Goal: Find specific page/section: Find specific page/section

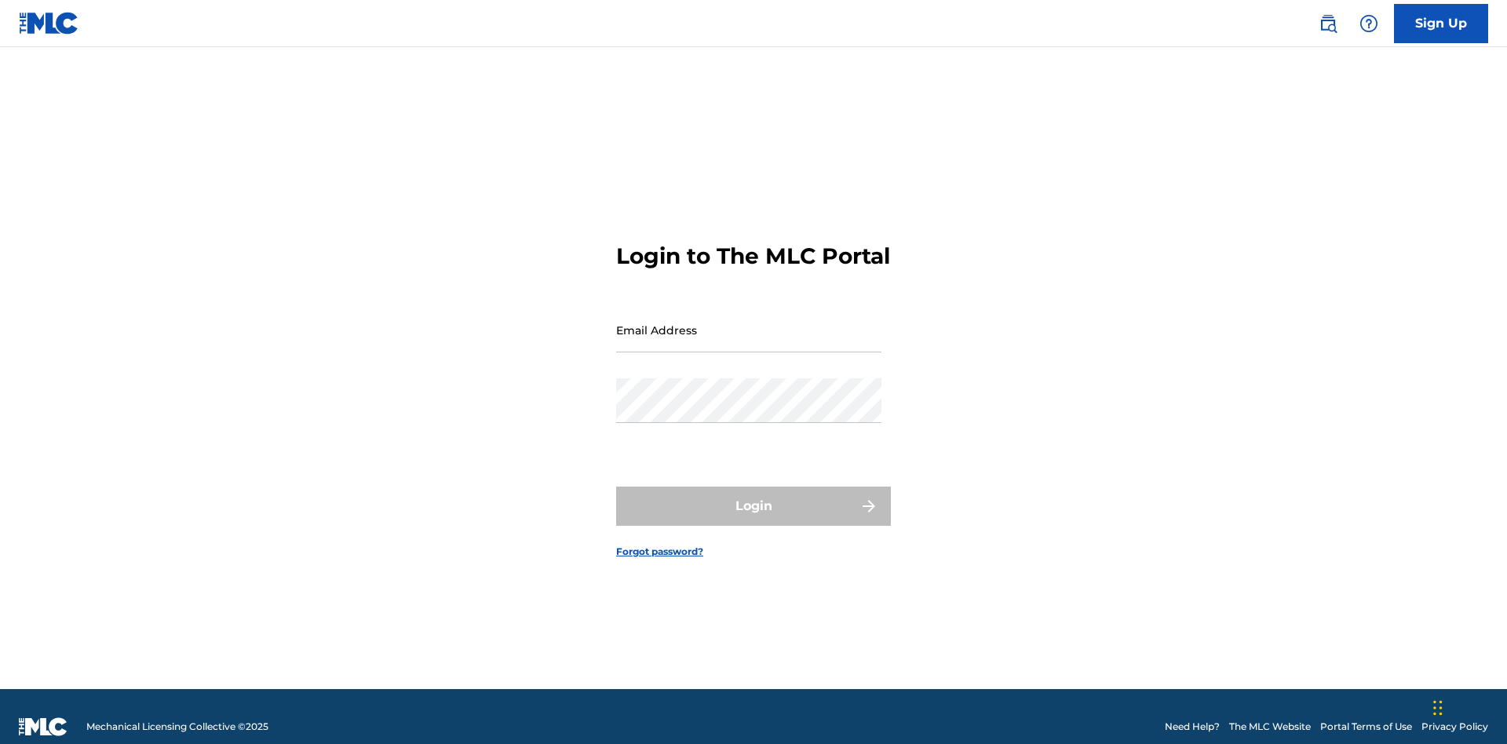
scroll to position [20, 0]
click at [749, 323] on input "Email Address" at bounding box center [748, 330] width 265 height 45
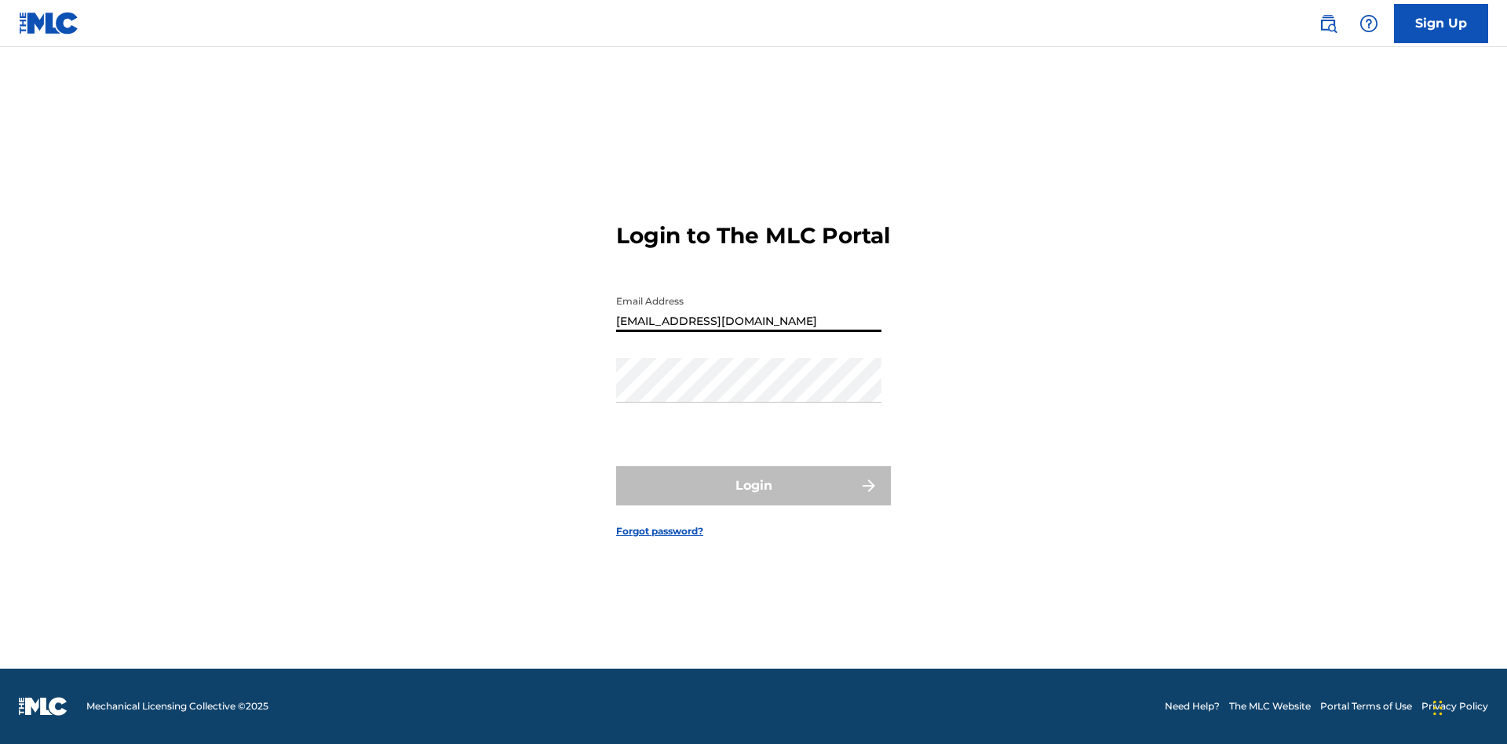
type input "Duke.McTesterson@gmail.com"
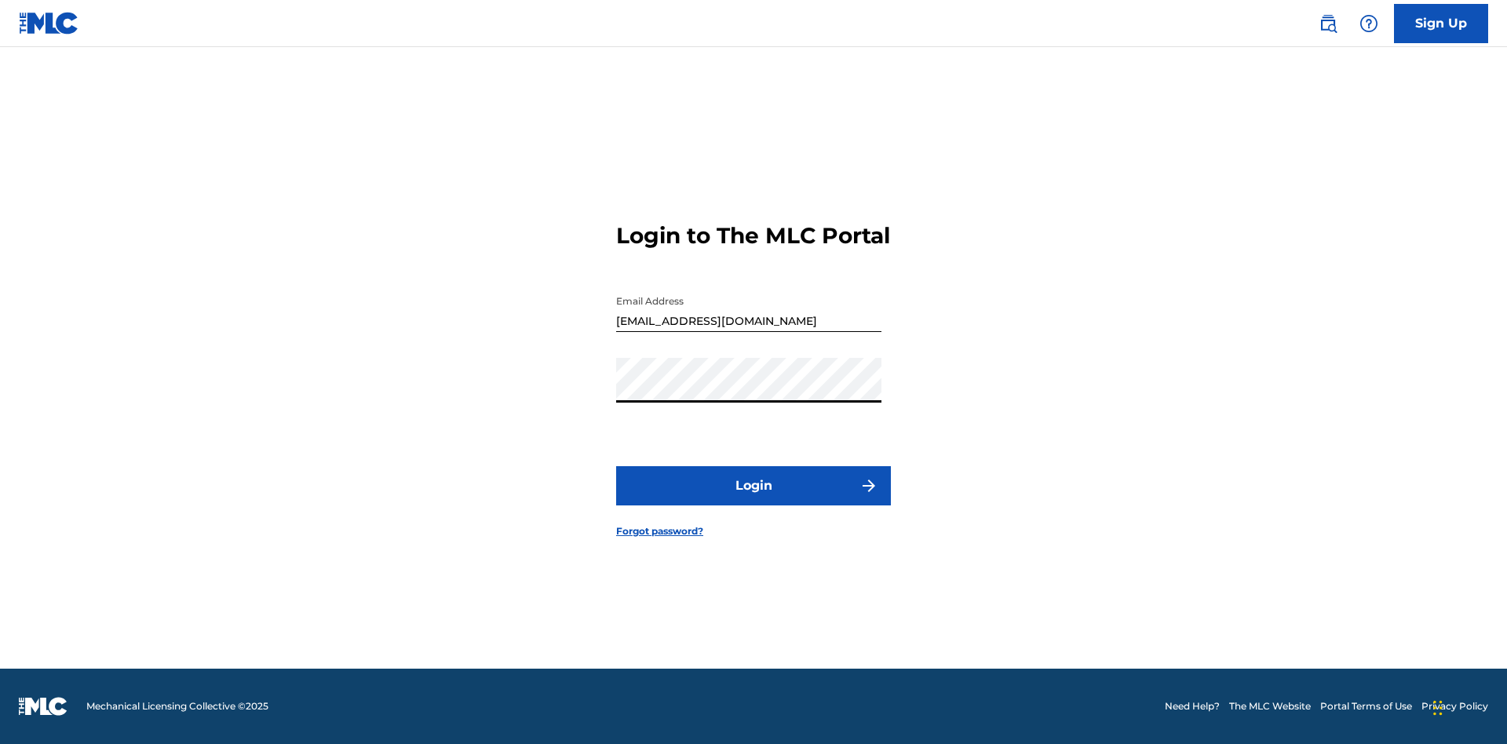
click at [753, 499] on button "Login" at bounding box center [753, 485] width 275 height 39
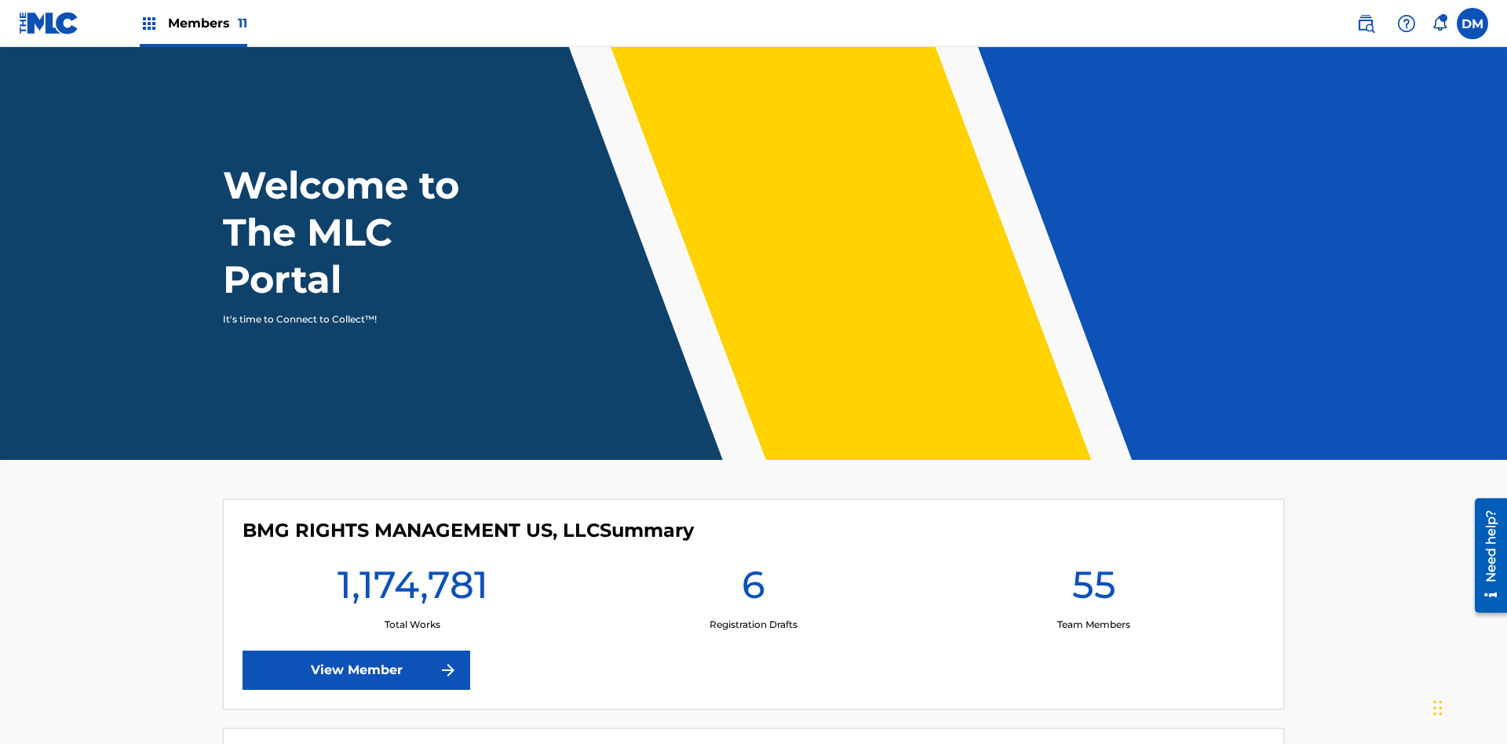
scroll to position [68, 0]
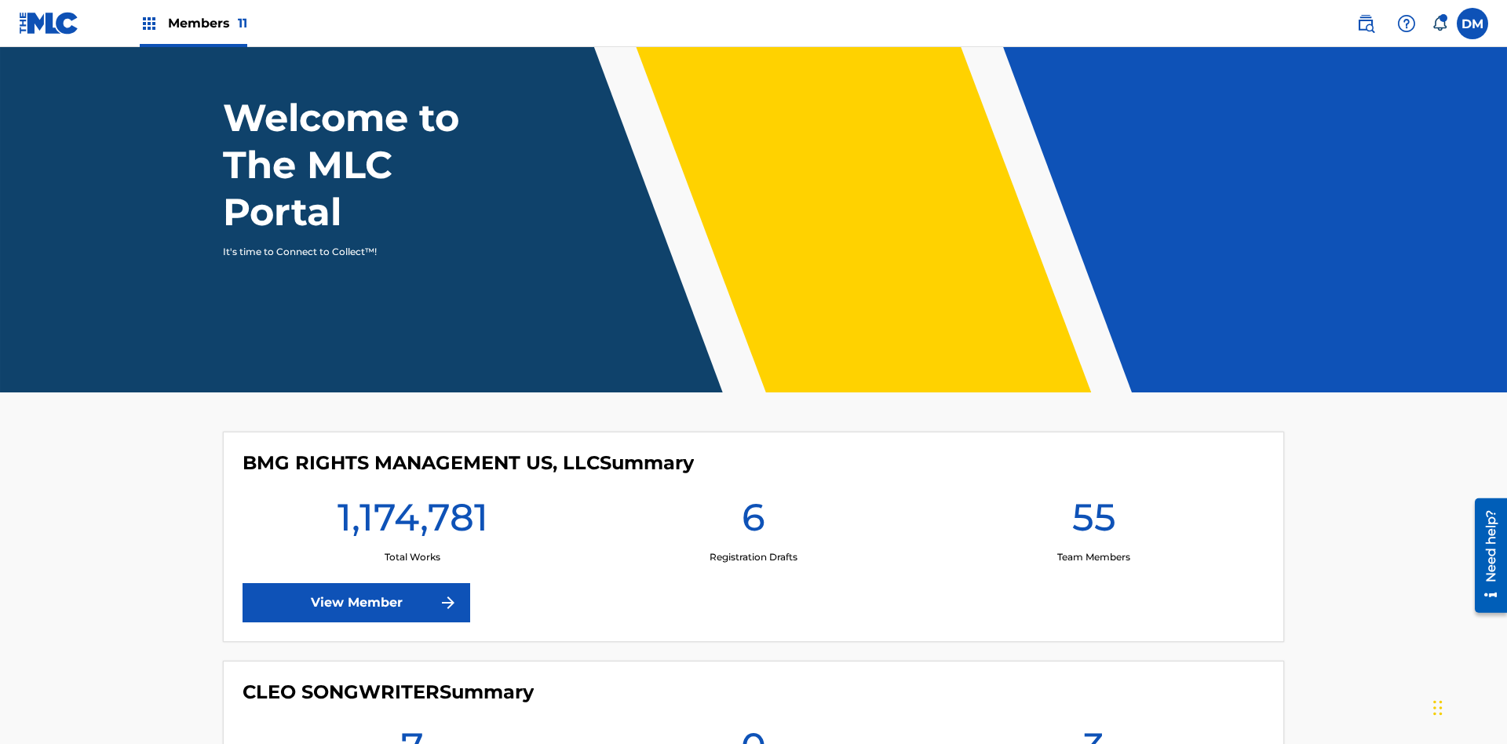
click at [193, 23] on span "Members 11" at bounding box center [207, 23] width 79 height 18
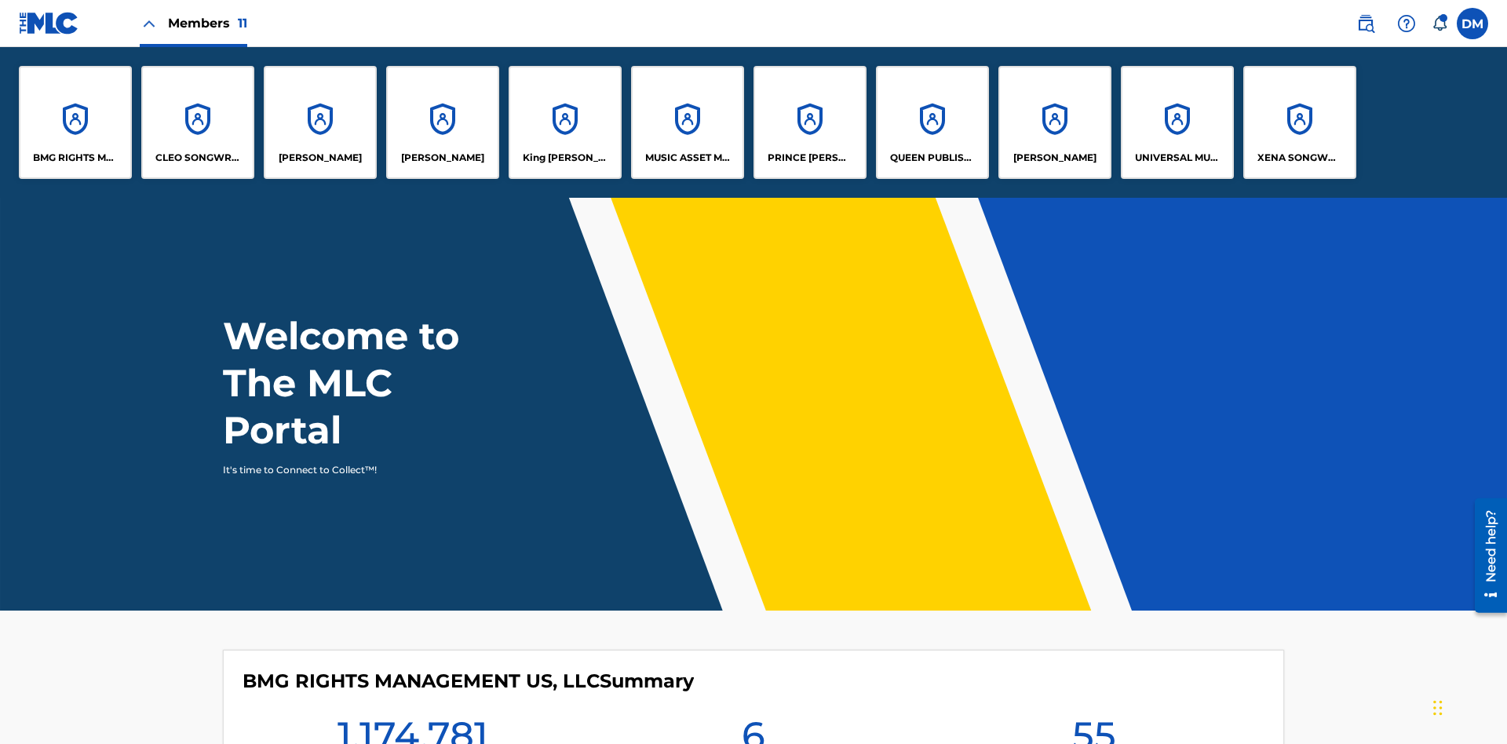
scroll to position [0, 0]
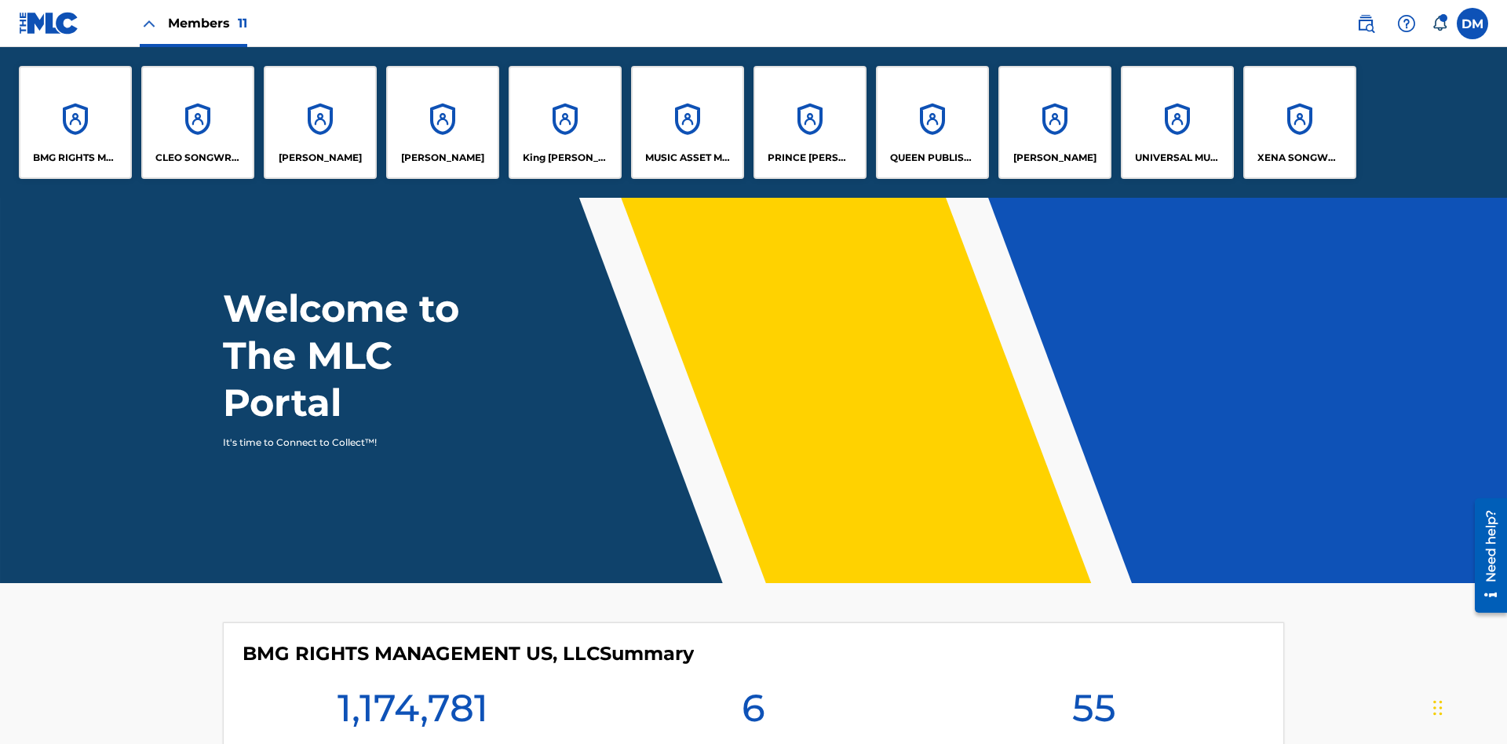
click at [687, 158] on p "MUSIC ASSET MANAGEMENT (MAM)" at bounding box center [688, 158] width 86 height 14
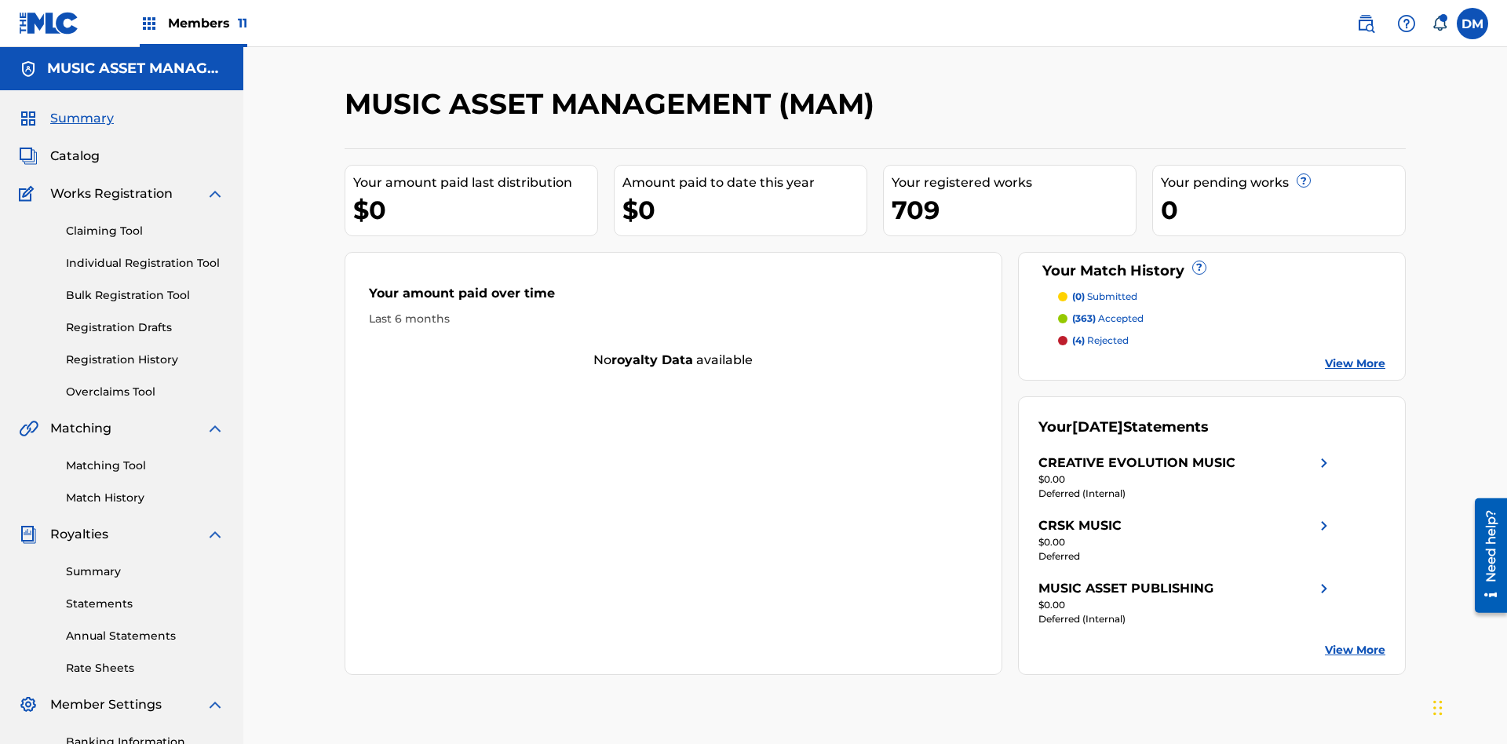
click at [75, 147] on span "Catalog" at bounding box center [74, 156] width 49 height 19
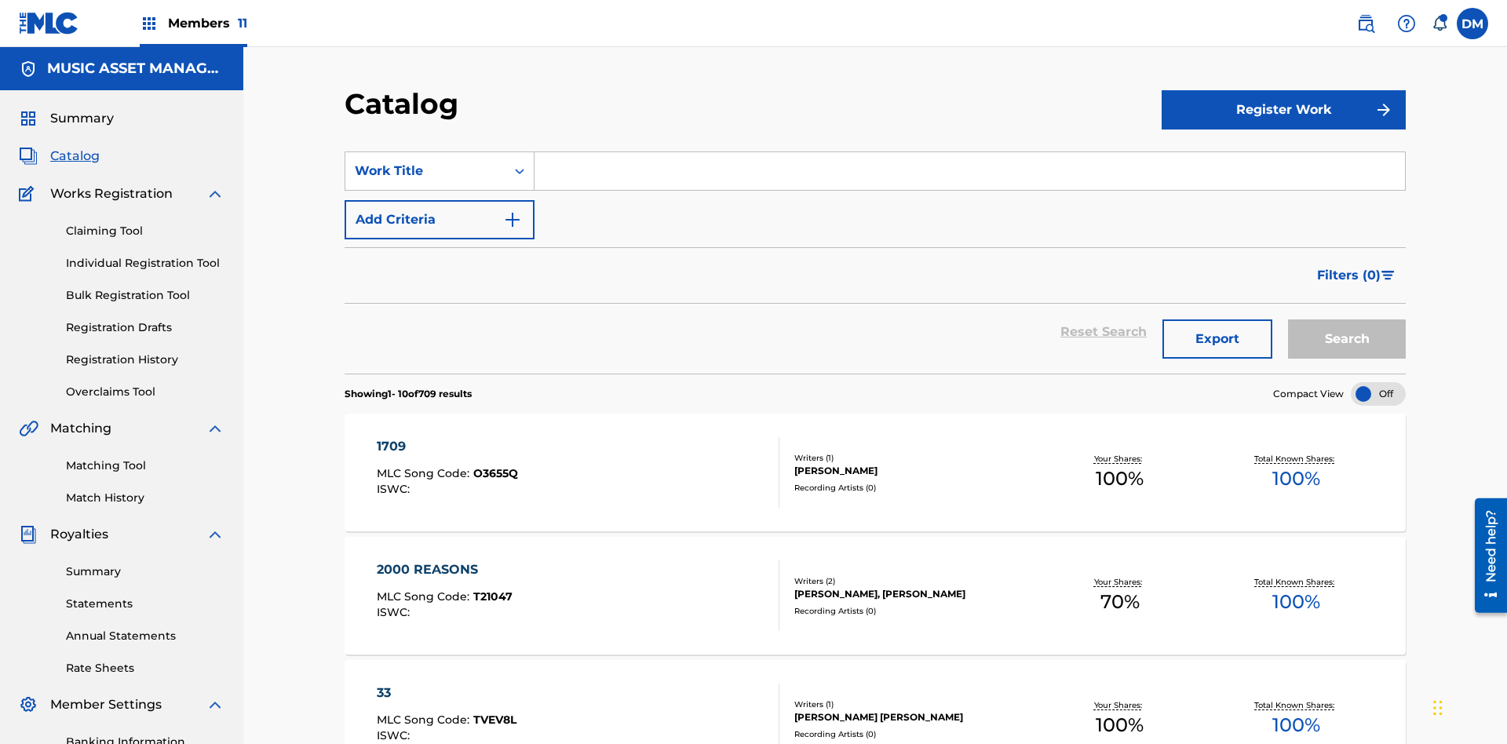
scroll to position [288, 0]
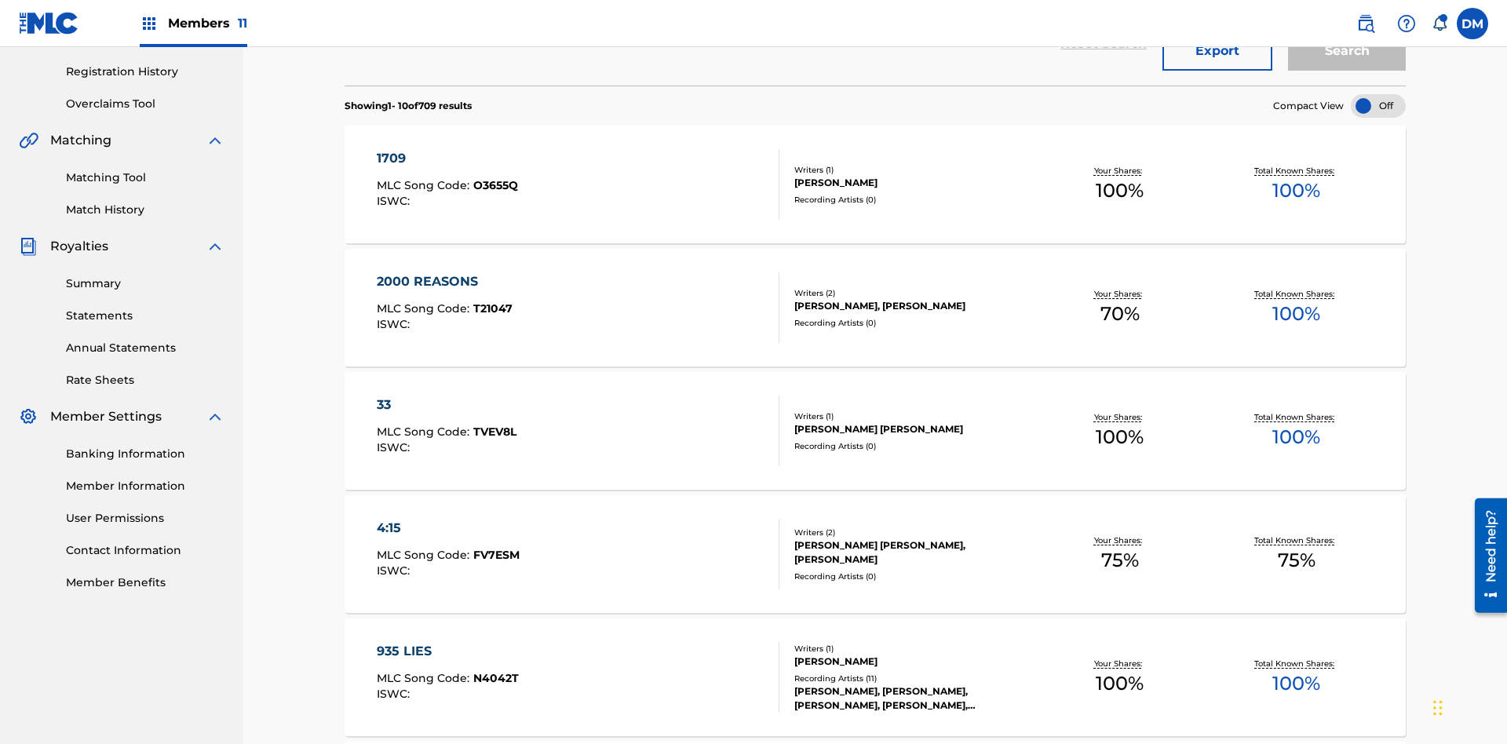
click at [1378, 106] on div at bounding box center [1378, 106] width 55 height 24
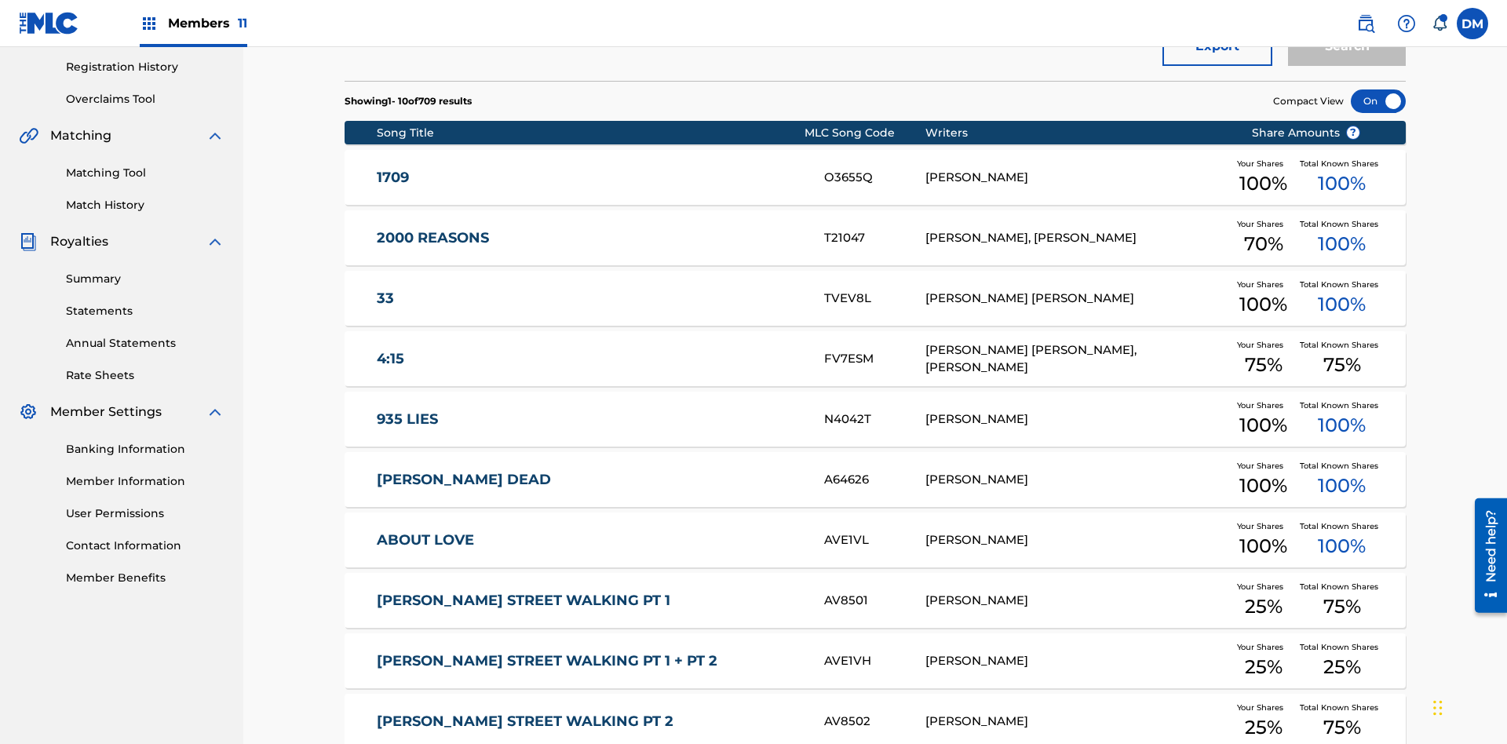
scroll to position [454, 0]
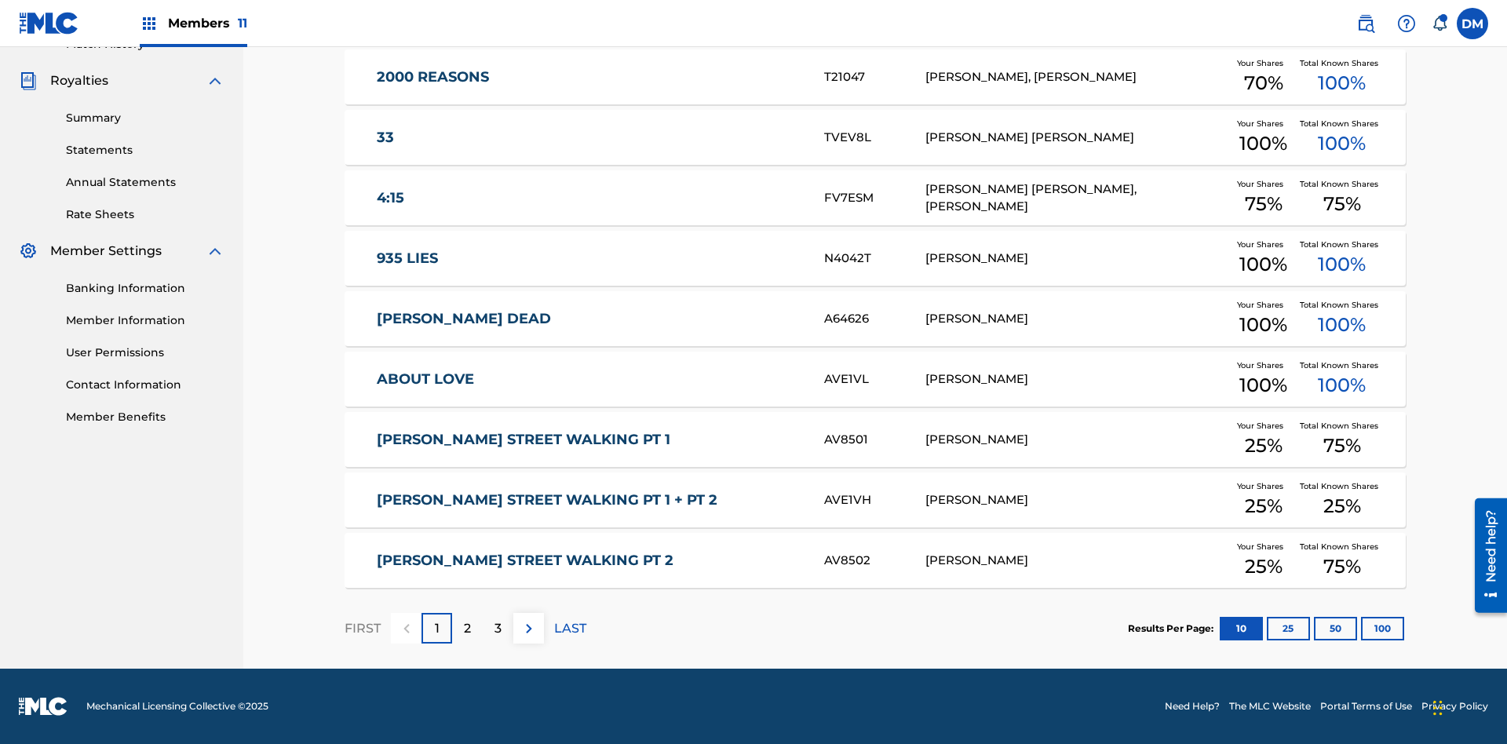
click at [1220, 628] on button "10" at bounding box center [1241, 629] width 43 height 24
click at [362, 628] on p "FIRST" at bounding box center [363, 628] width 36 height 19
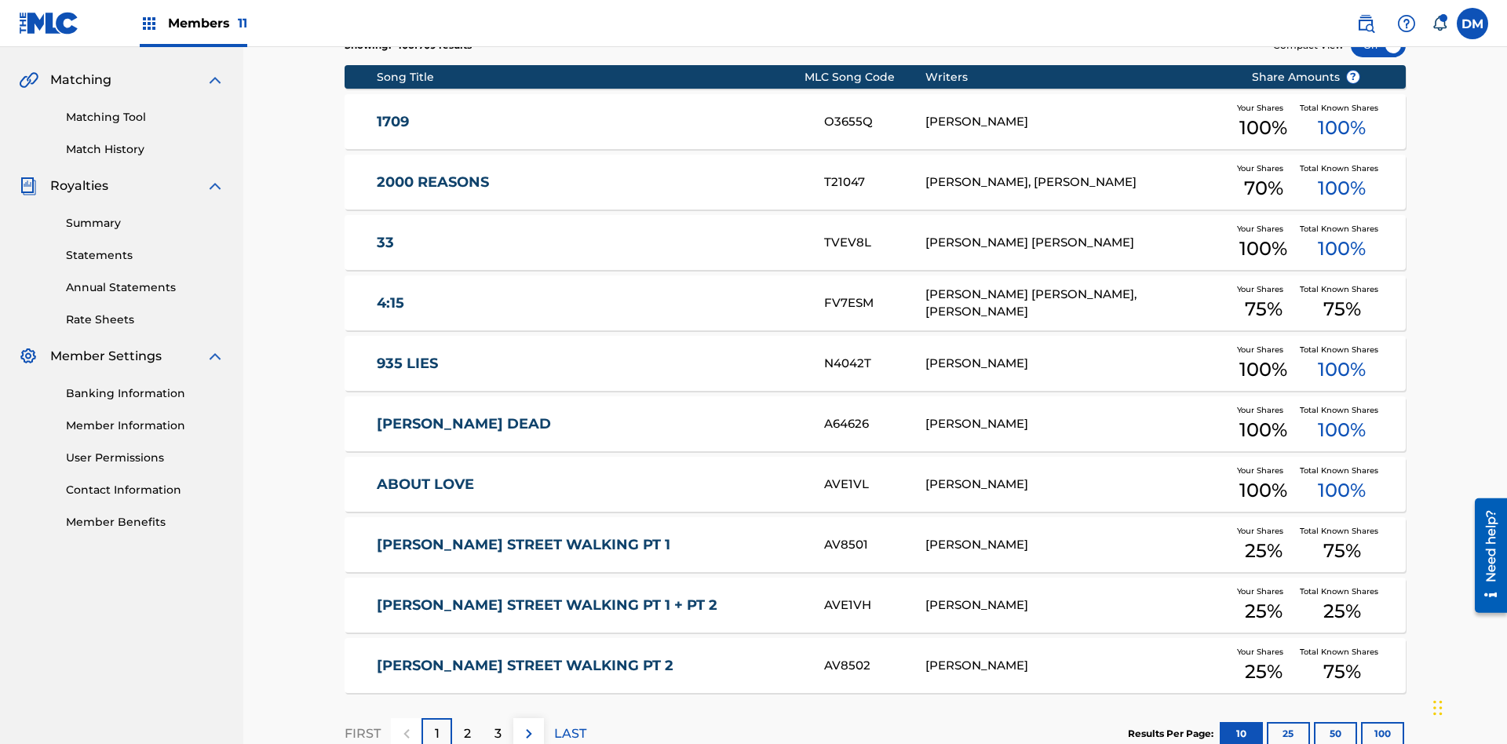
scroll to position [293, 0]
click at [528, 724] on img at bounding box center [529, 733] width 19 height 19
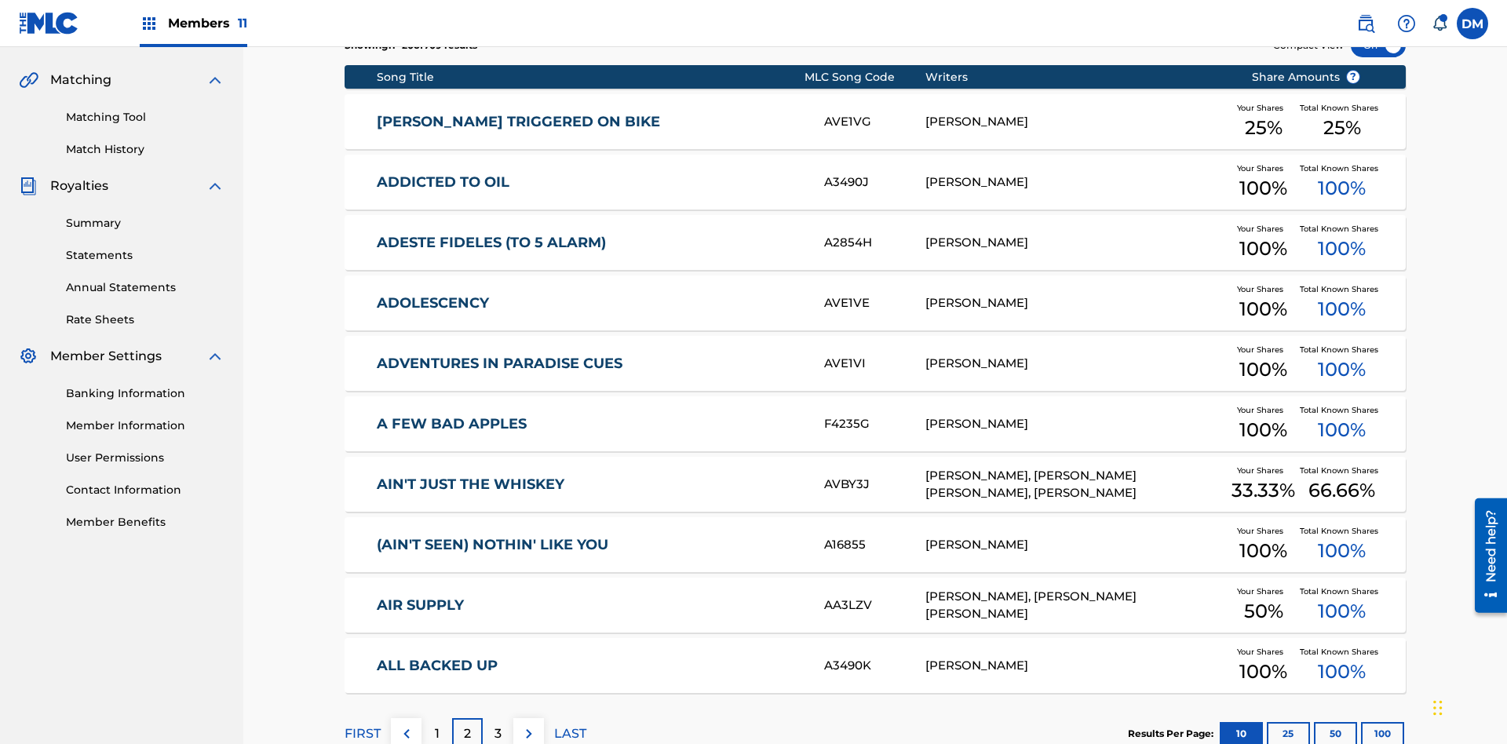
click at [528, 724] on img at bounding box center [529, 733] width 19 height 19
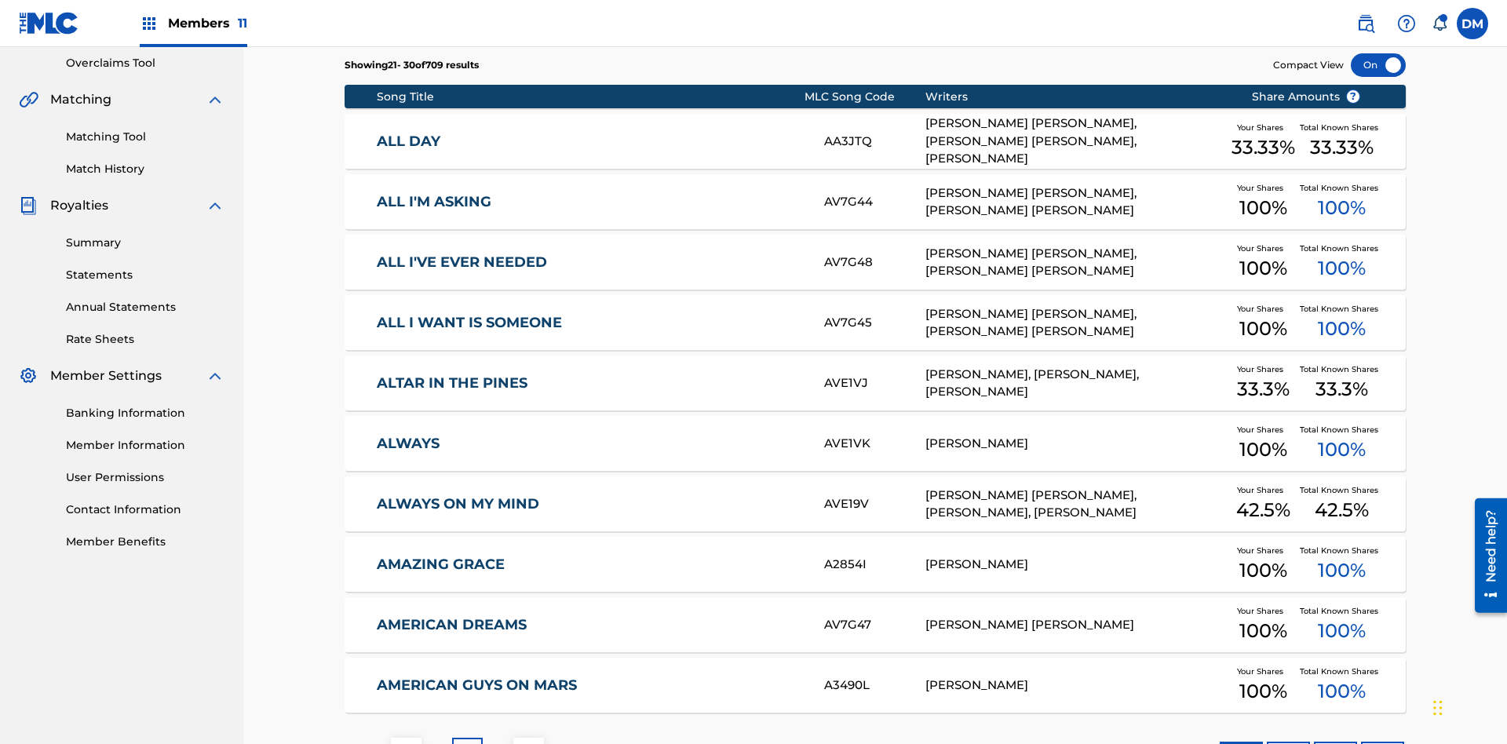
click at [528, 743] on img at bounding box center [529, 753] width 19 height 19
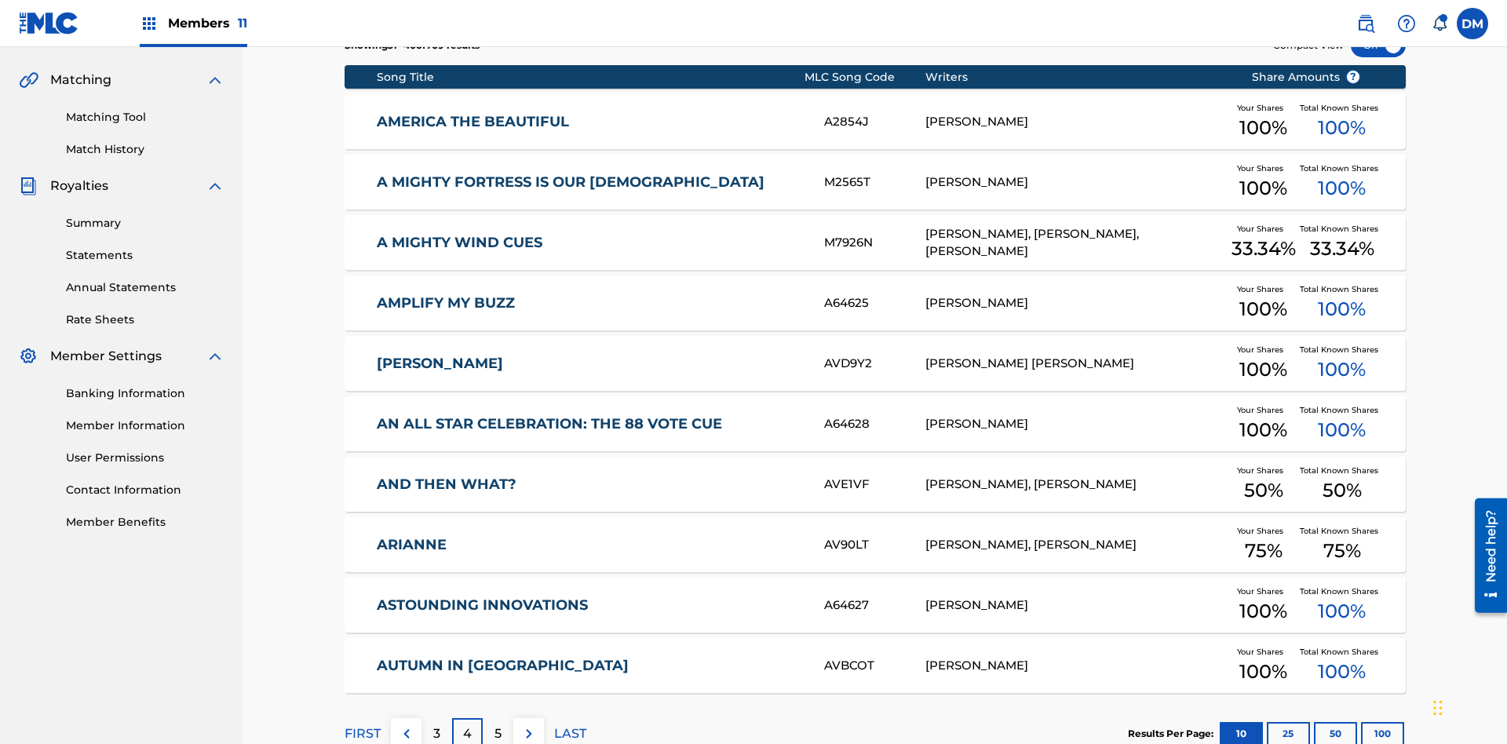
click at [528, 724] on img at bounding box center [529, 733] width 19 height 19
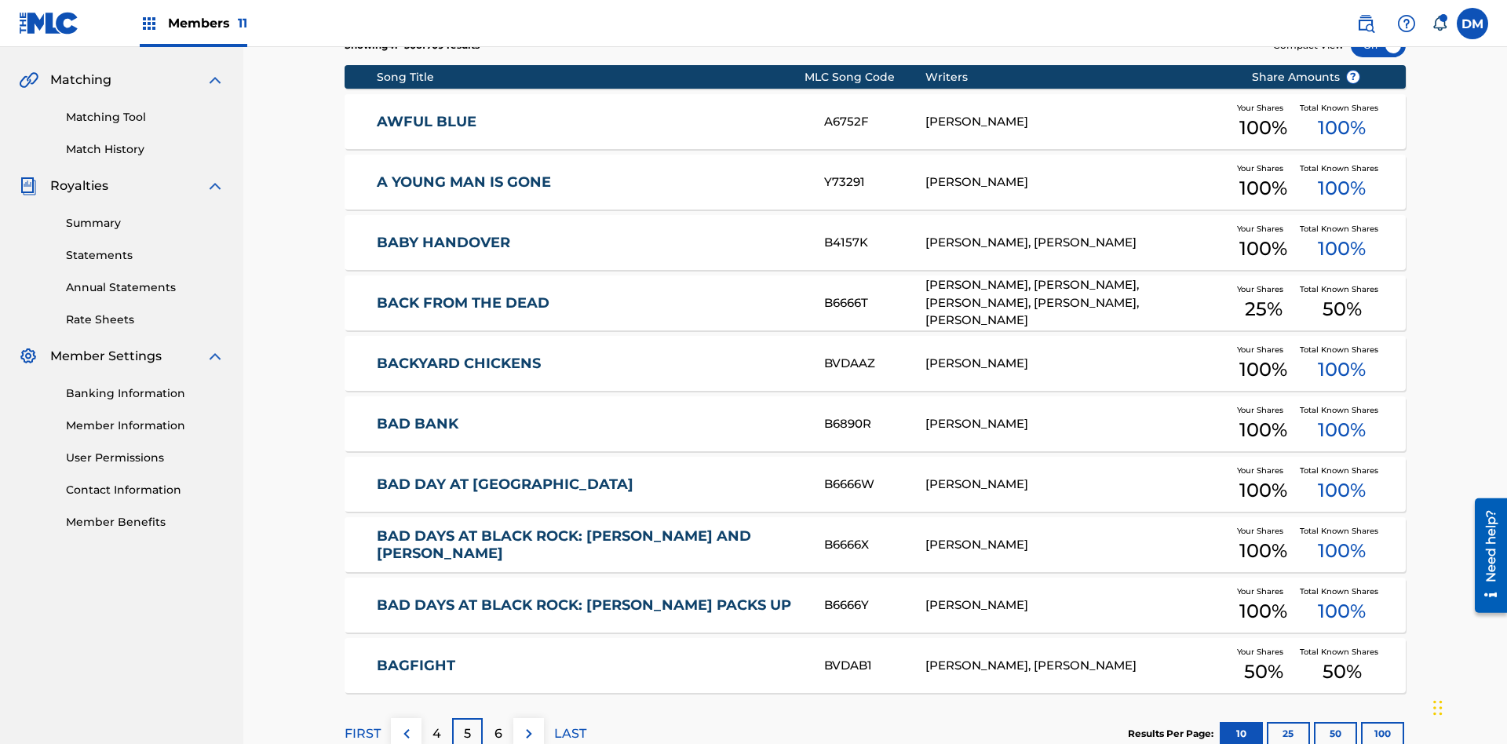
scroll to position [229, 0]
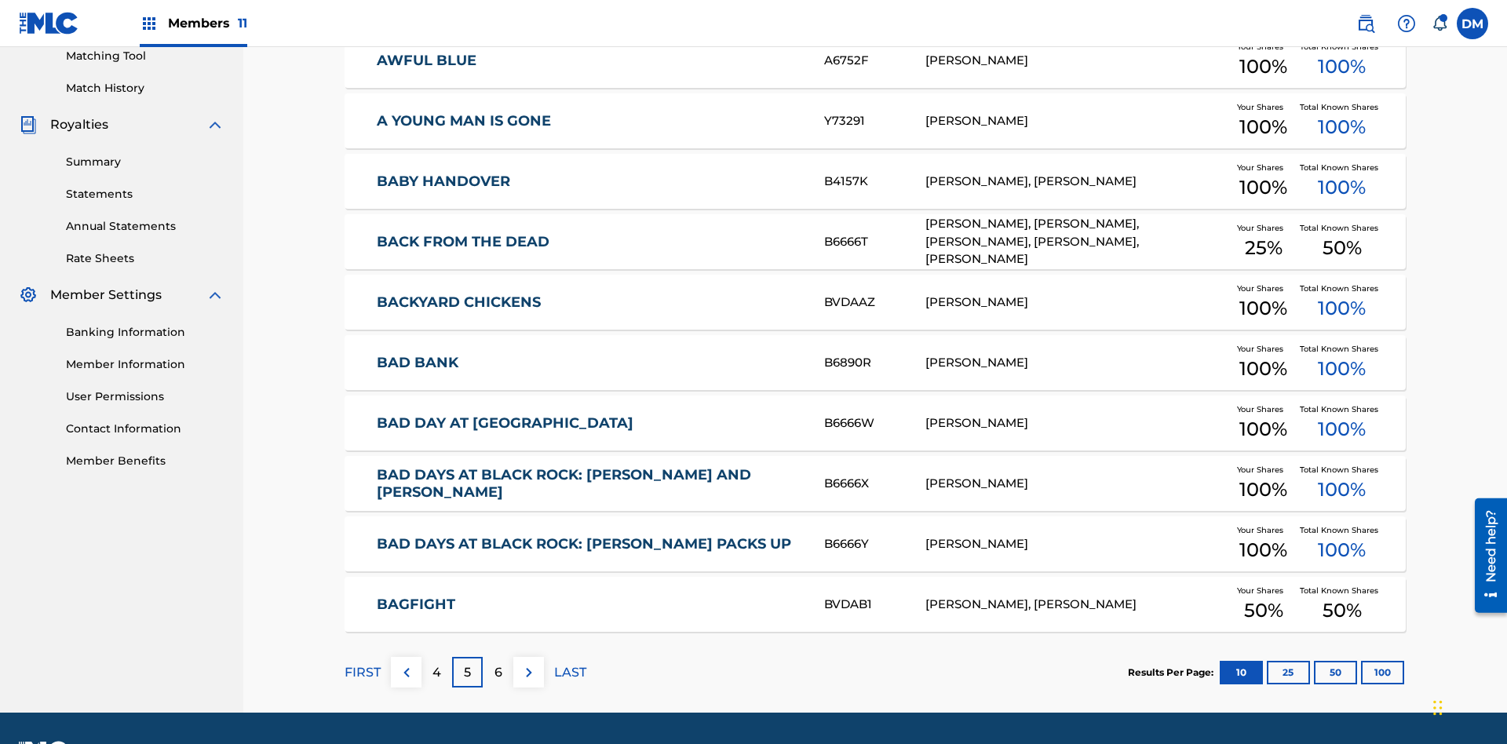
click at [528, 663] on img at bounding box center [529, 672] width 19 height 19
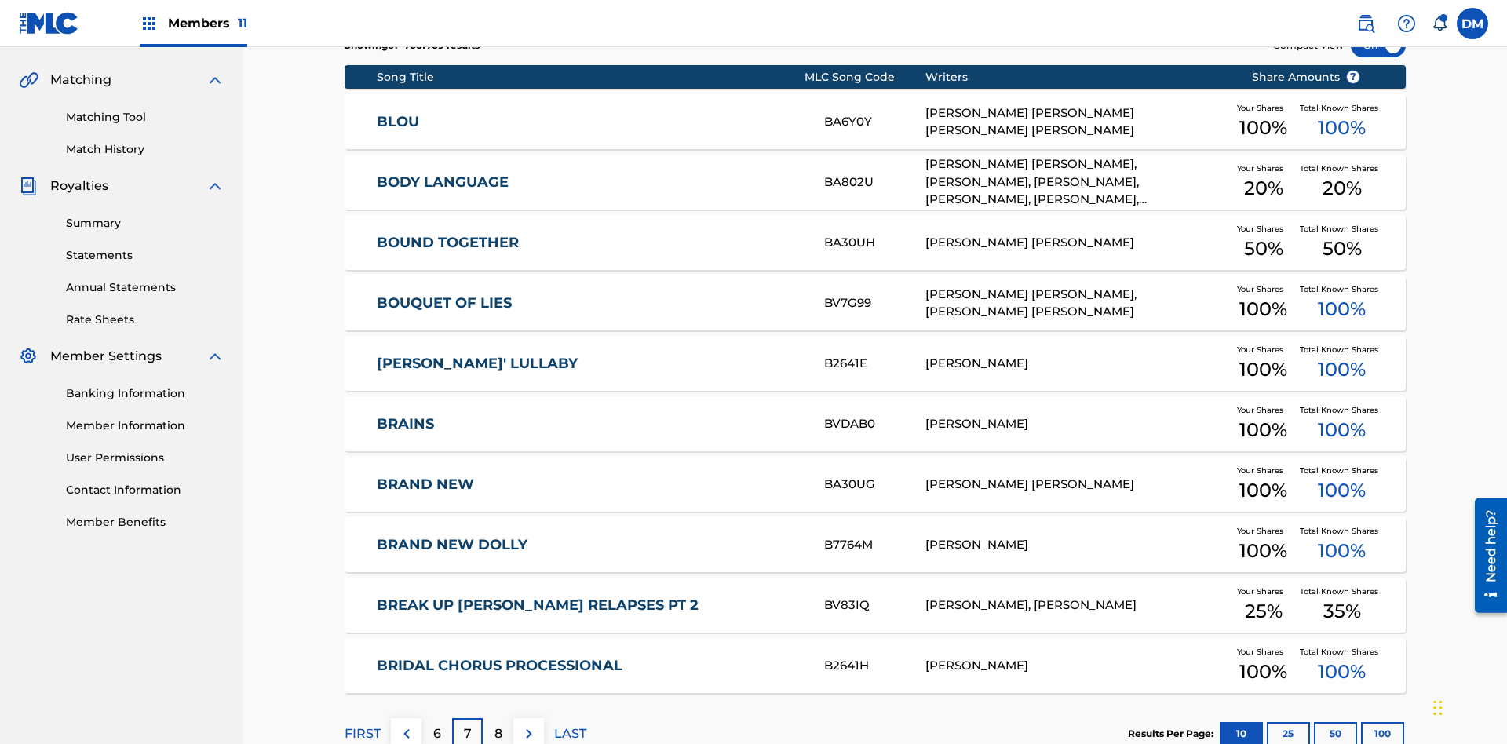
scroll to position [293, 0]
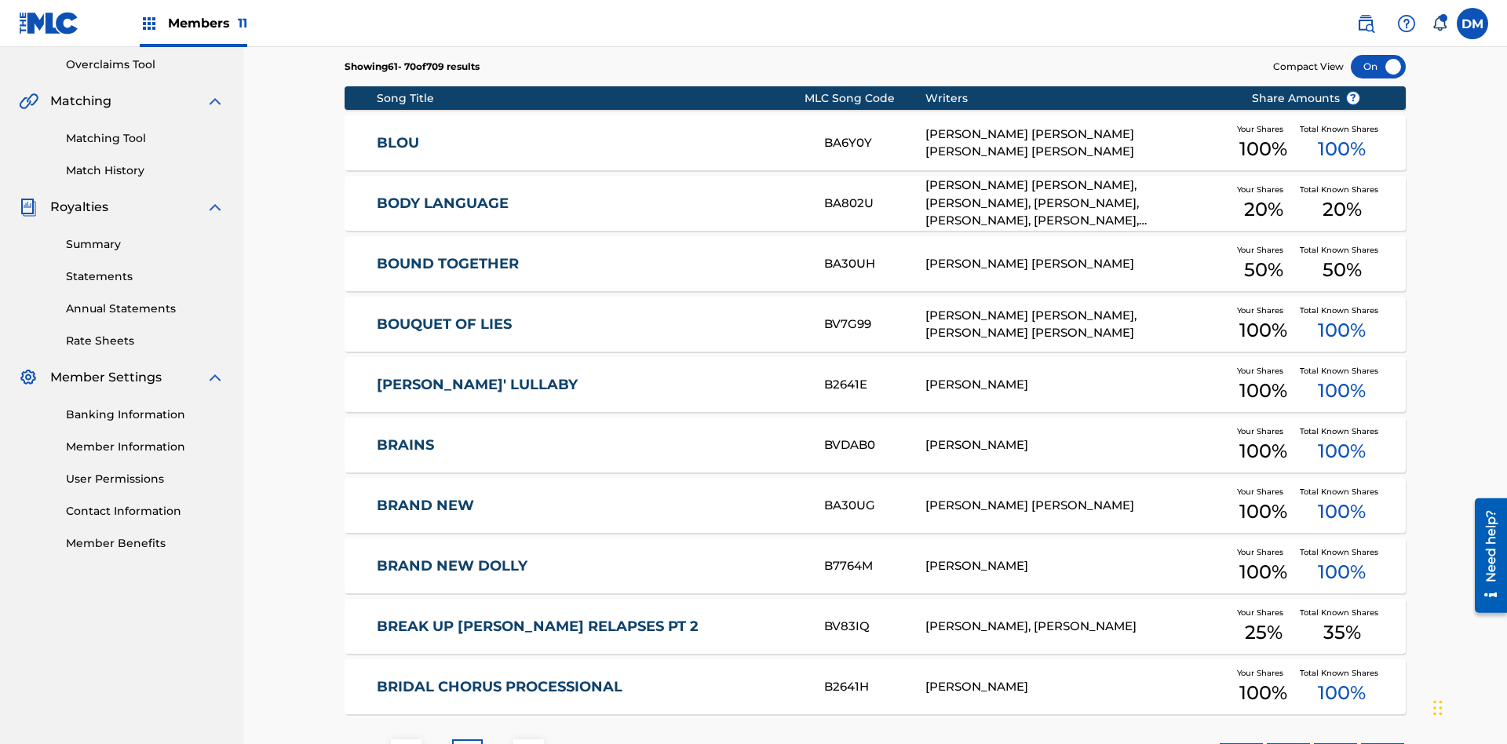
click at [528, 743] on img at bounding box center [529, 755] width 19 height 19
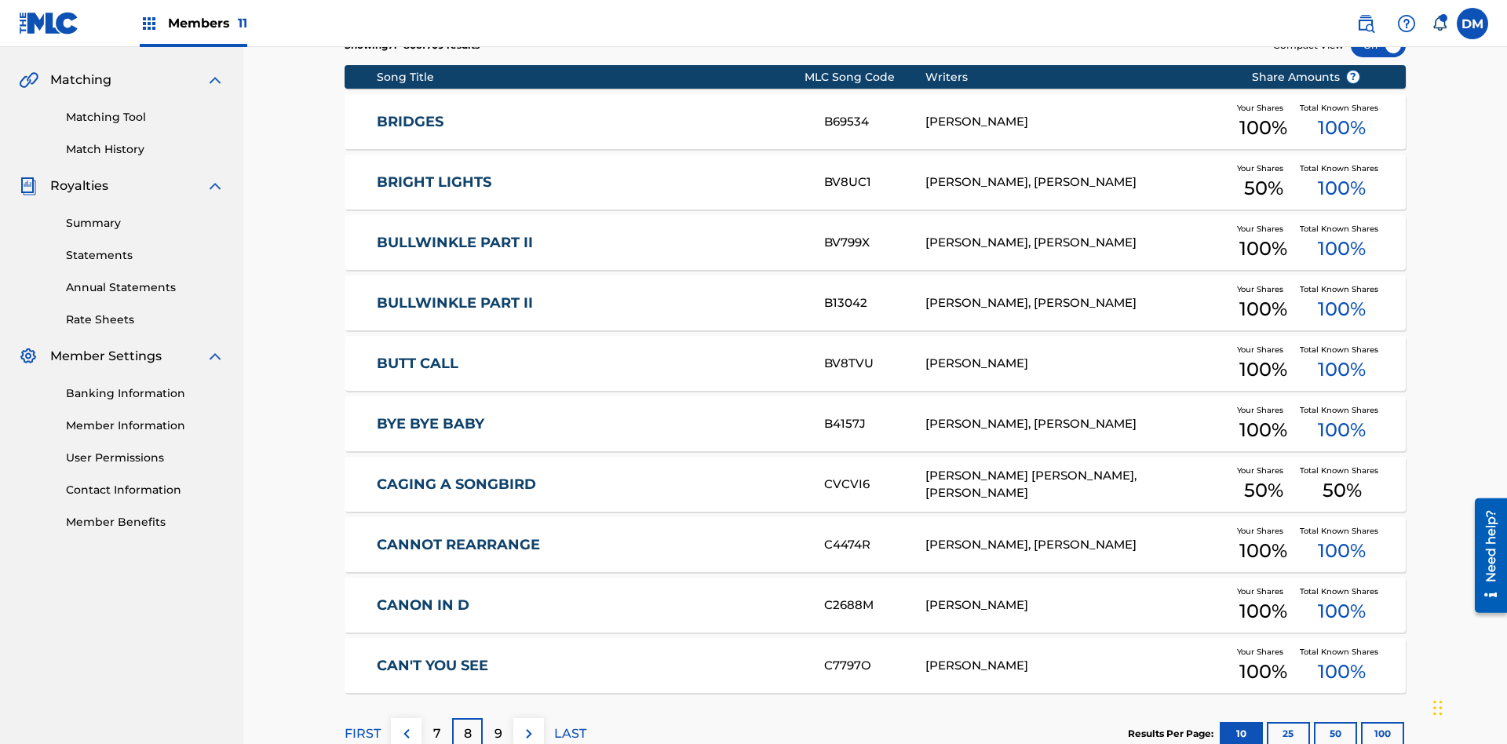
click at [528, 724] on img at bounding box center [529, 733] width 19 height 19
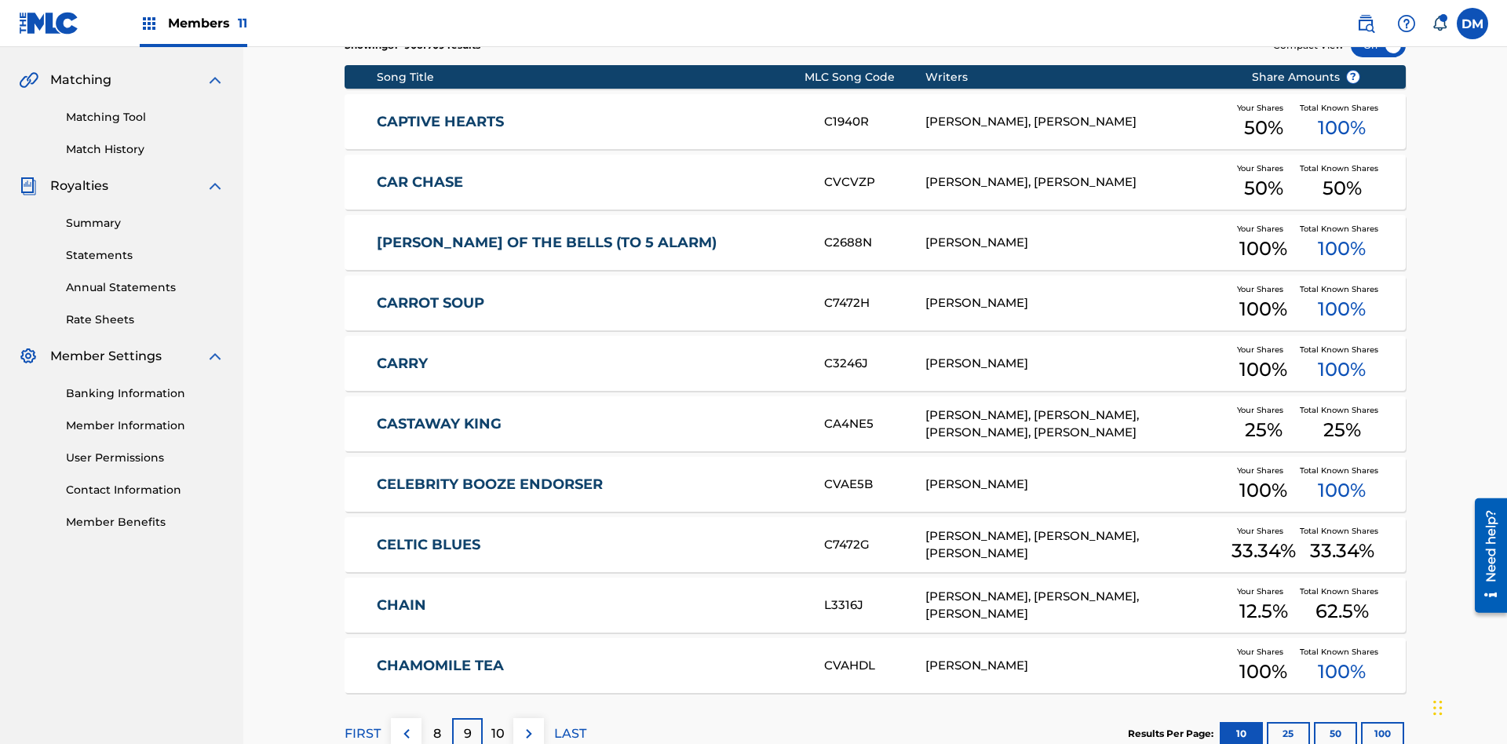
click at [528, 724] on img at bounding box center [529, 733] width 19 height 19
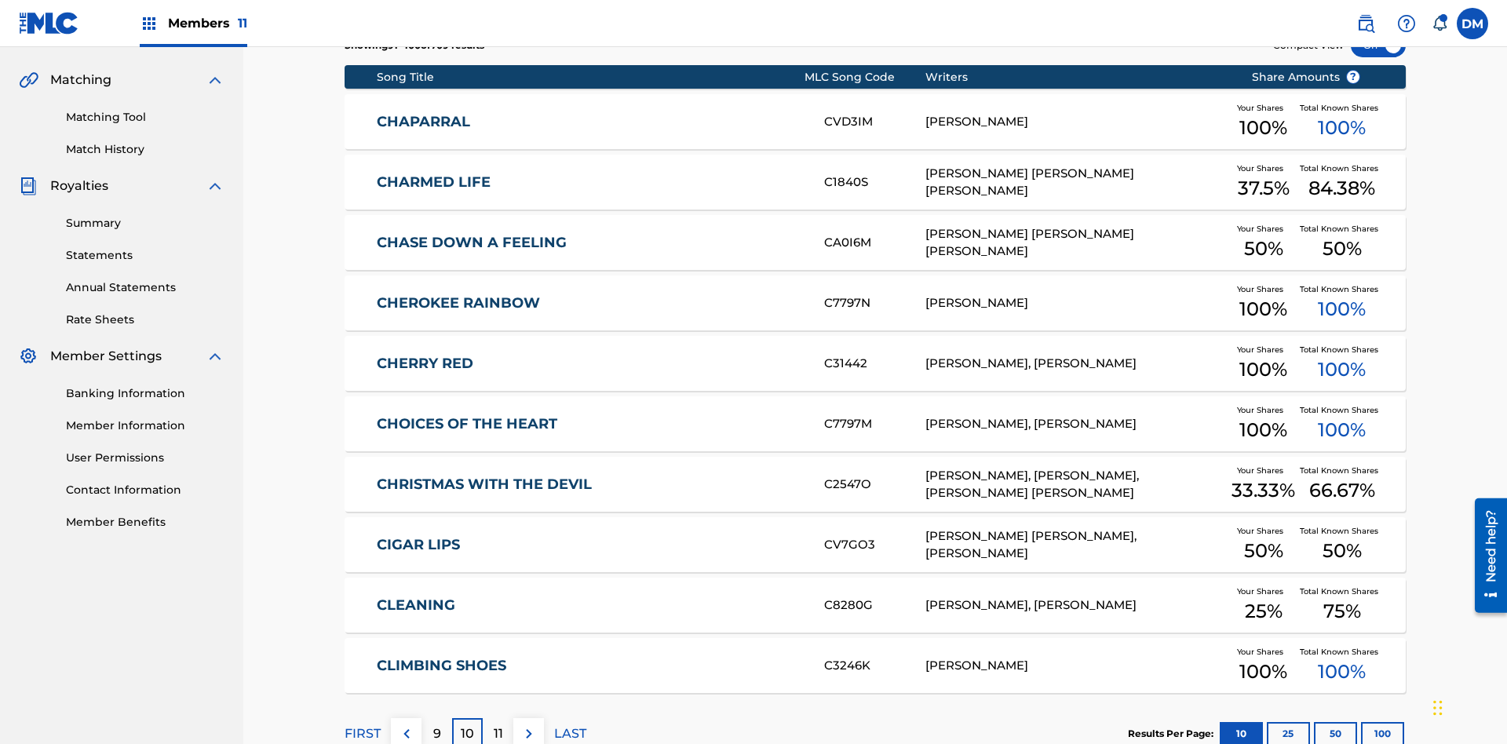
click at [528, 724] on img at bounding box center [529, 733] width 19 height 19
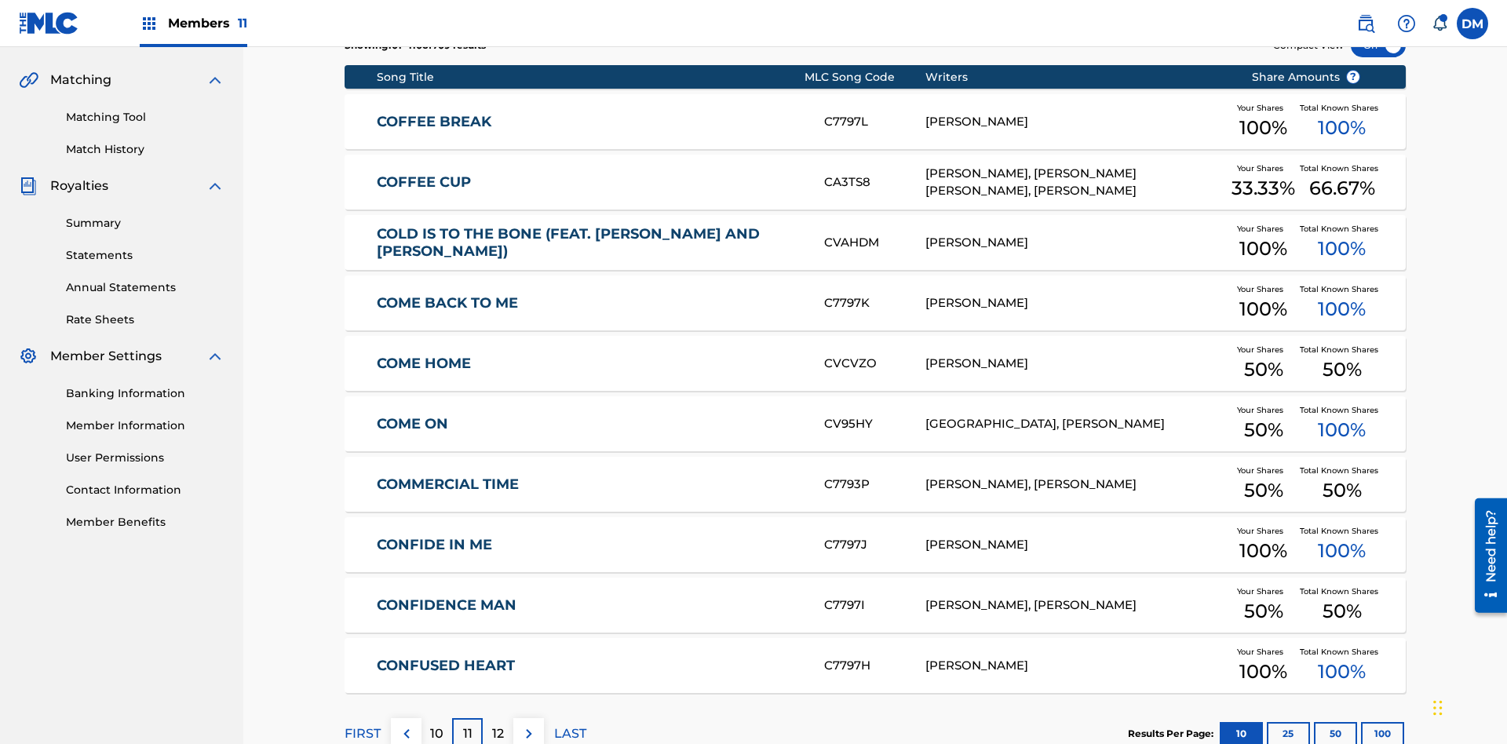
click at [528, 724] on img at bounding box center [529, 733] width 19 height 19
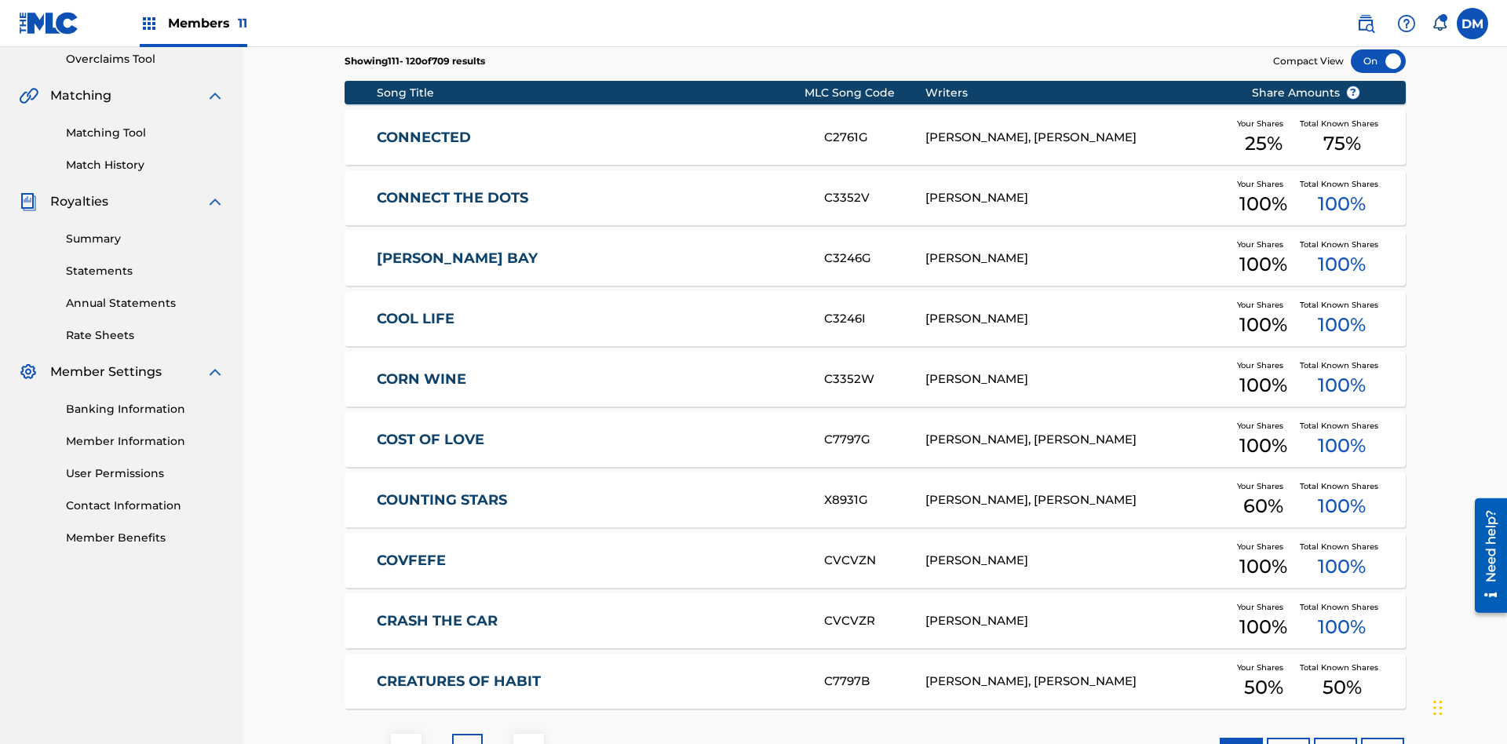
click at [528, 740] on img at bounding box center [529, 749] width 19 height 19
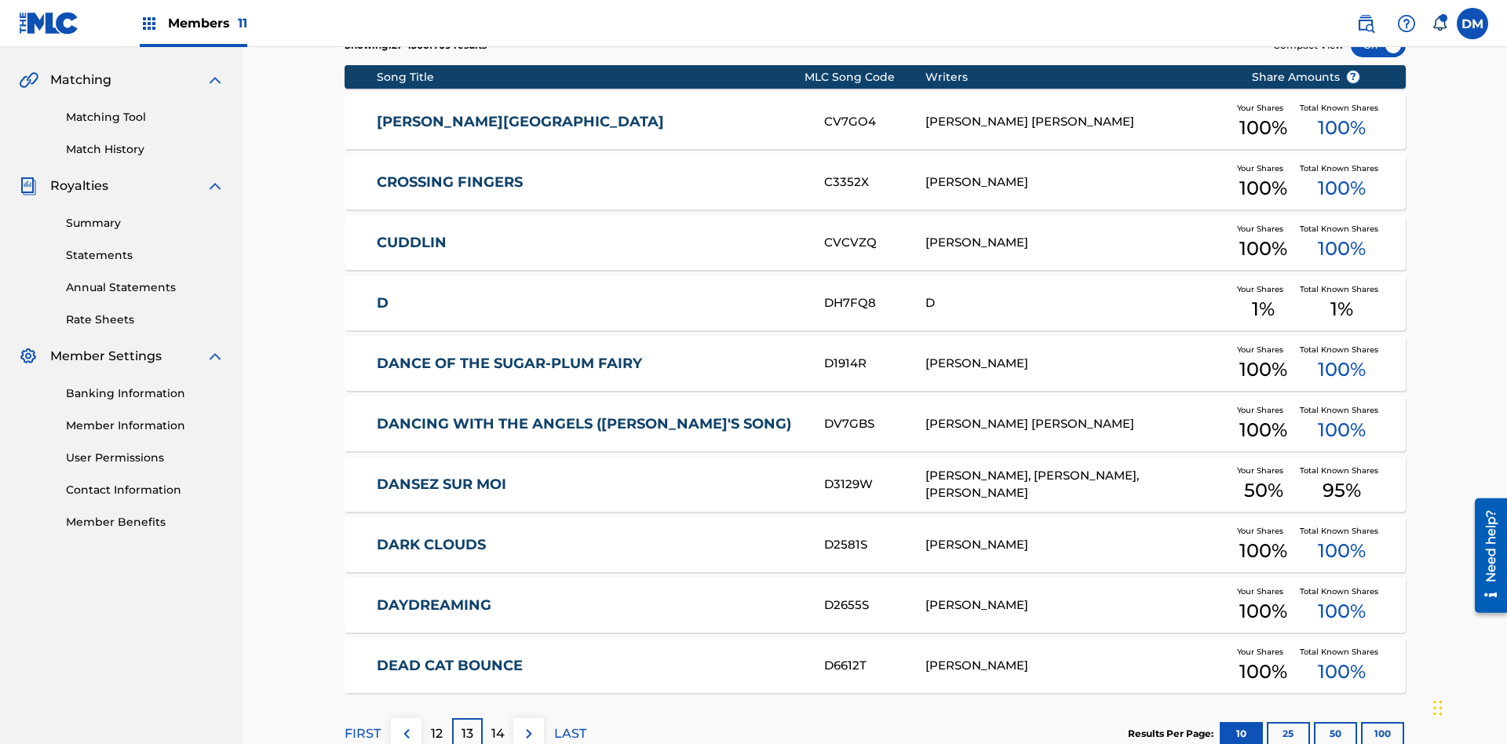
click at [528, 724] on img at bounding box center [529, 733] width 19 height 19
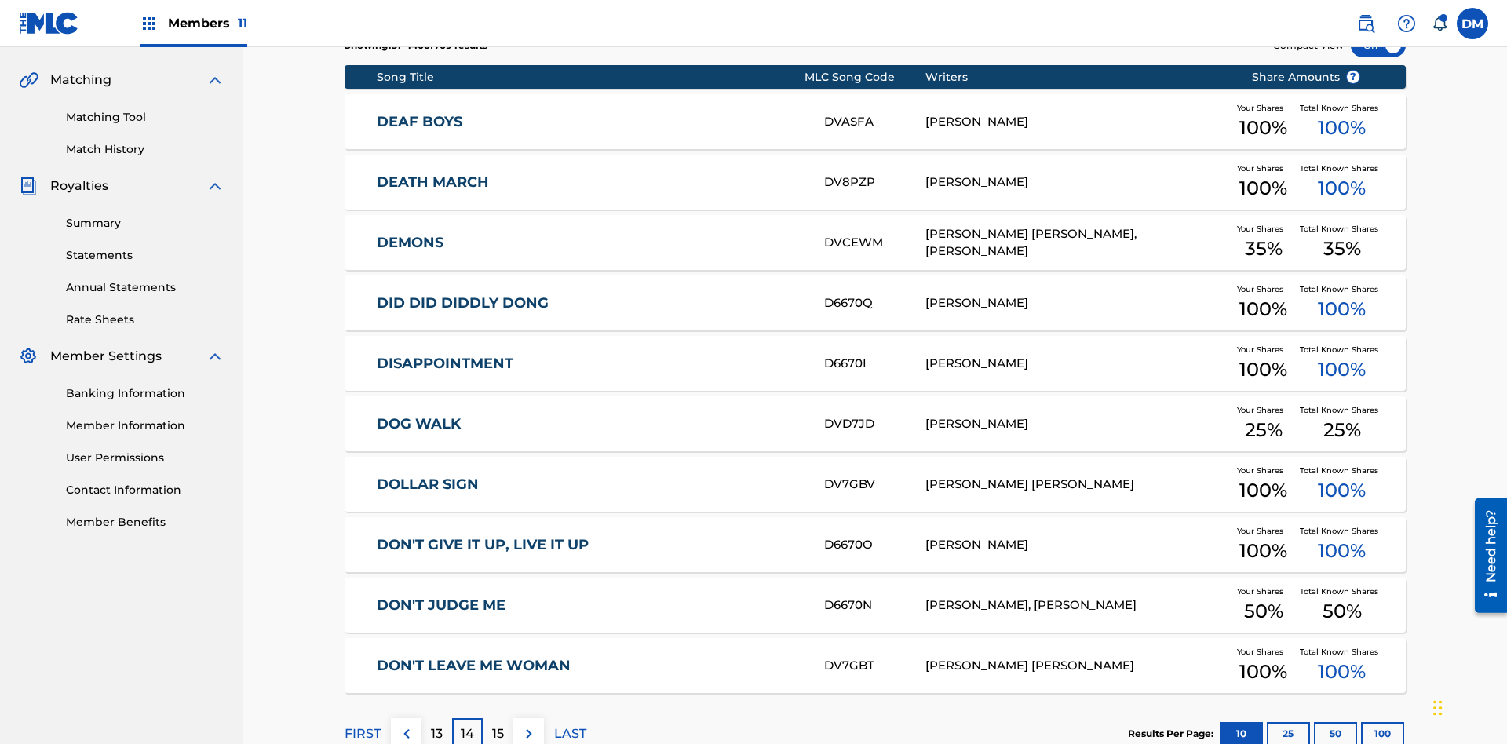
click at [528, 724] on img at bounding box center [529, 733] width 19 height 19
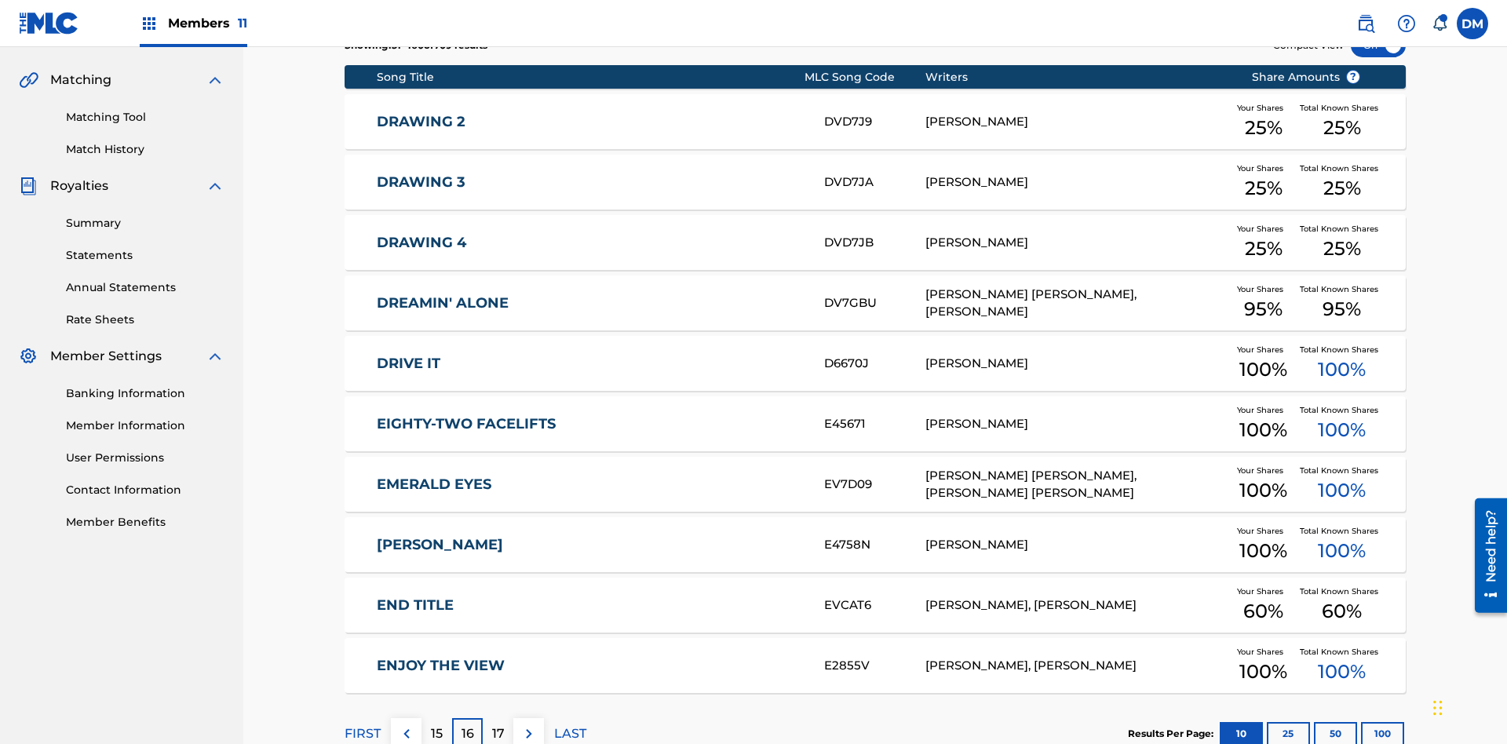
click at [528, 724] on img at bounding box center [529, 733] width 19 height 19
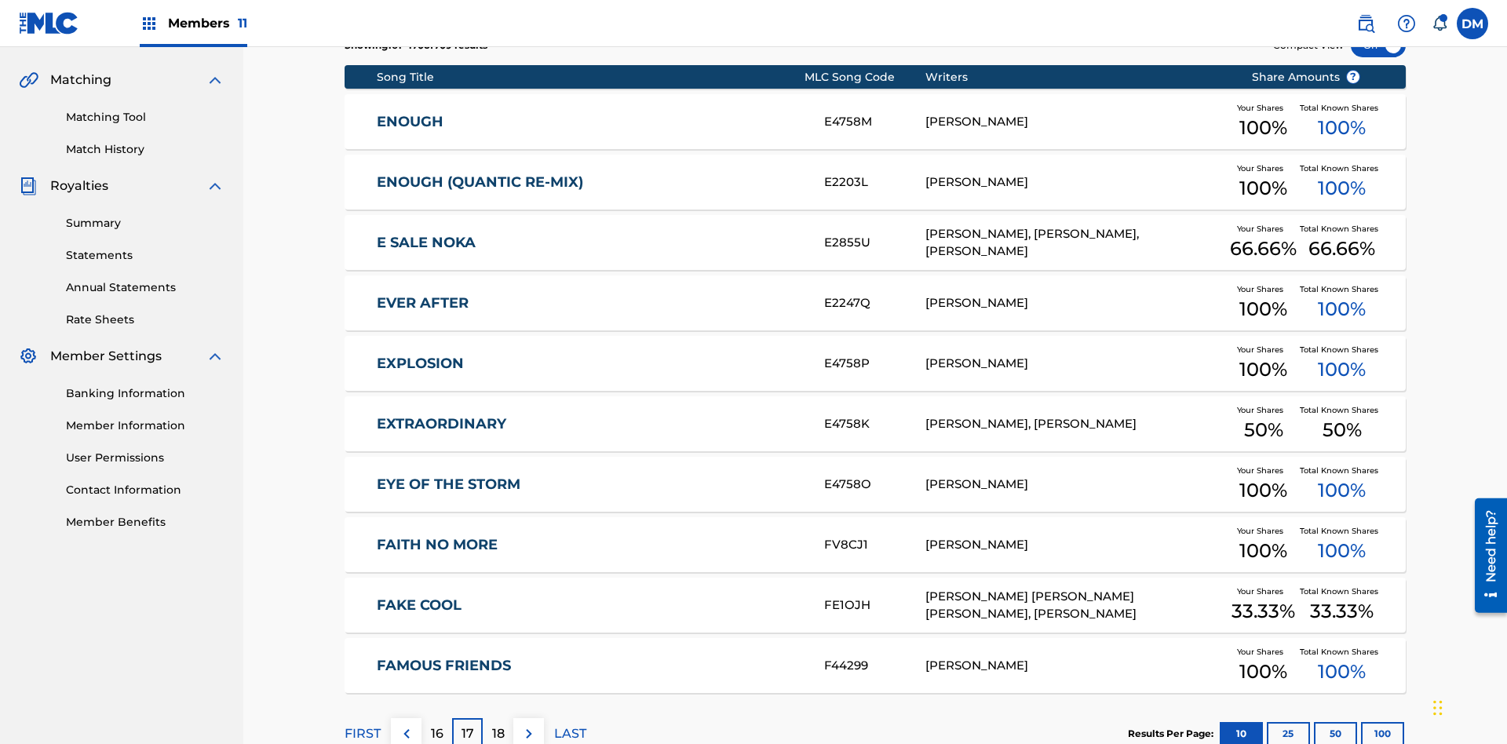
click at [528, 724] on img at bounding box center [529, 733] width 19 height 19
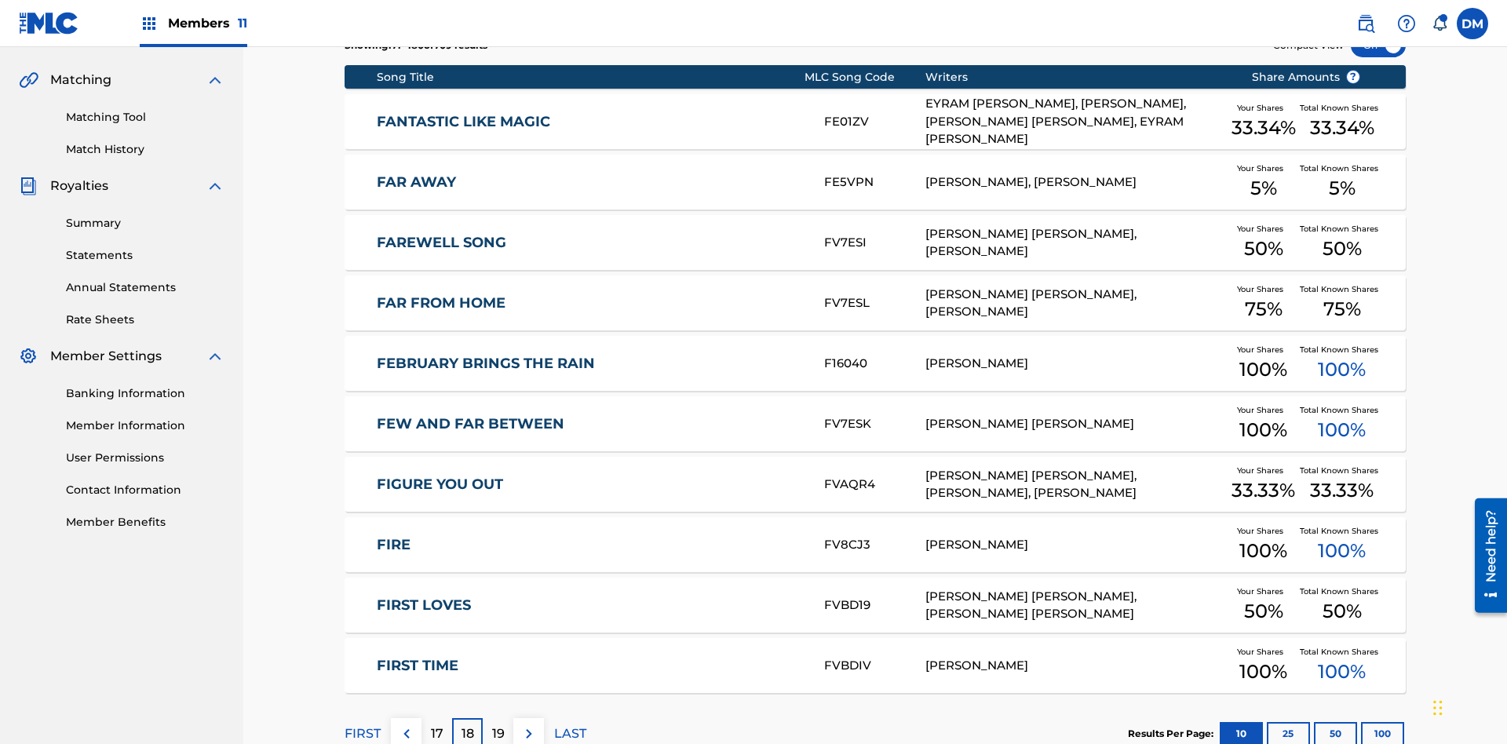
click at [528, 724] on img at bounding box center [529, 733] width 19 height 19
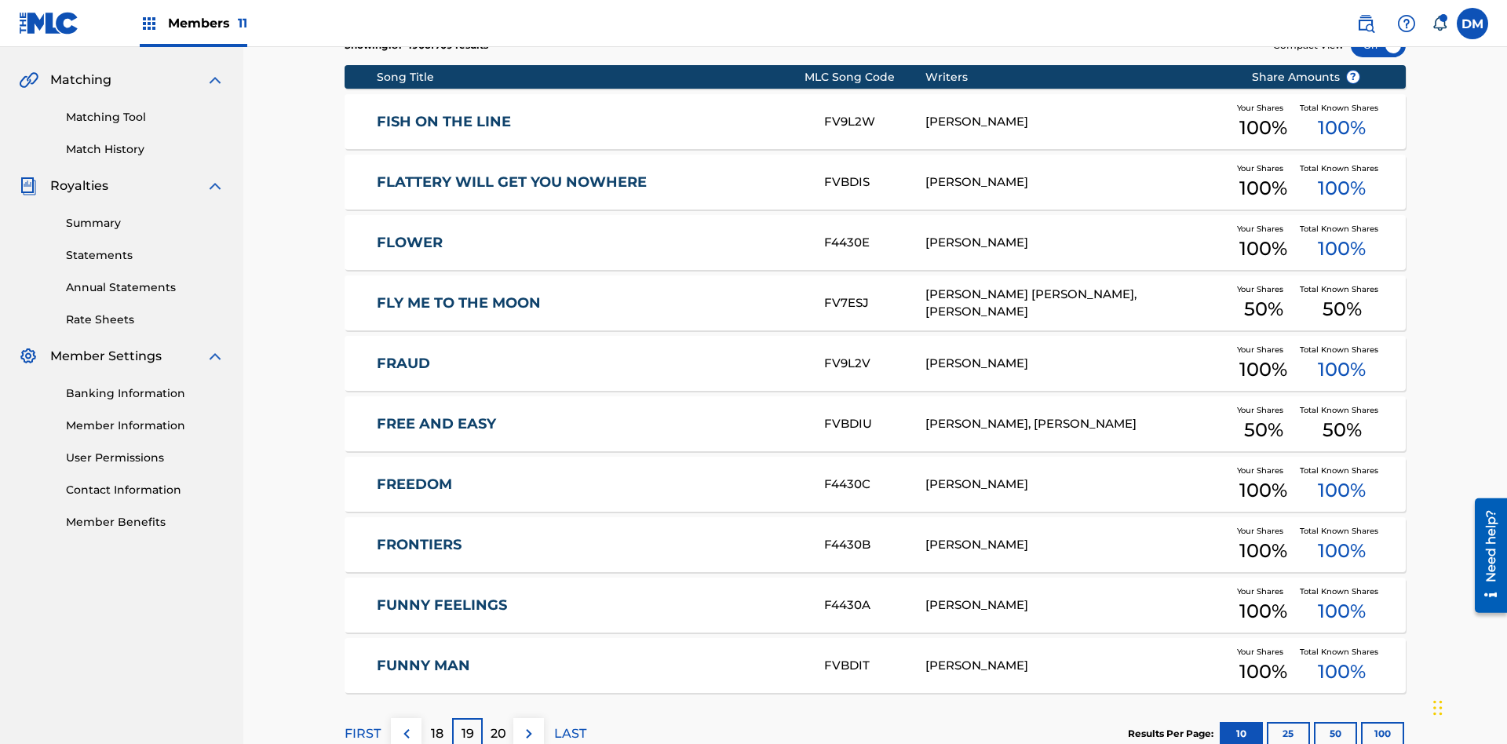
click at [528, 724] on img at bounding box center [529, 733] width 19 height 19
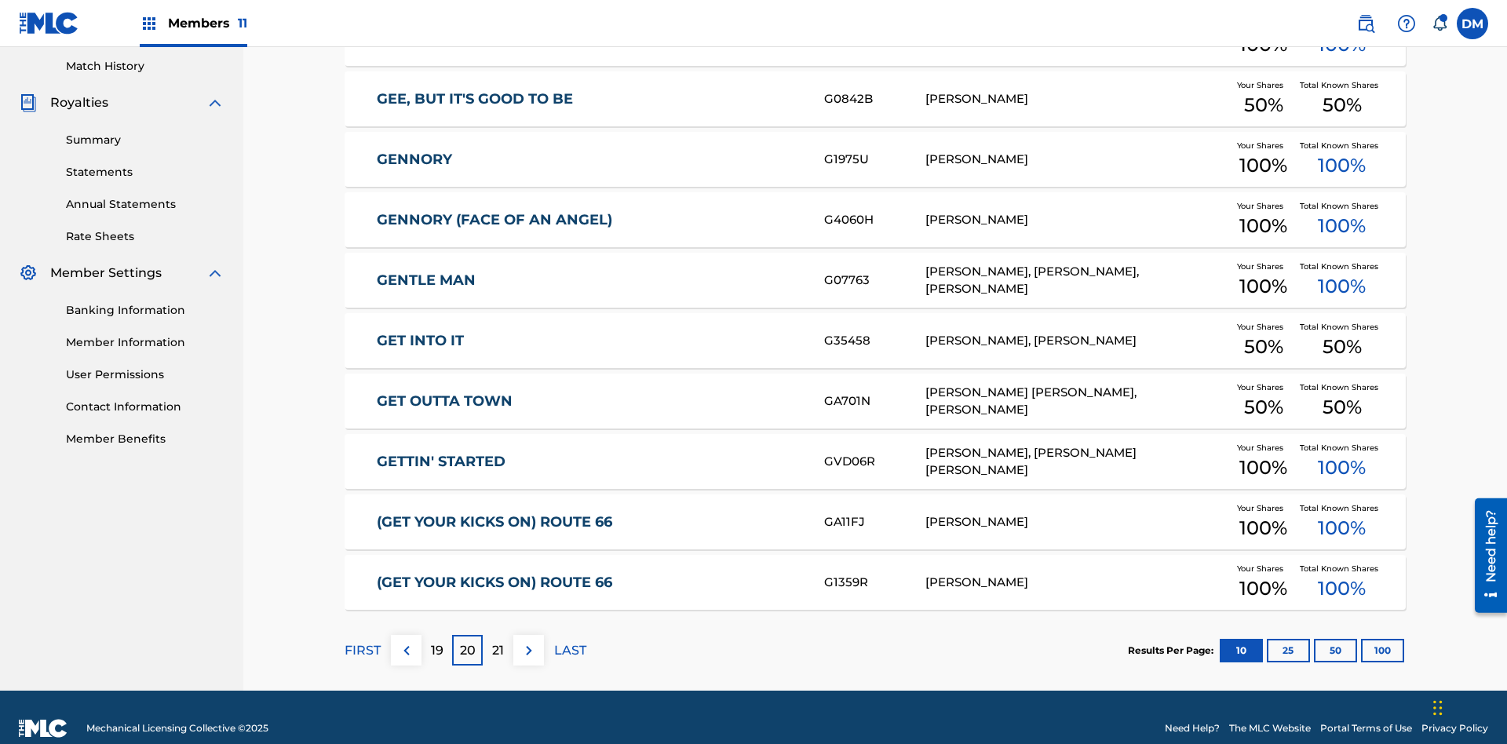
click at [528, 641] on img at bounding box center [529, 650] width 19 height 19
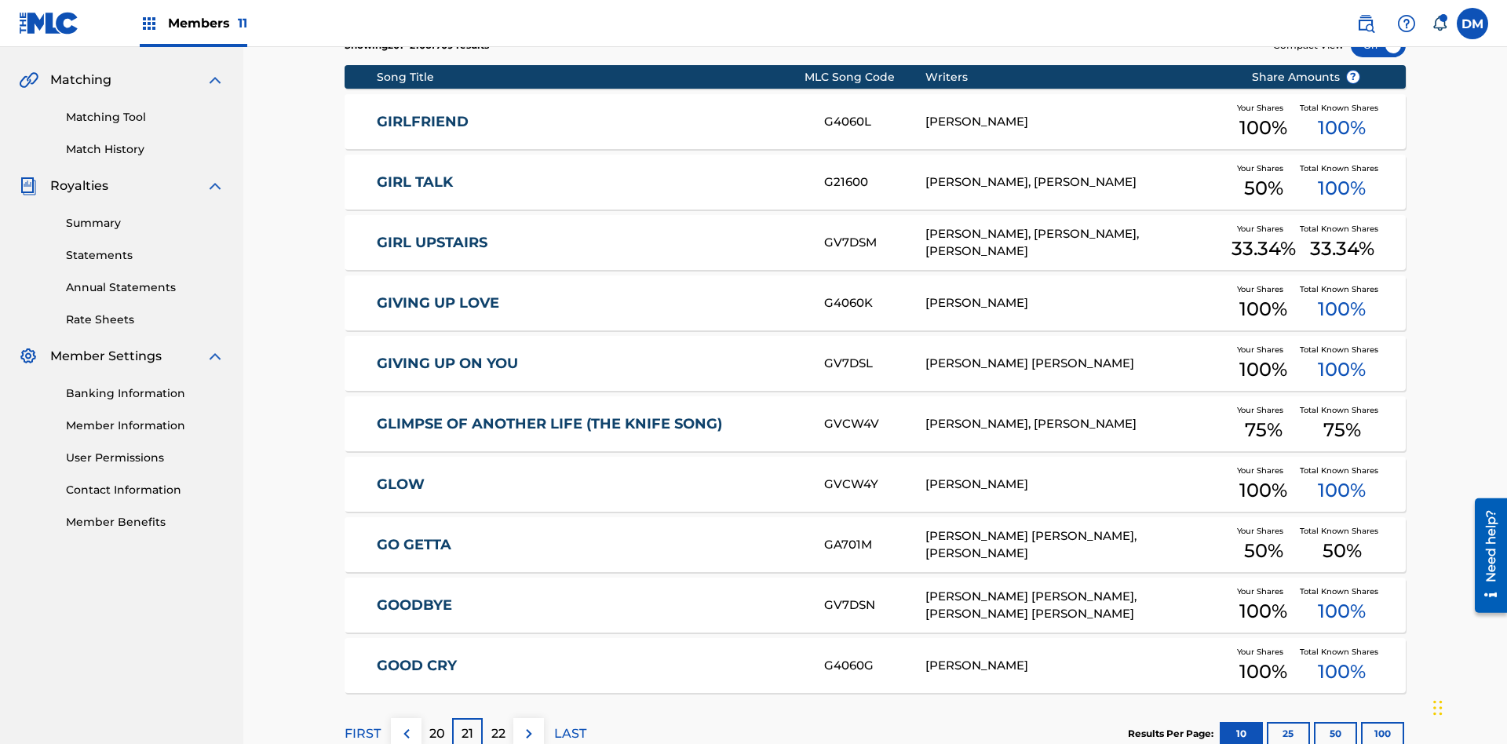
click at [528, 724] on img at bounding box center [529, 733] width 19 height 19
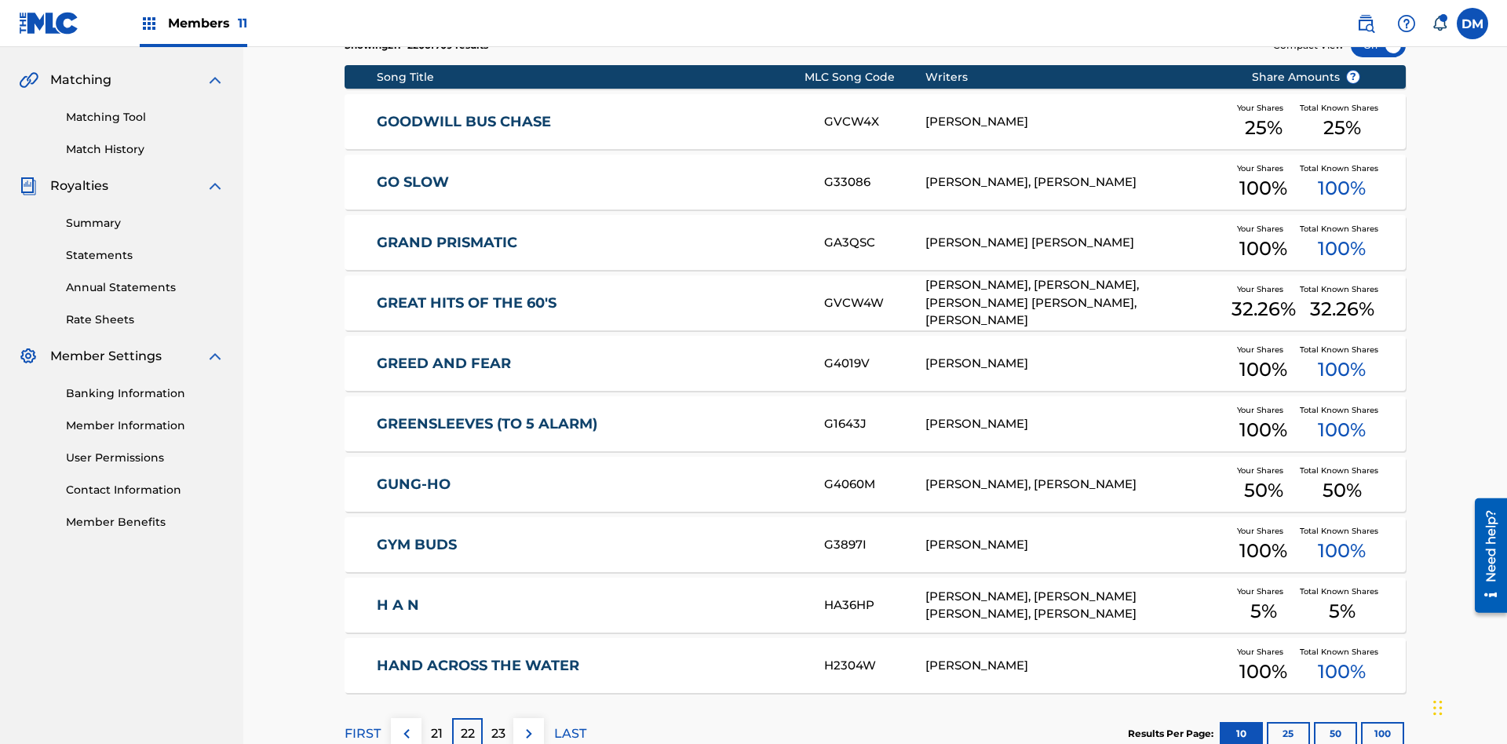
click at [528, 724] on img at bounding box center [529, 733] width 19 height 19
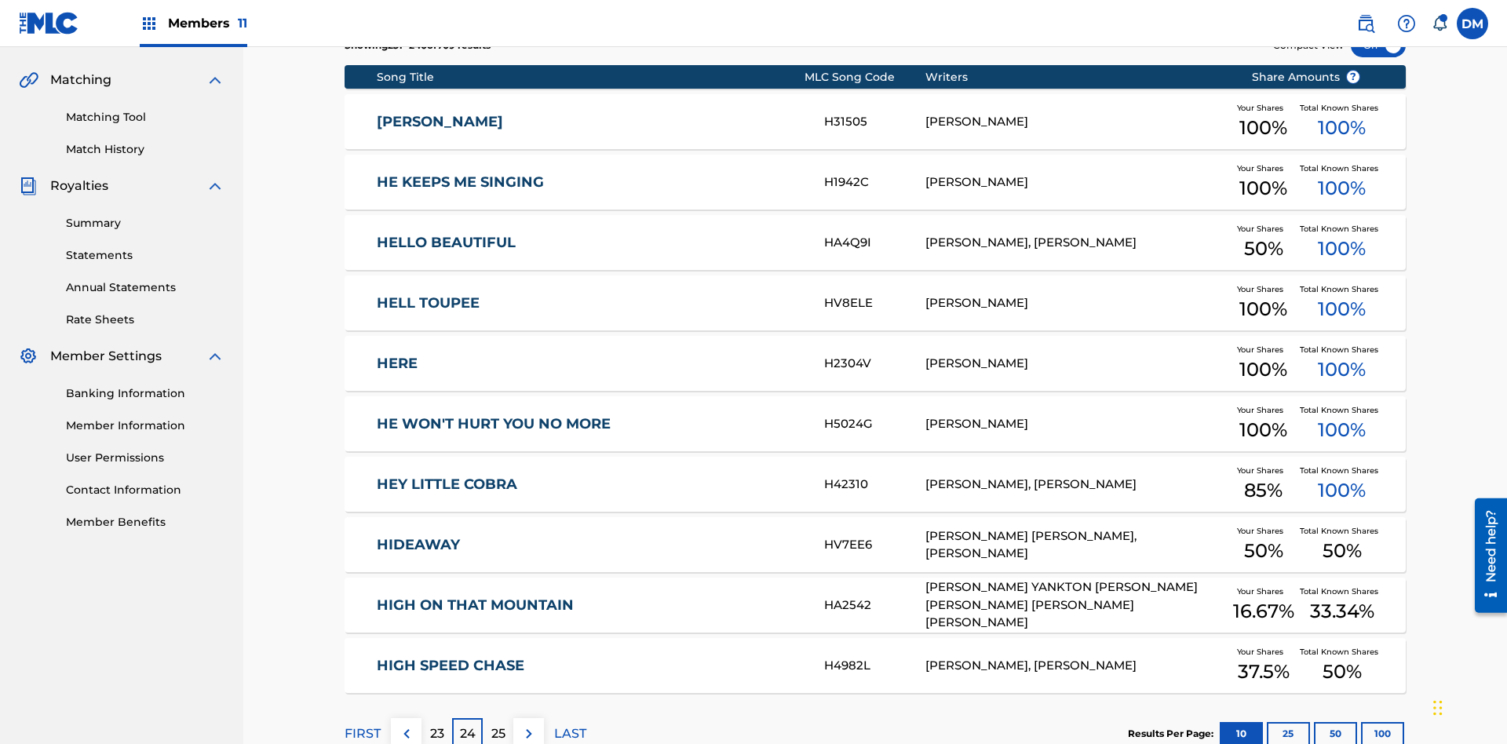
click at [528, 724] on img at bounding box center [529, 733] width 19 height 19
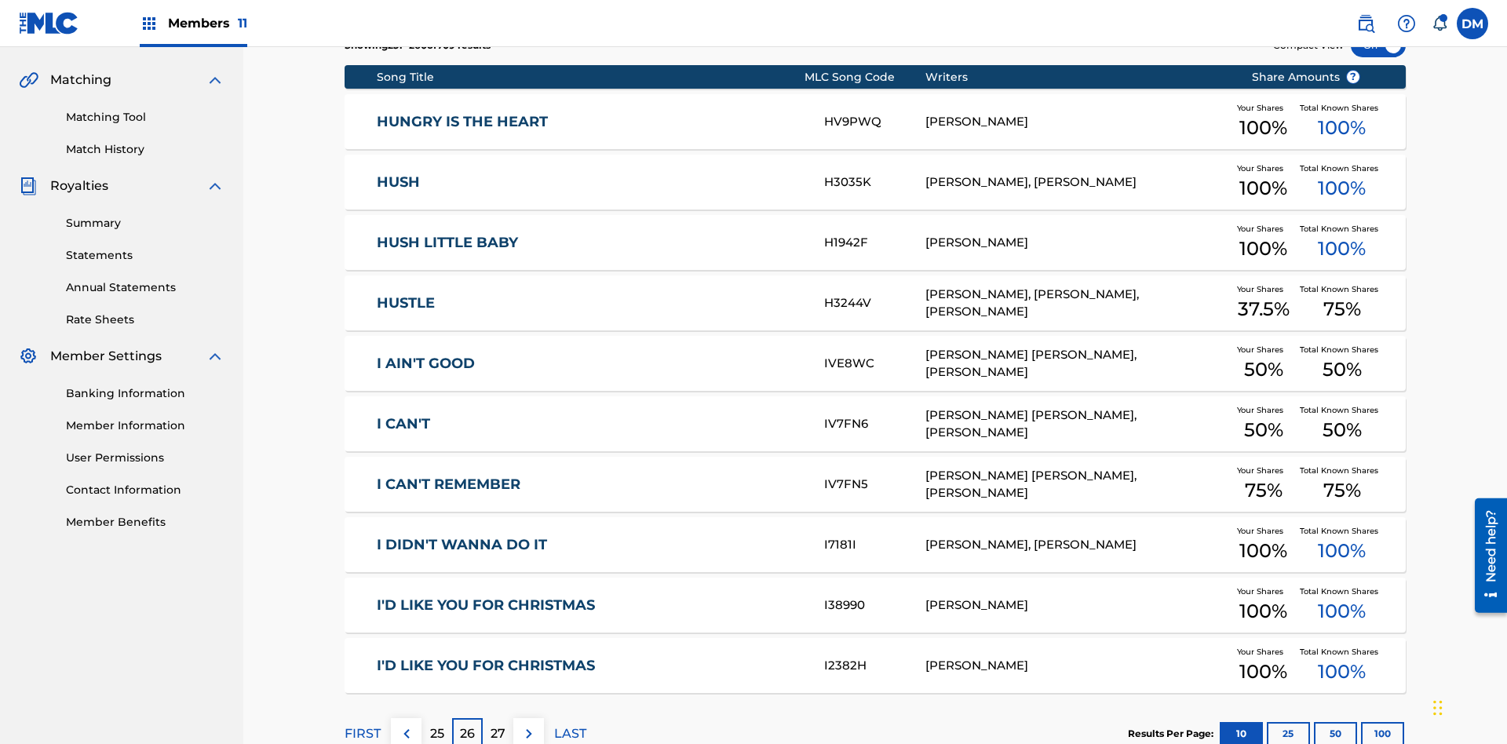
click at [528, 724] on img at bounding box center [529, 733] width 19 height 19
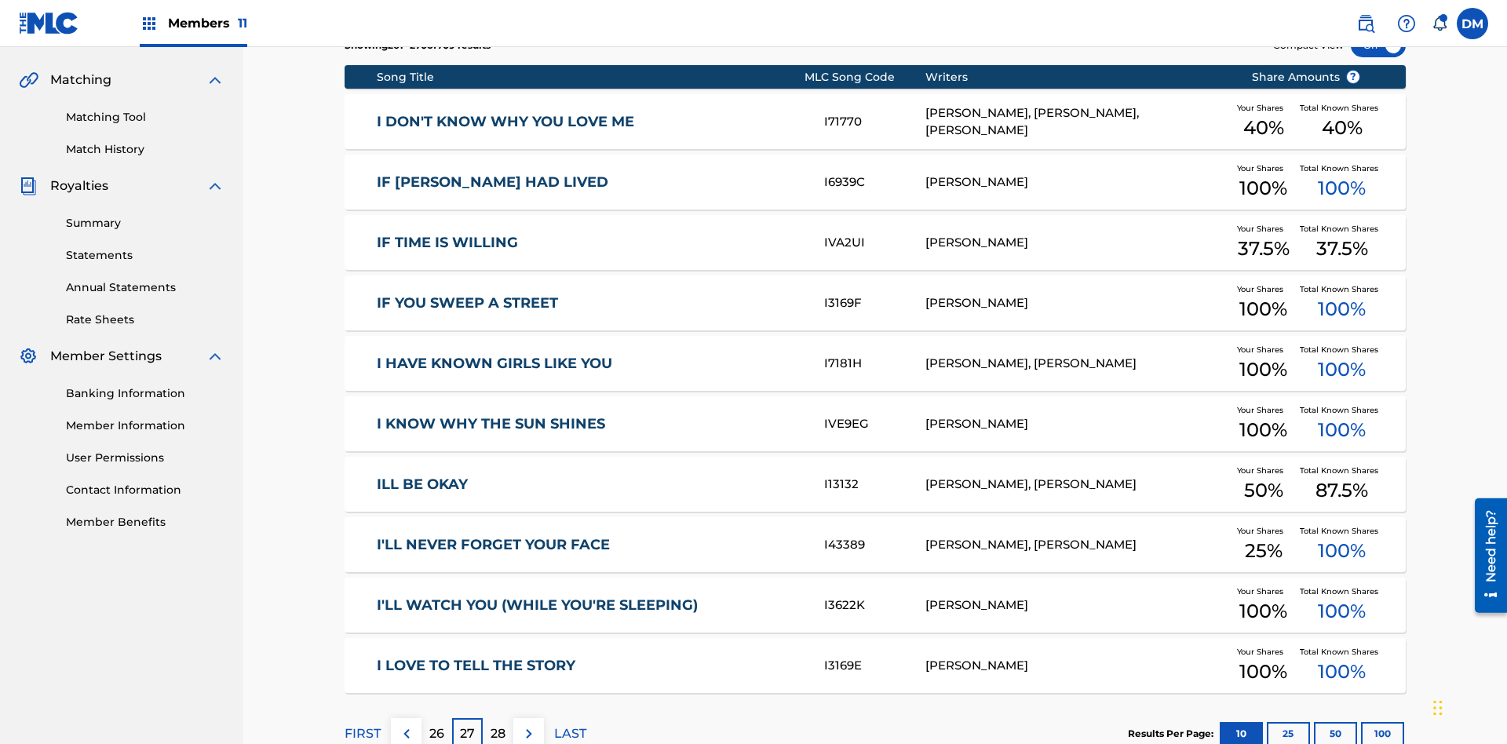
click at [528, 724] on img at bounding box center [529, 733] width 19 height 19
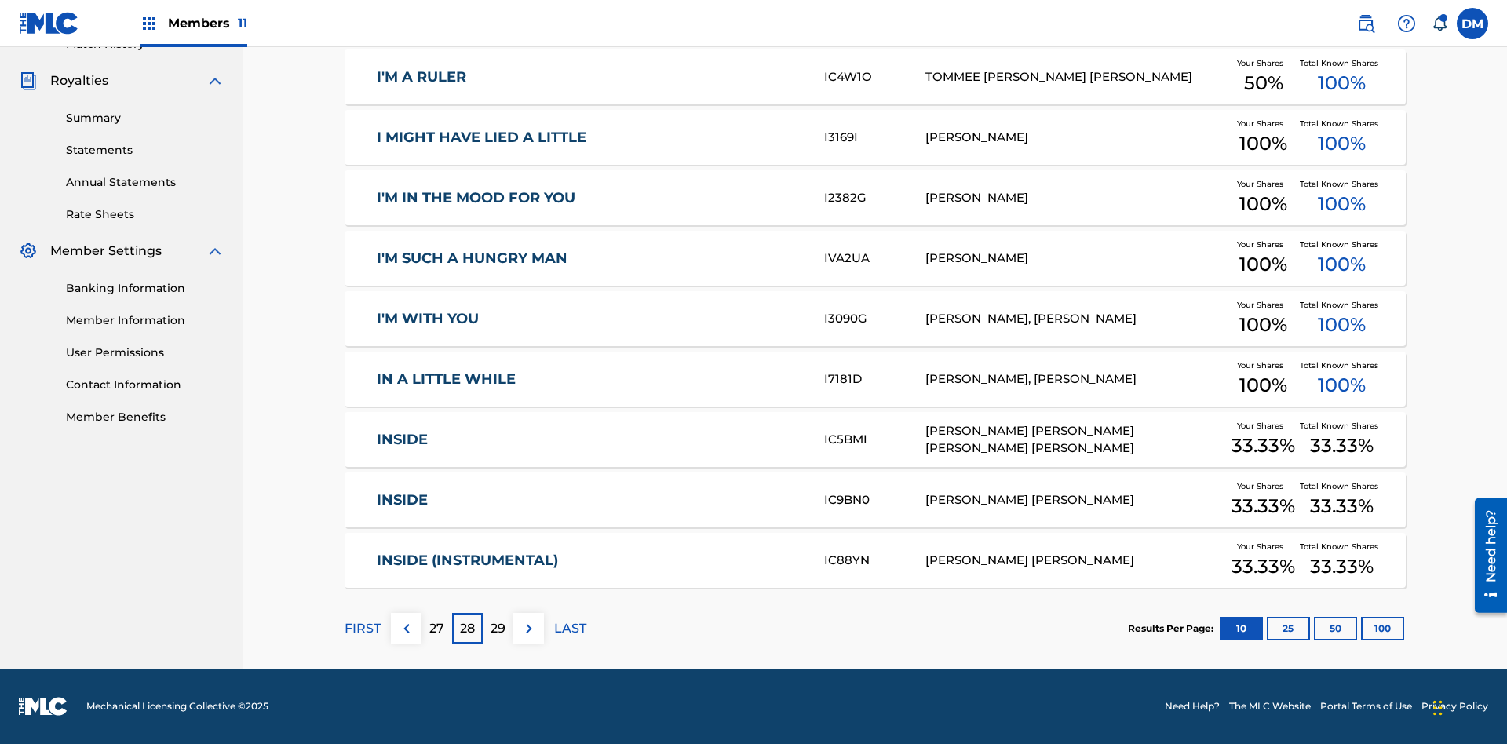
click at [528, 628] on img at bounding box center [529, 628] width 19 height 19
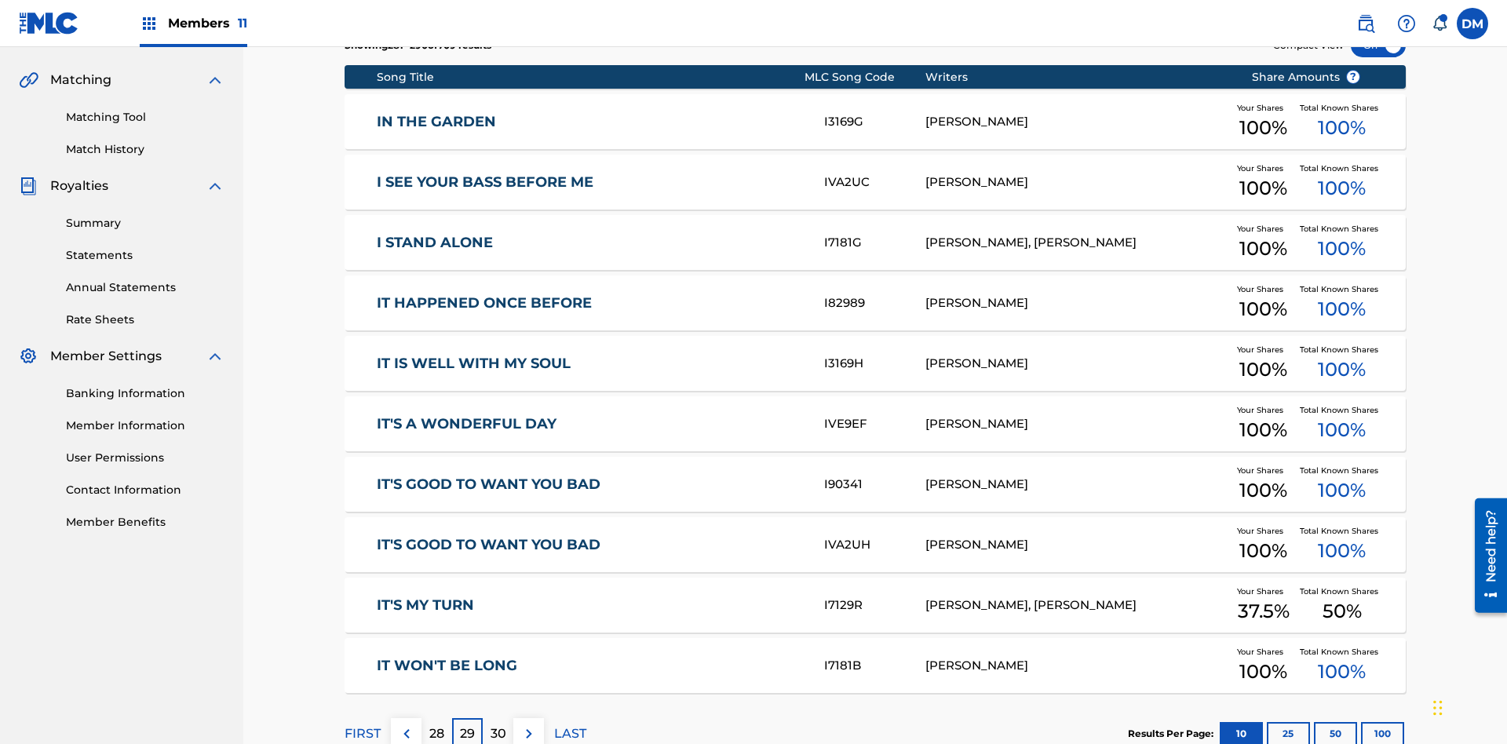
click at [528, 724] on img at bounding box center [529, 733] width 19 height 19
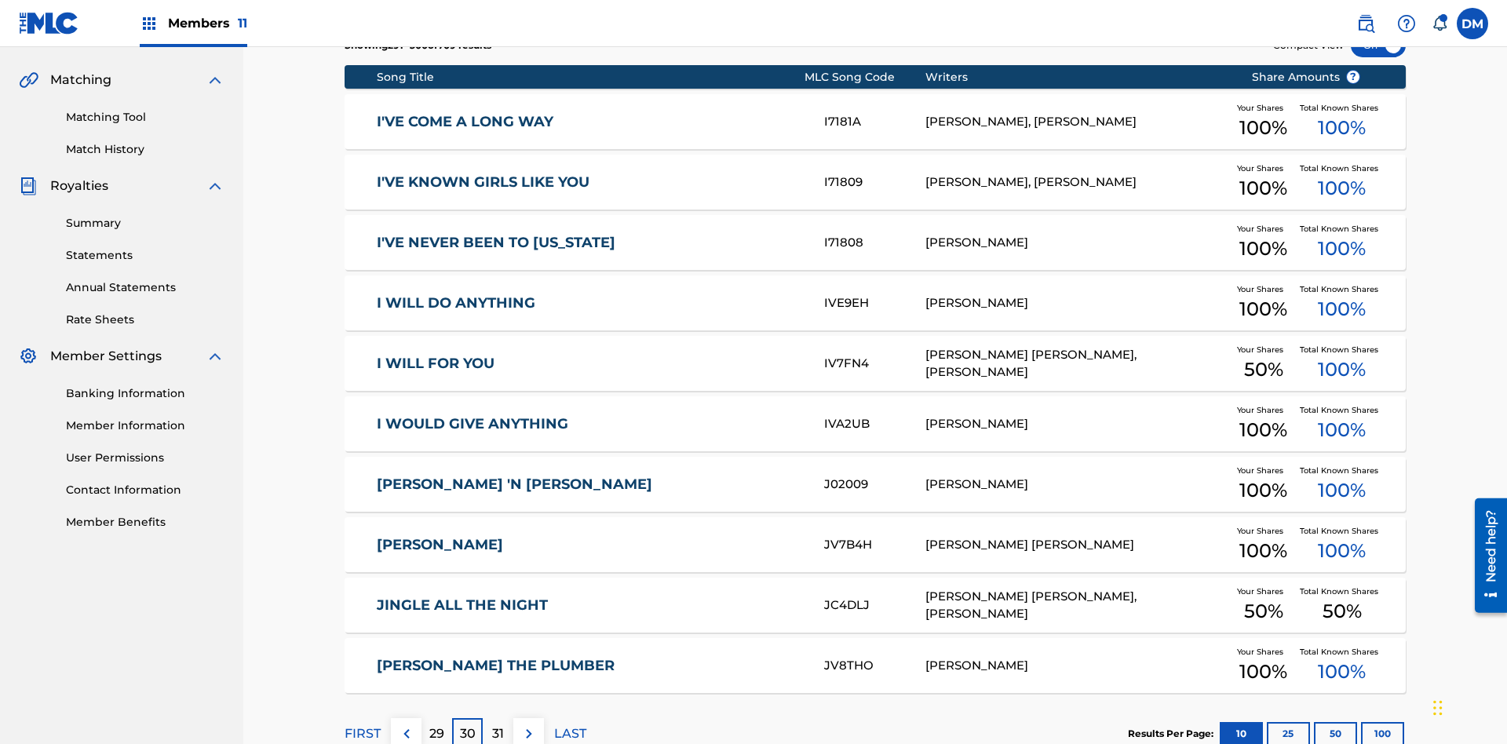
click at [528, 724] on img at bounding box center [529, 733] width 19 height 19
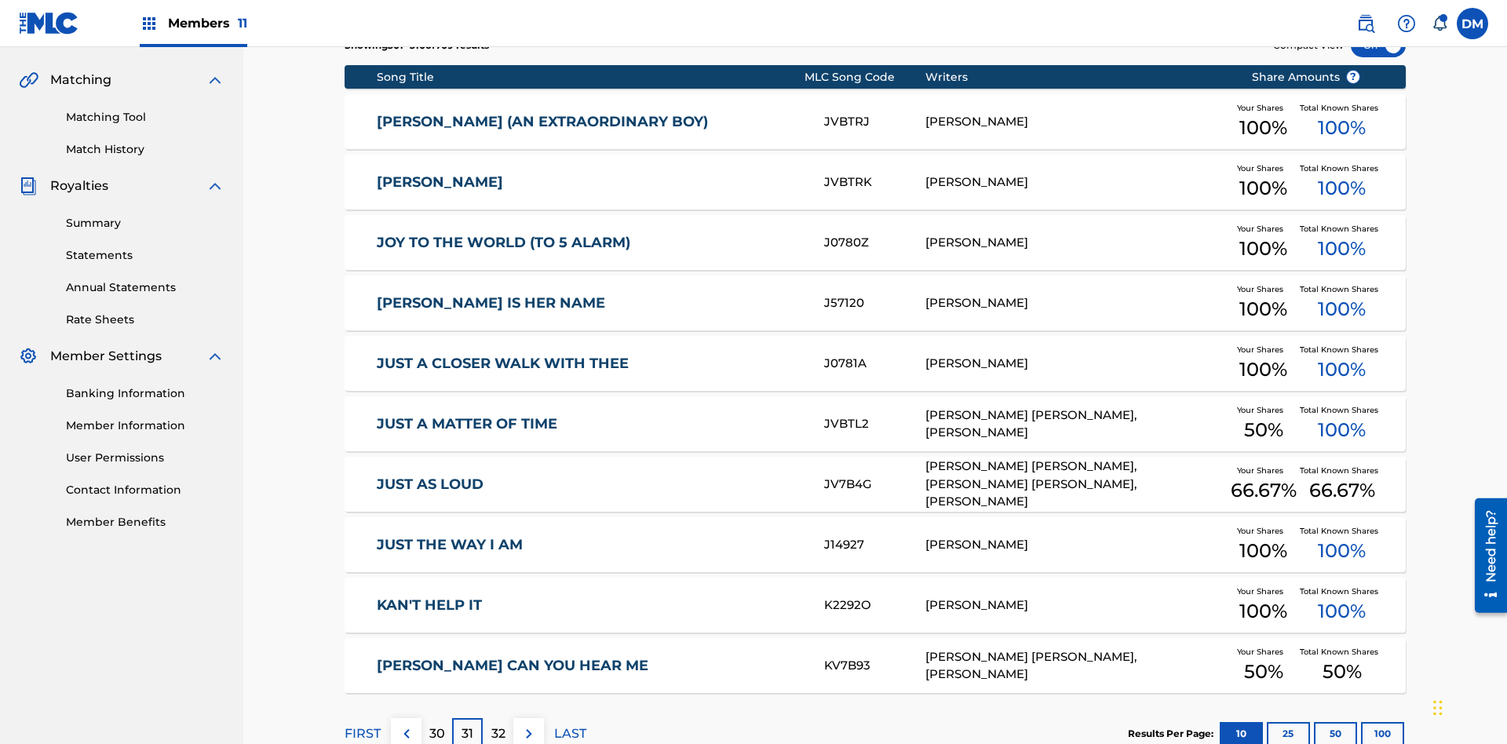
scroll to position [229, 0]
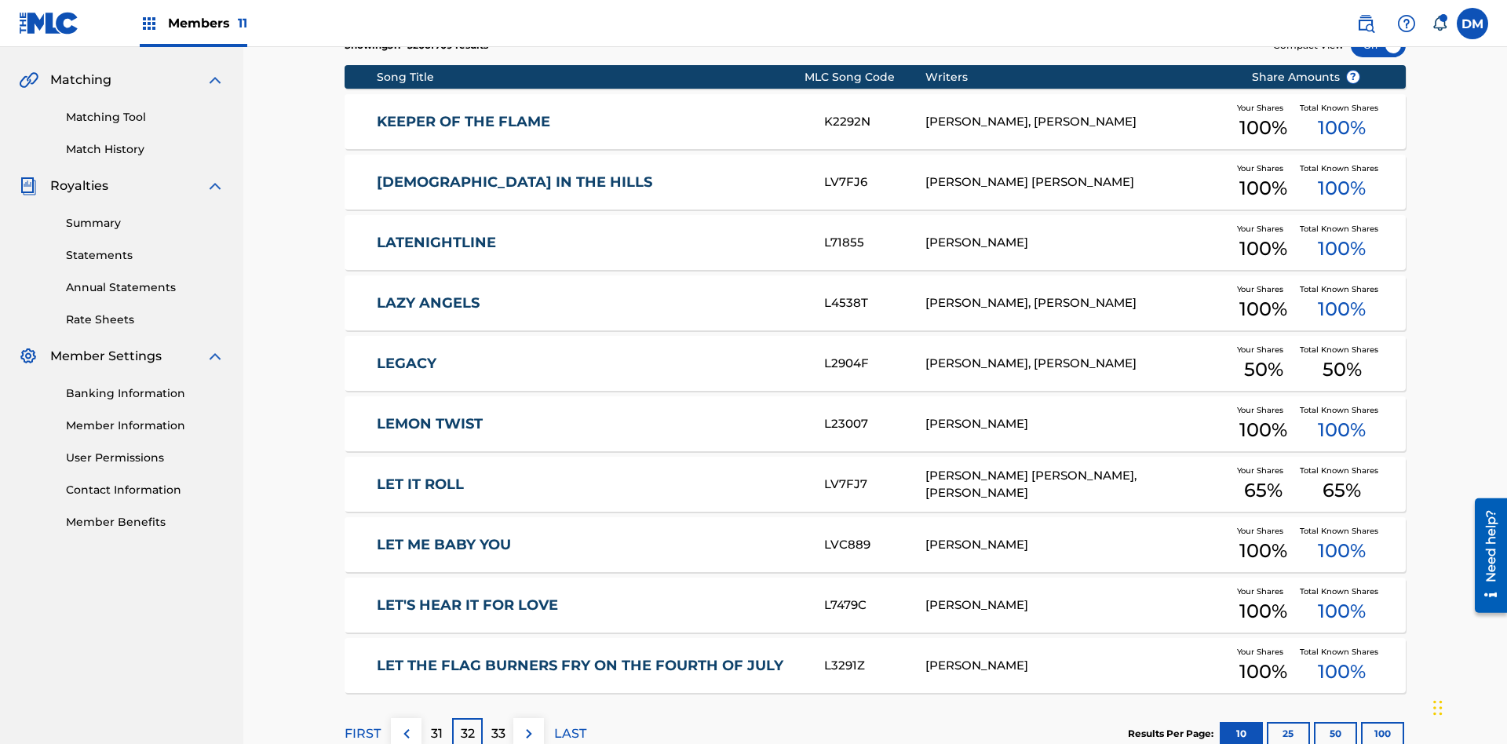
scroll to position [293, 0]
click at [528, 724] on img at bounding box center [529, 733] width 19 height 19
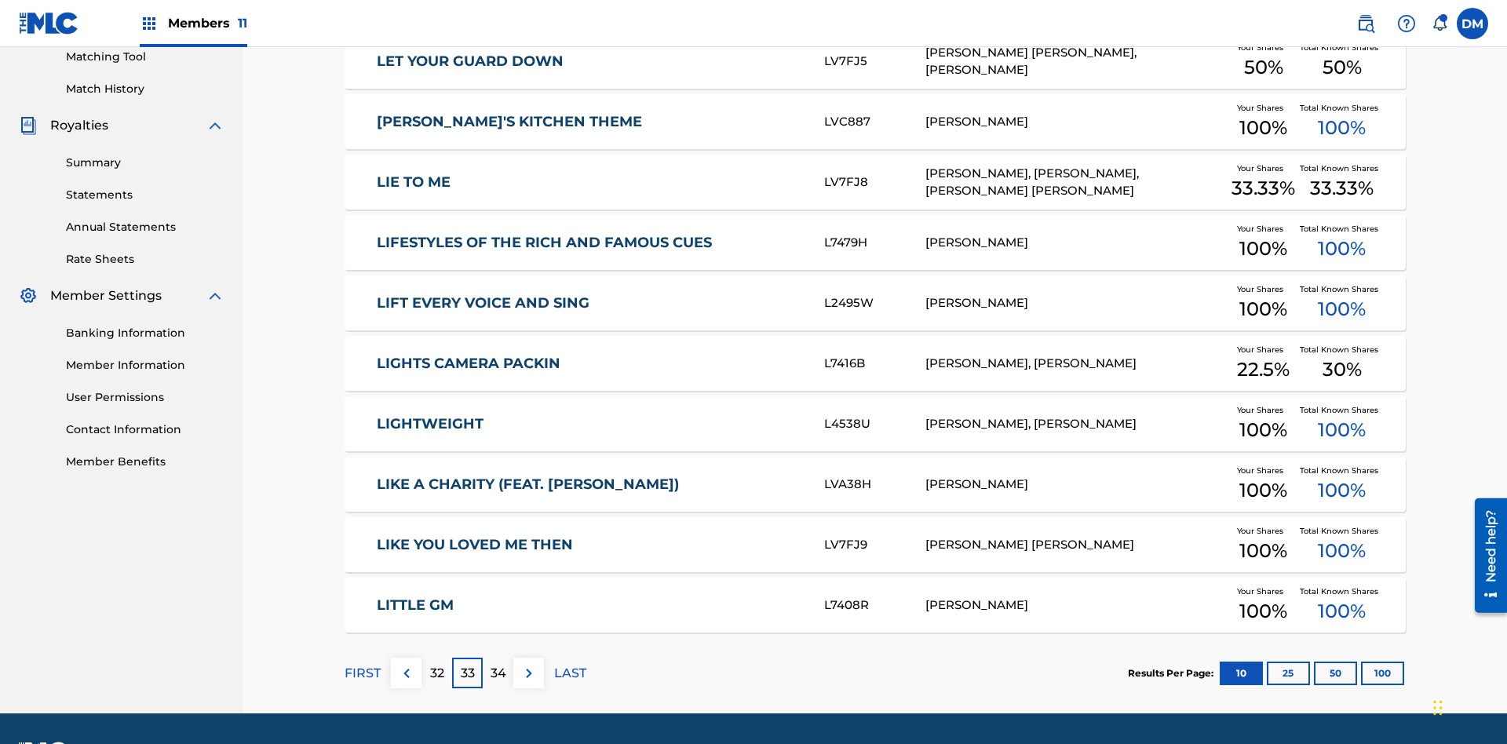
click at [528, 664] on img at bounding box center [529, 673] width 19 height 19
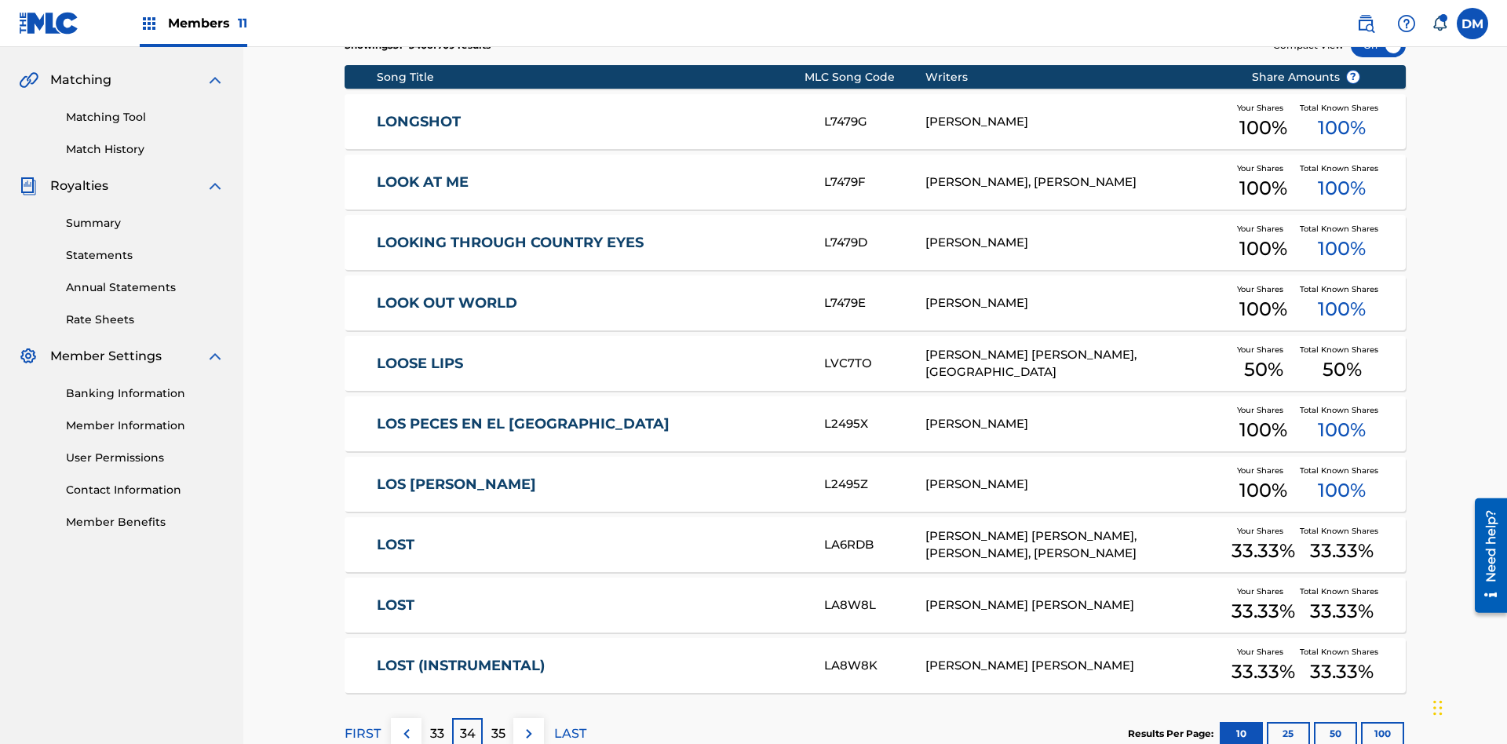
click at [528, 724] on img at bounding box center [529, 733] width 19 height 19
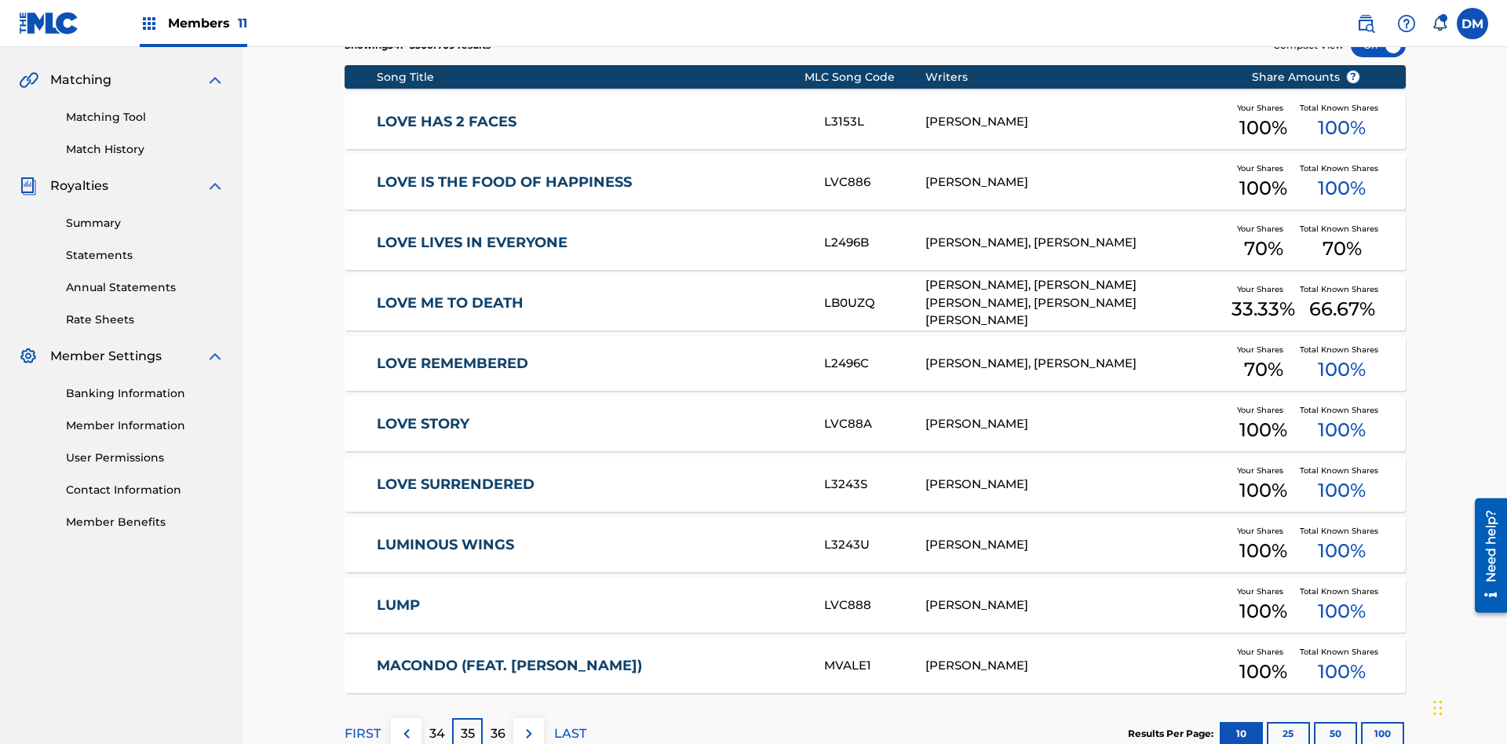
click at [528, 724] on img at bounding box center [529, 733] width 19 height 19
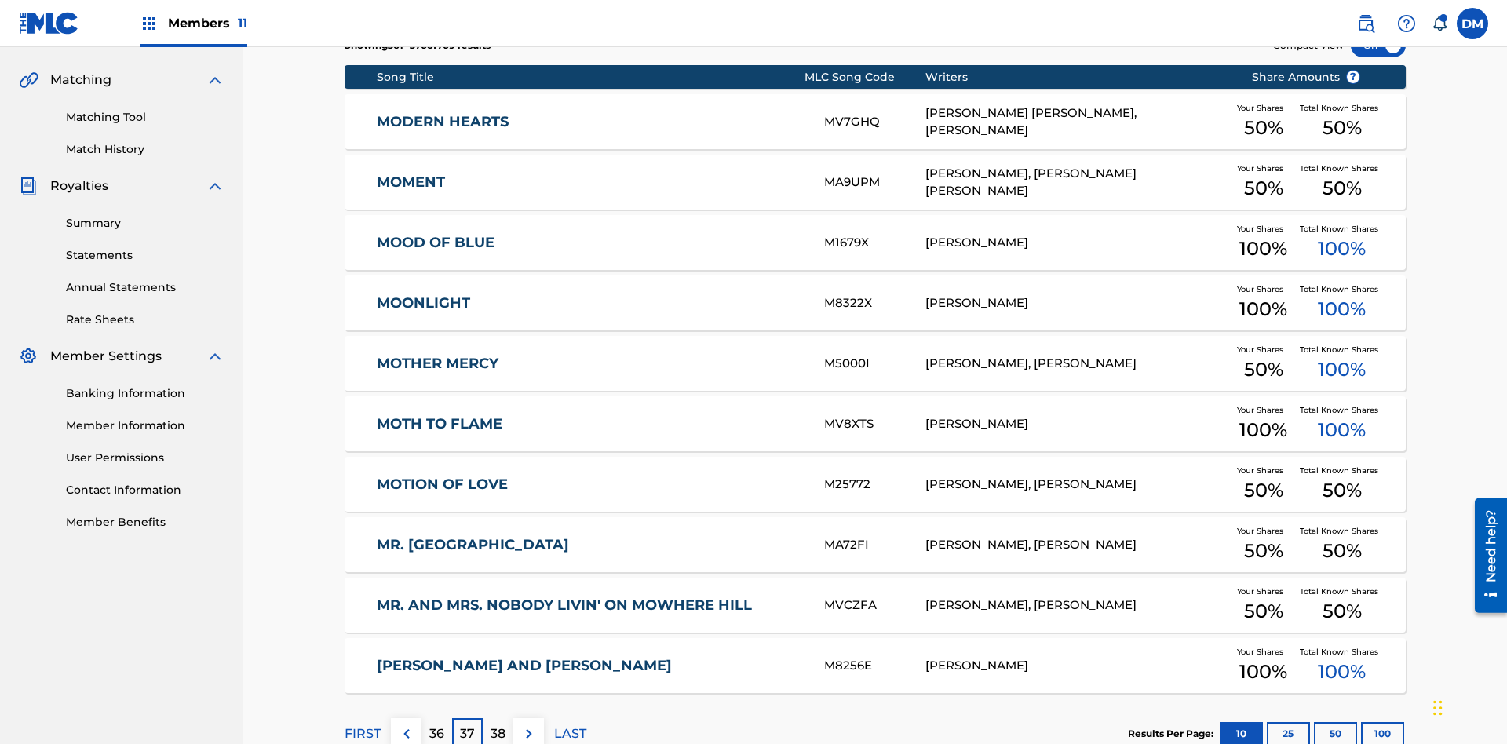
click at [528, 724] on img at bounding box center [529, 733] width 19 height 19
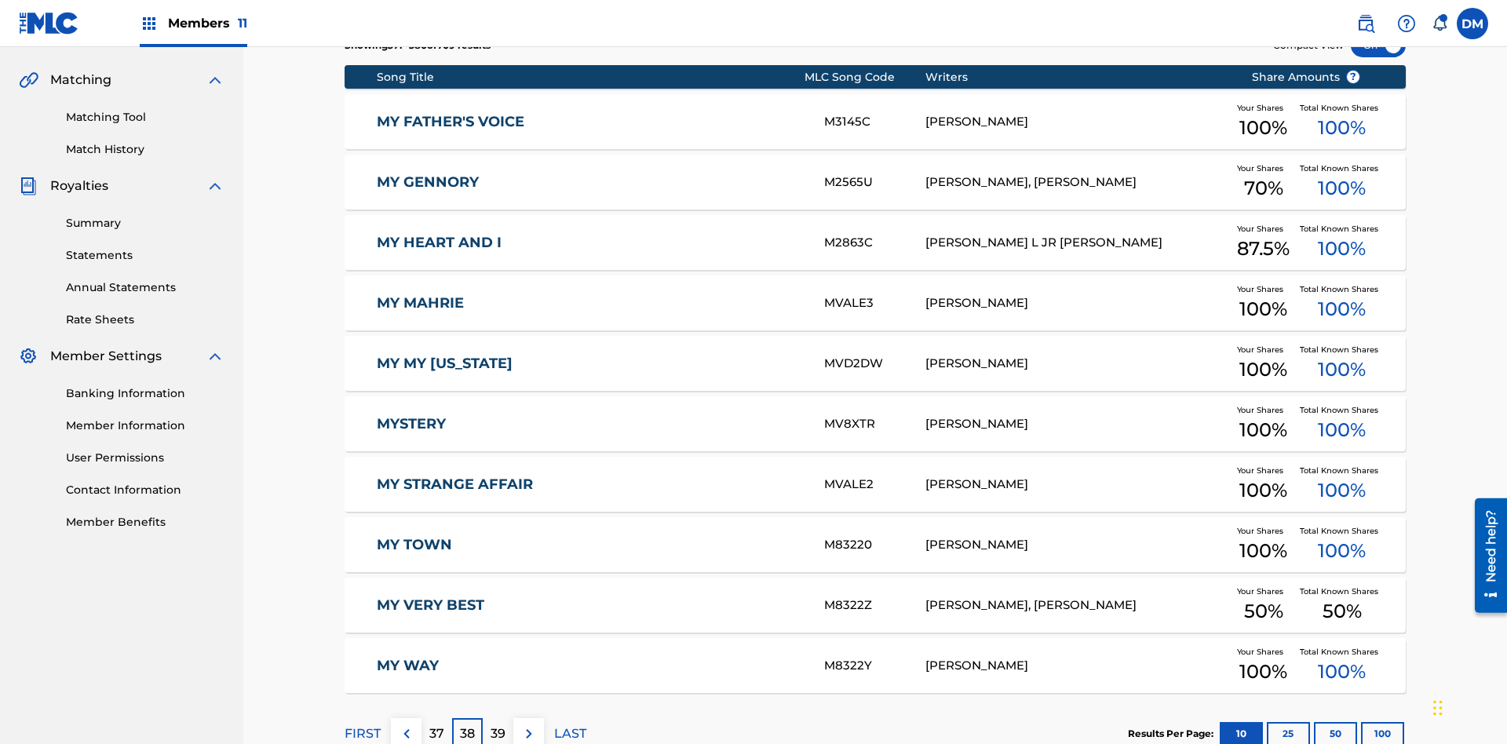
click at [528, 724] on img at bounding box center [529, 733] width 19 height 19
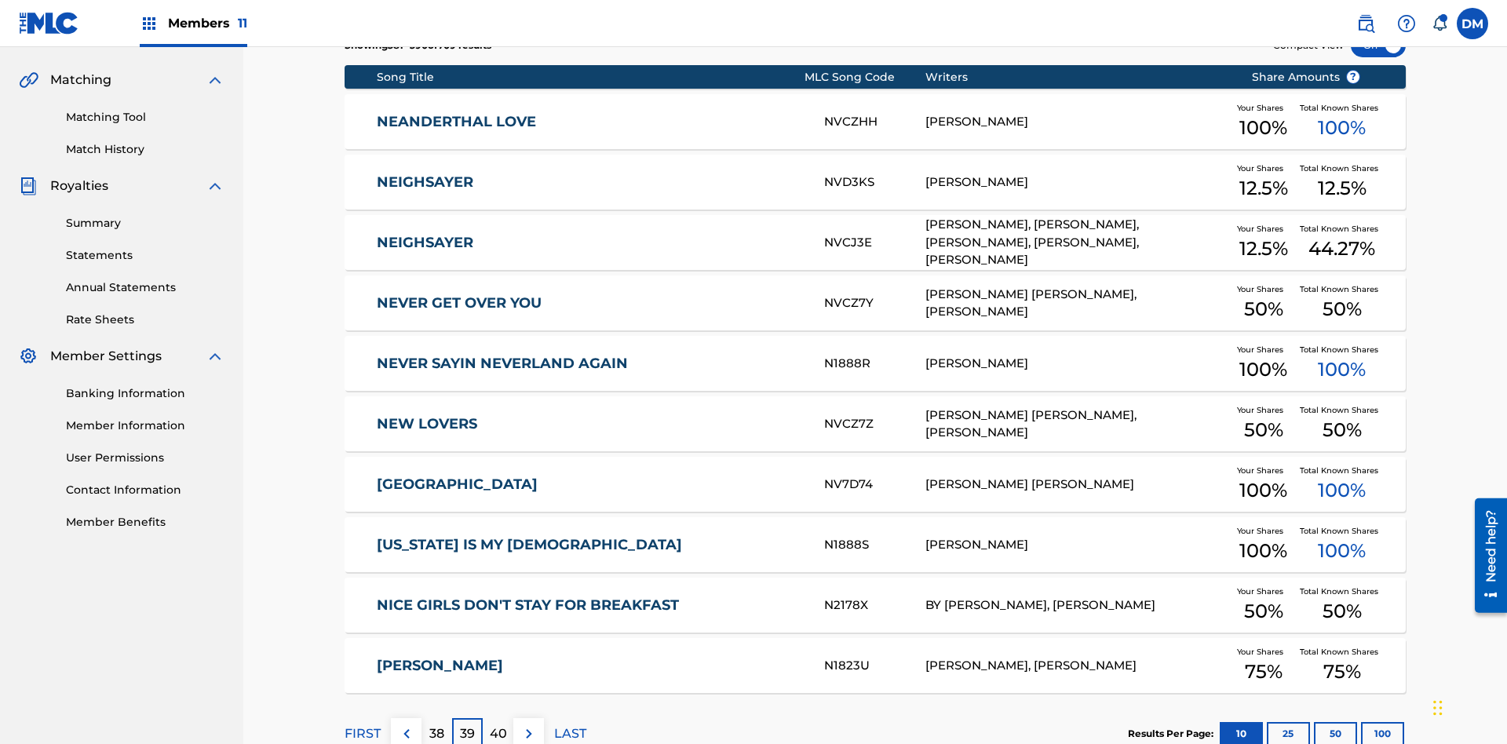
click at [528, 724] on img at bounding box center [529, 733] width 19 height 19
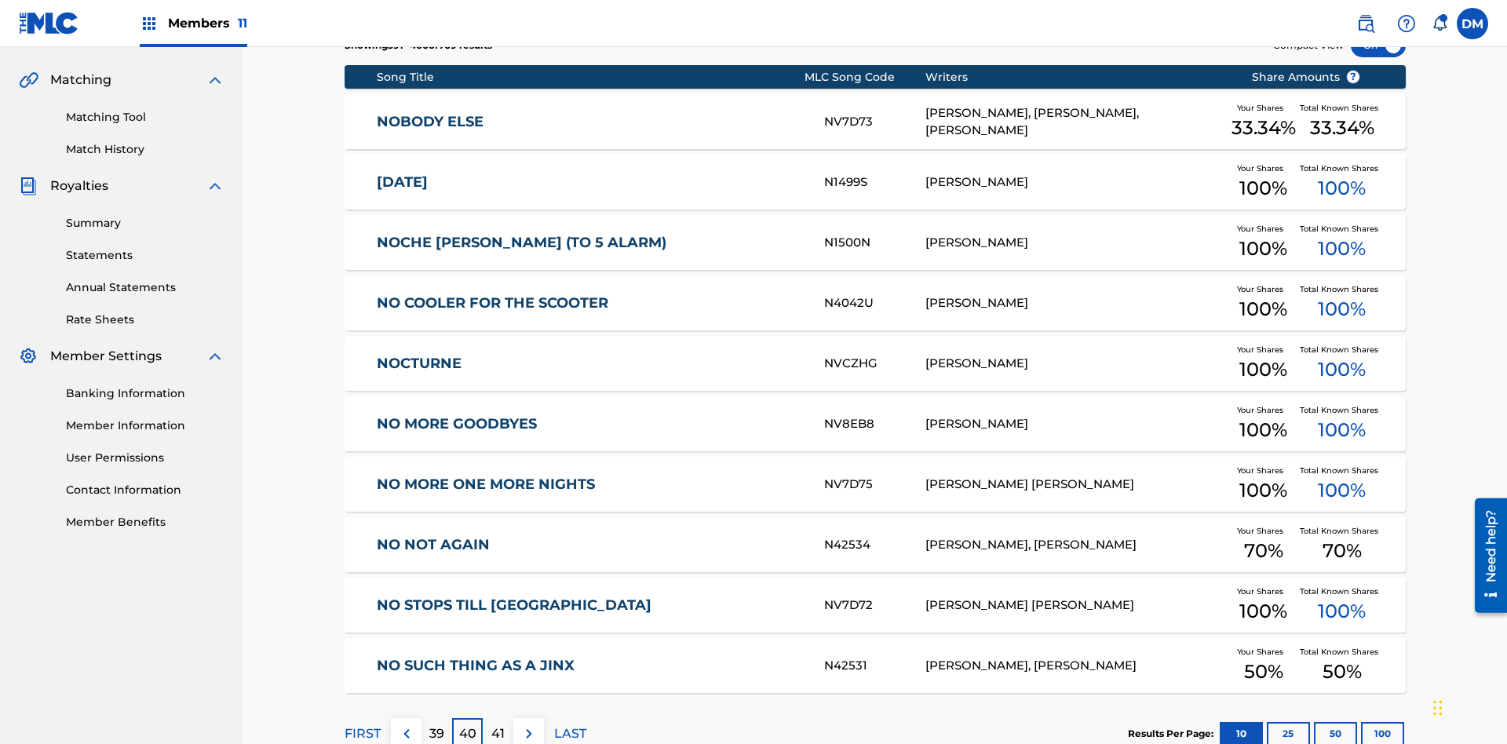
click at [528, 724] on img at bounding box center [529, 733] width 19 height 19
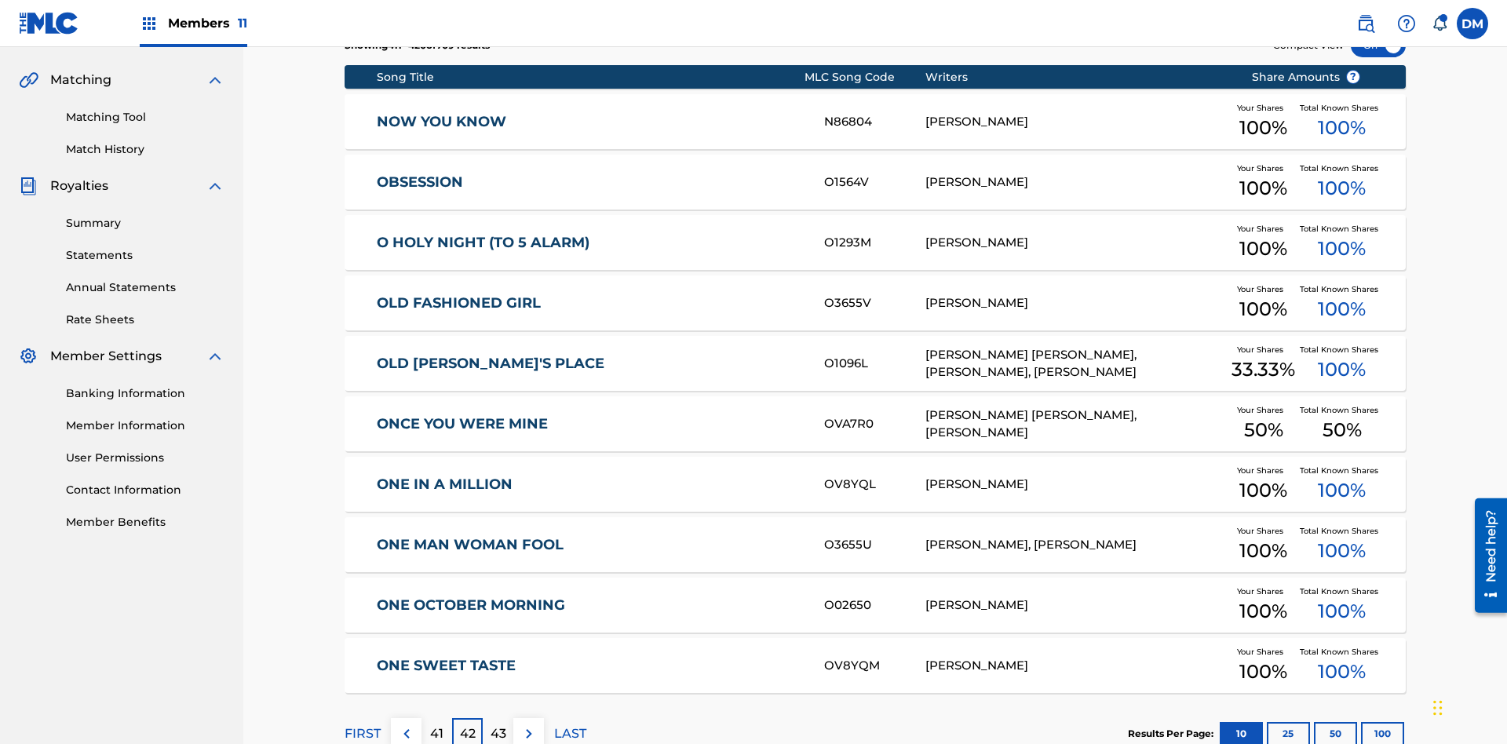
click at [528, 724] on img at bounding box center [529, 733] width 19 height 19
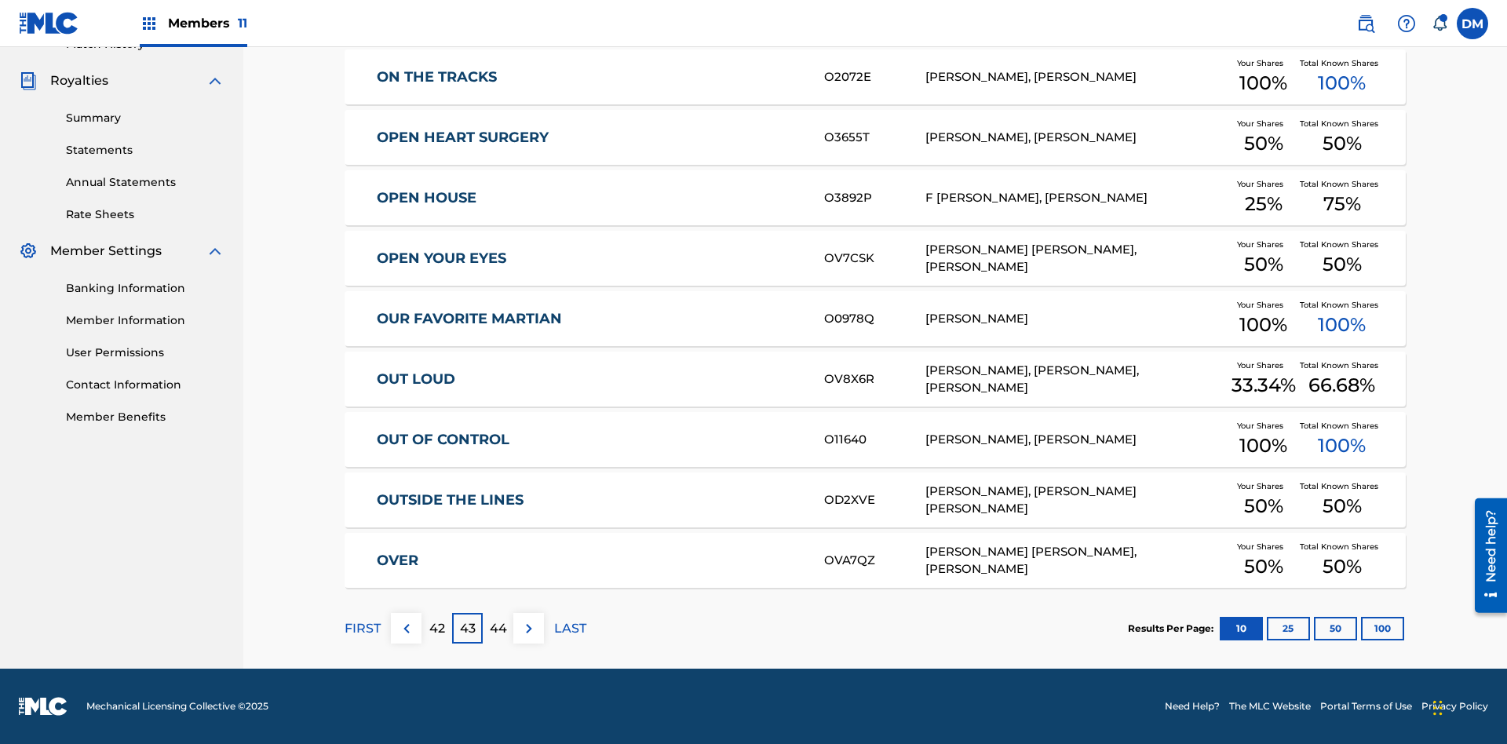
click at [528, 628] on img at bounding box center [529, 628] width 19 height 19
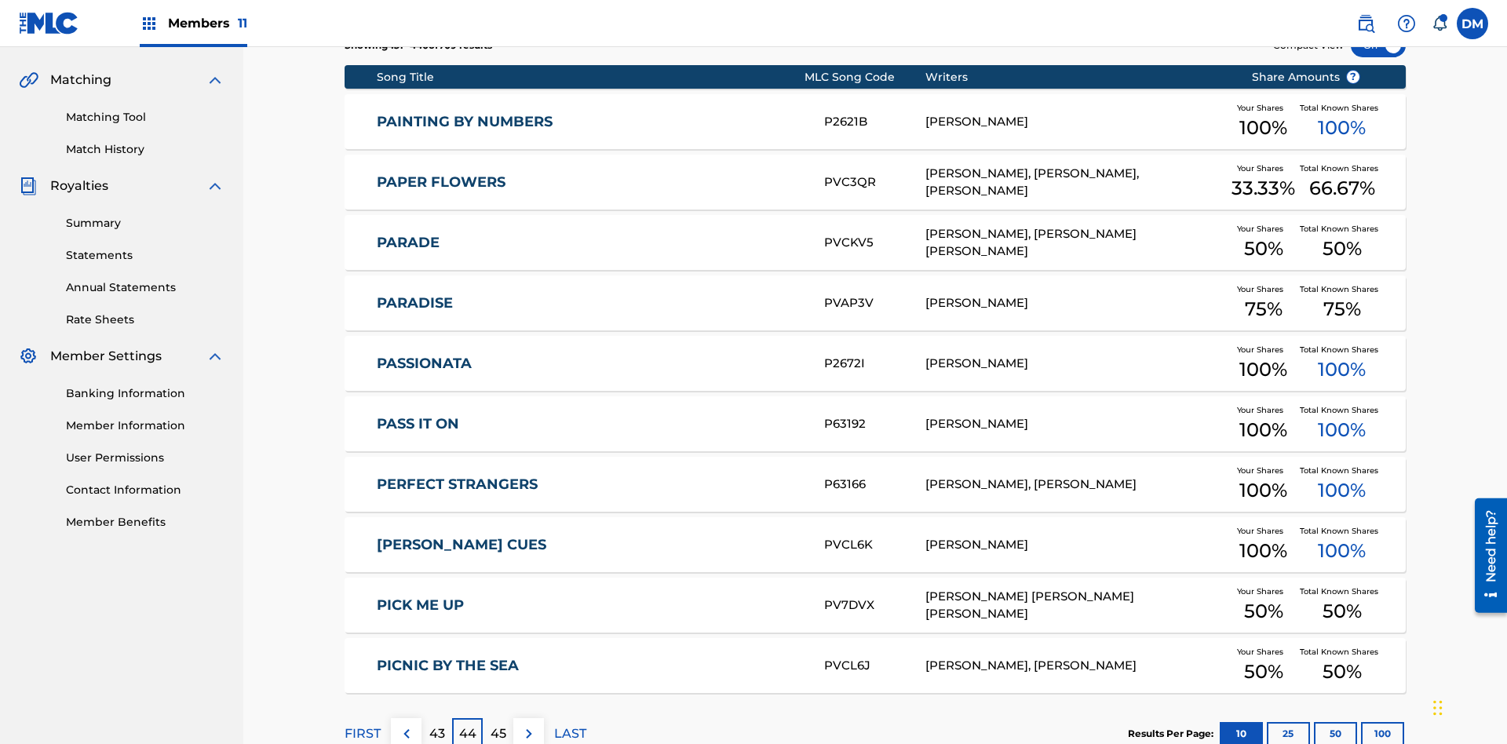
click at [528, 724] on img at bounding box center [529, 733] width 19 height 19
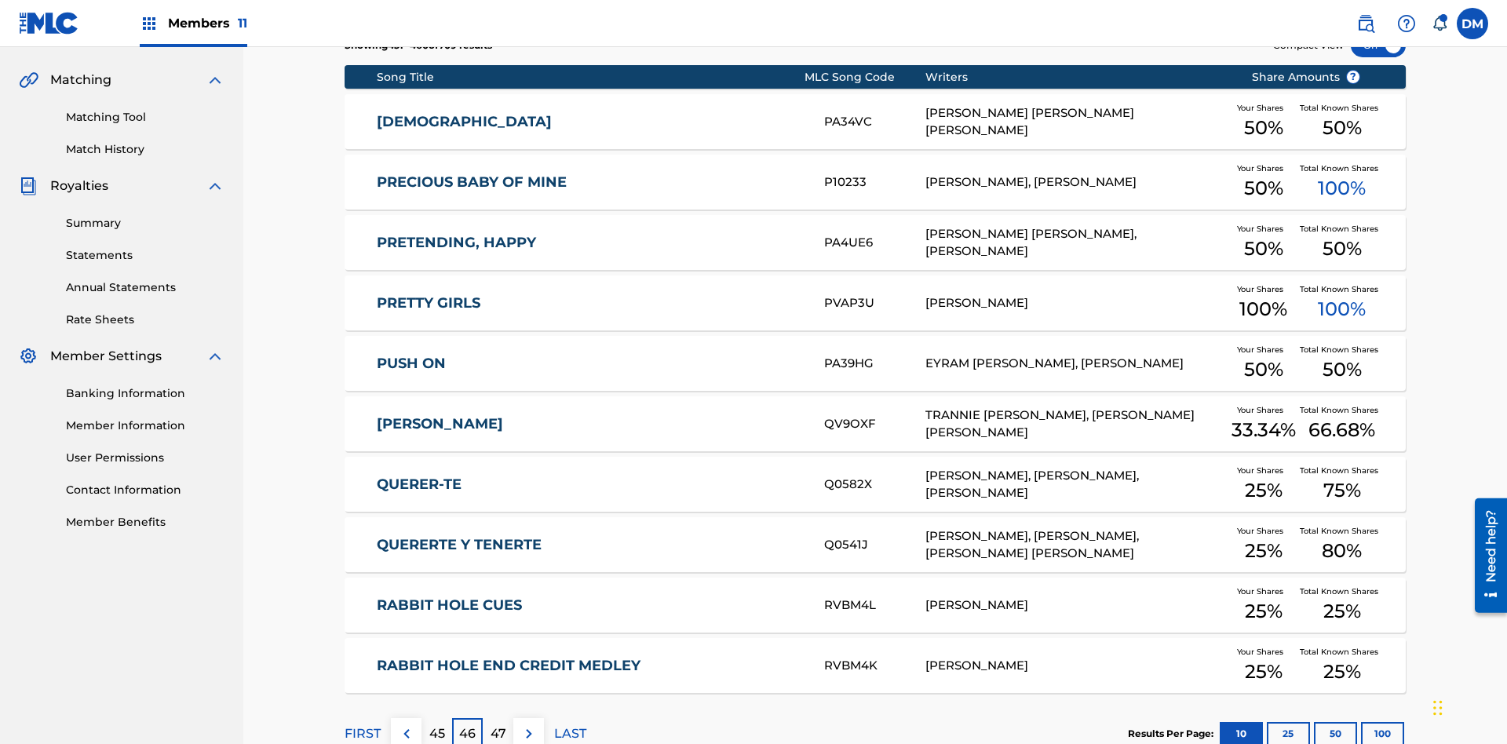
click at [528, 724] on img at bounding box center [529, 733] width 19 height 19
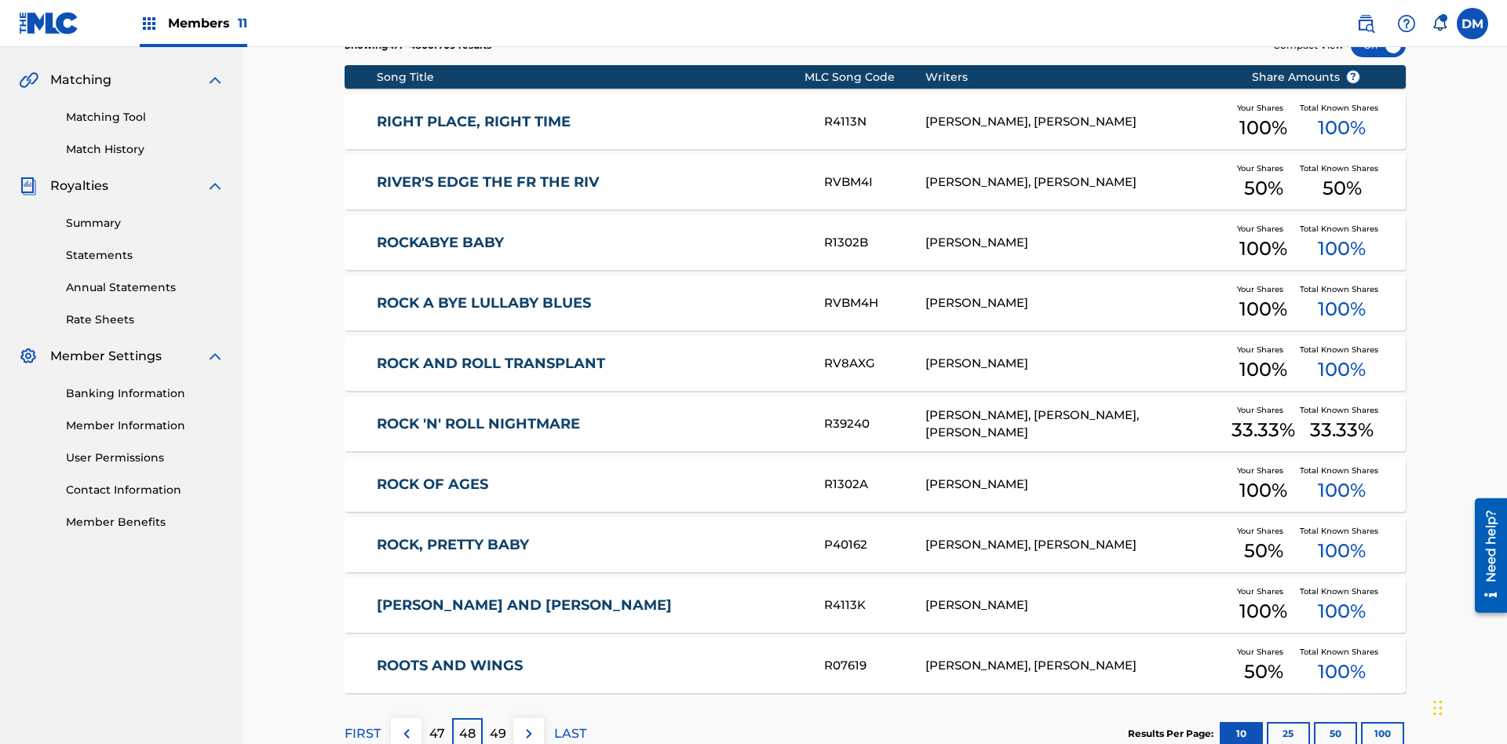
click at [528, 724] on img at bounding box center [529, 733] width 19 height 19
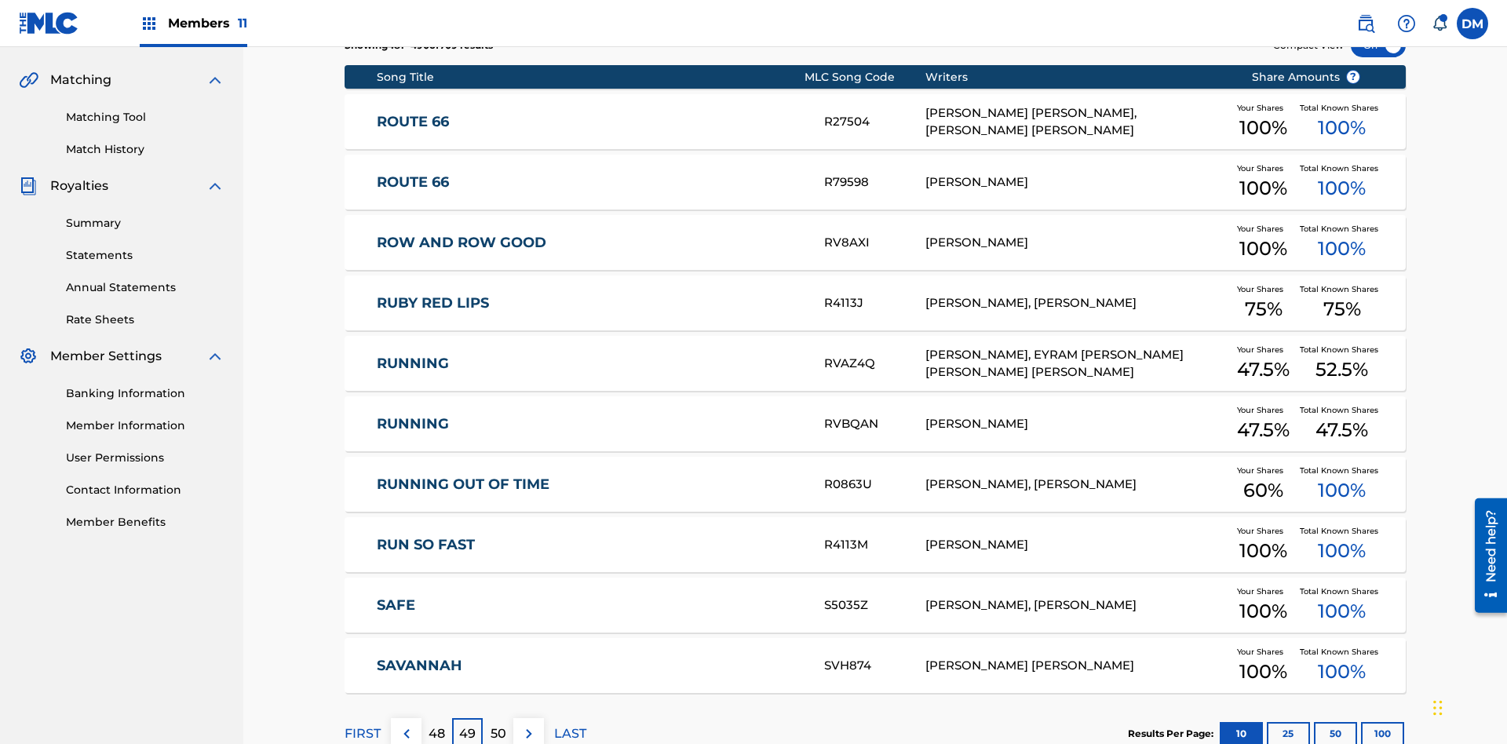
scroll to position [229, 0]
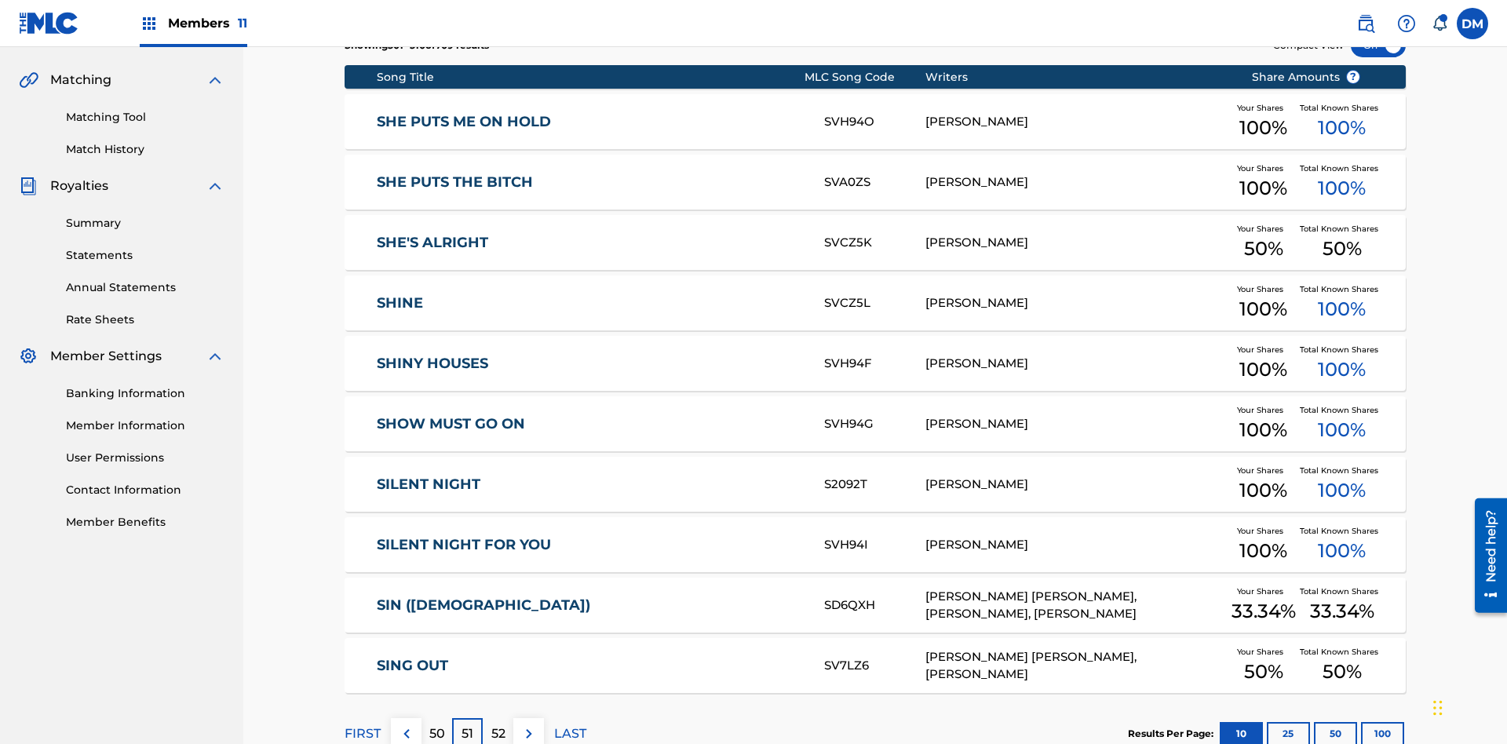
scroll to position [293, 0]
click at [528, 724] on img at bounding box center [529, 733] width 19 height 19
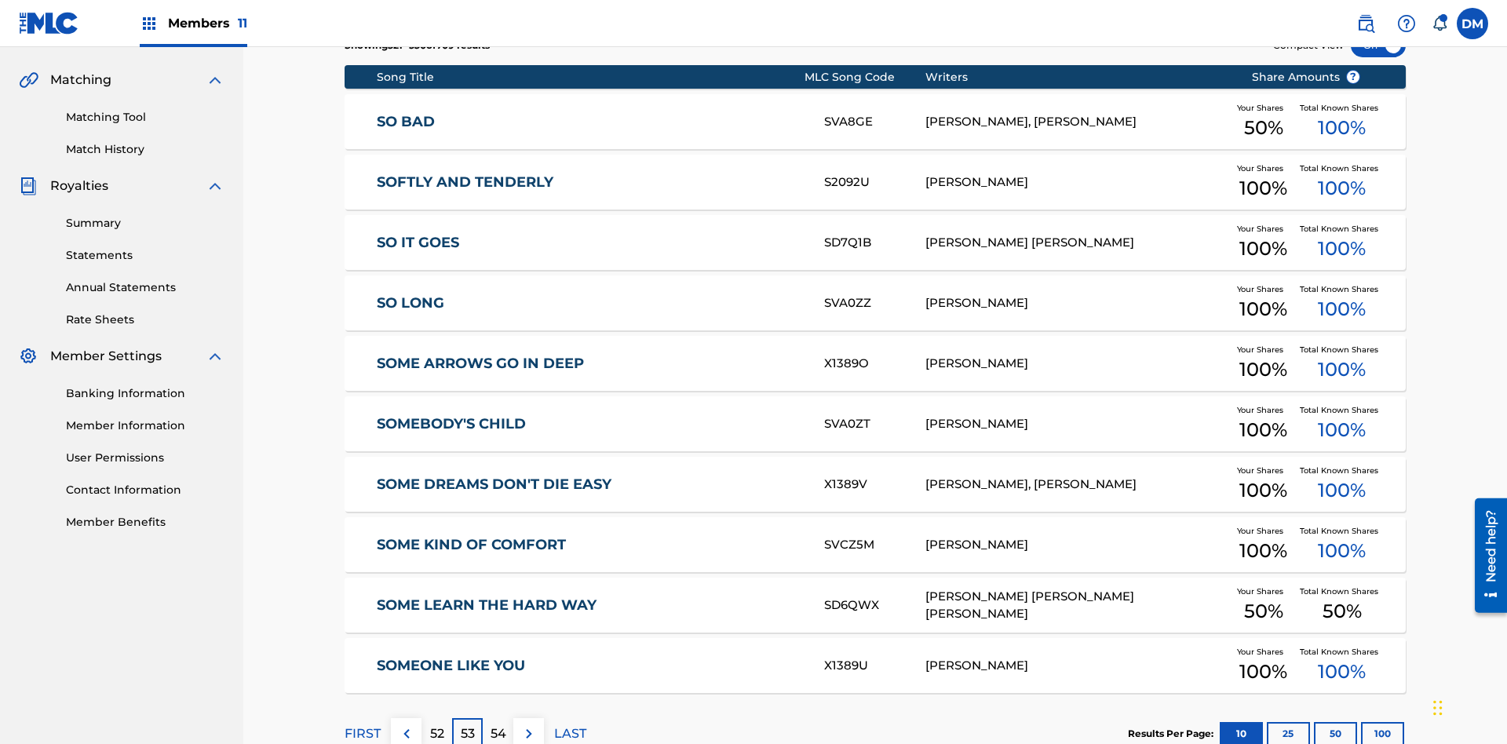
click at [528, 724] on img at bounding box center [529, 733] width 19 height 19
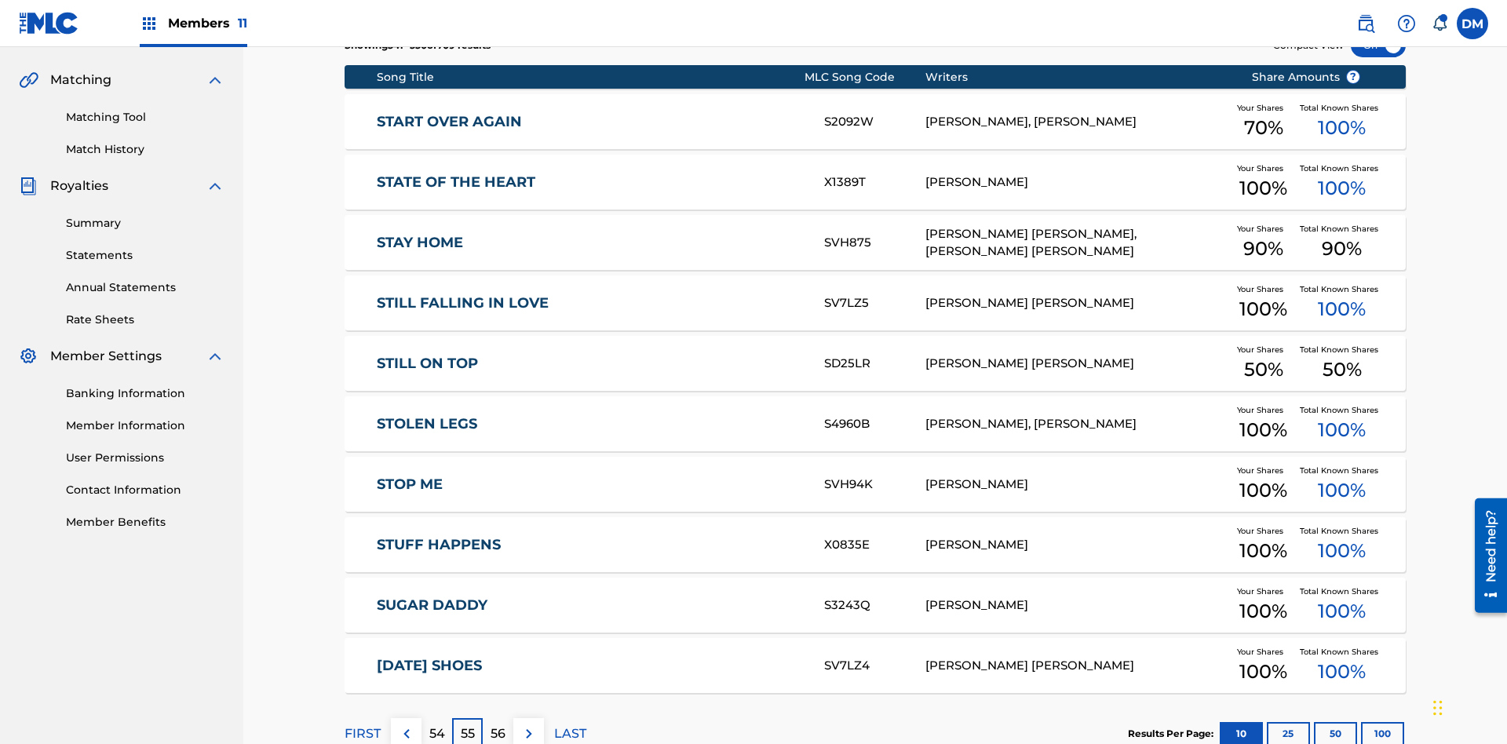
click at [528, 724] on img at bounding box center [529, 733] width 19 height 19
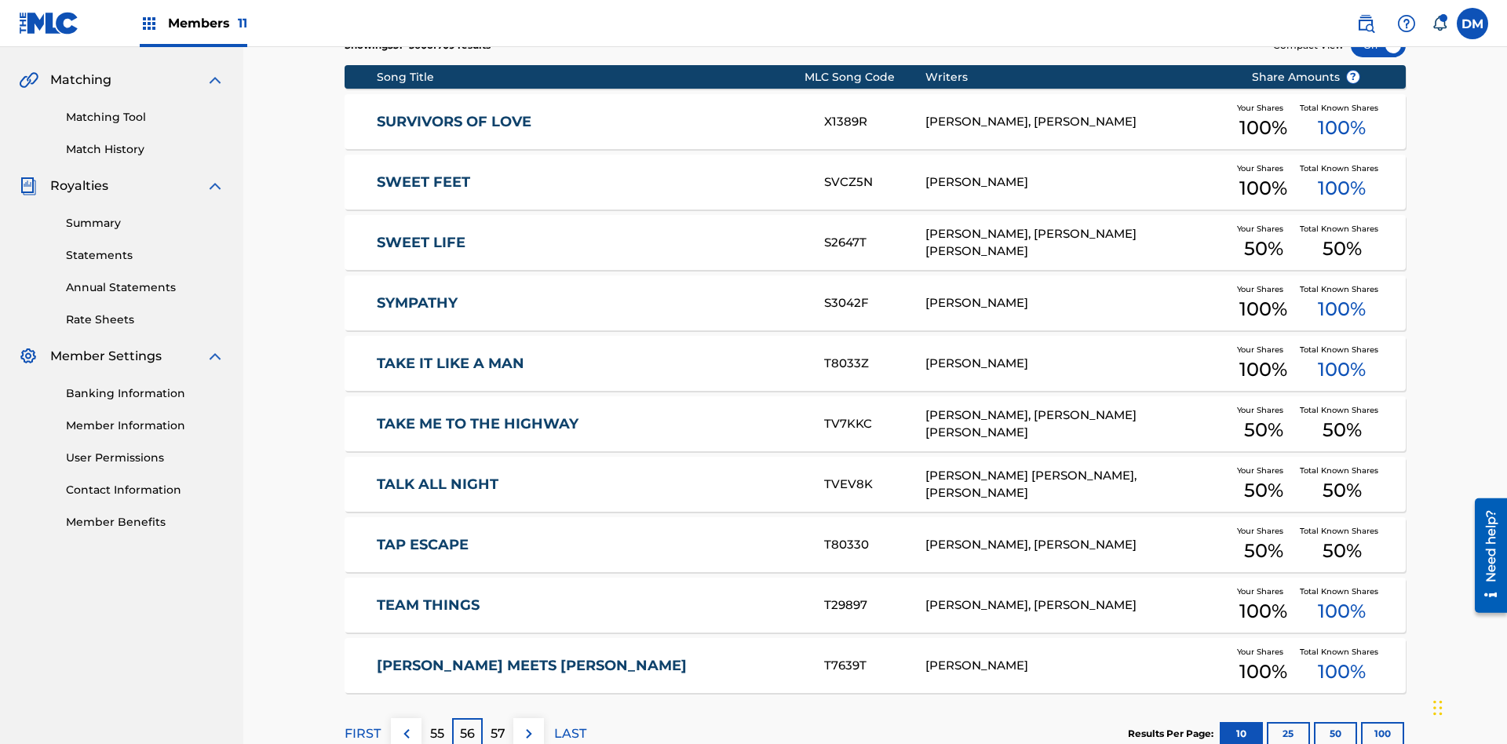
click at [528, 724] on img at bounding box center [529, 733] width 19 height 19
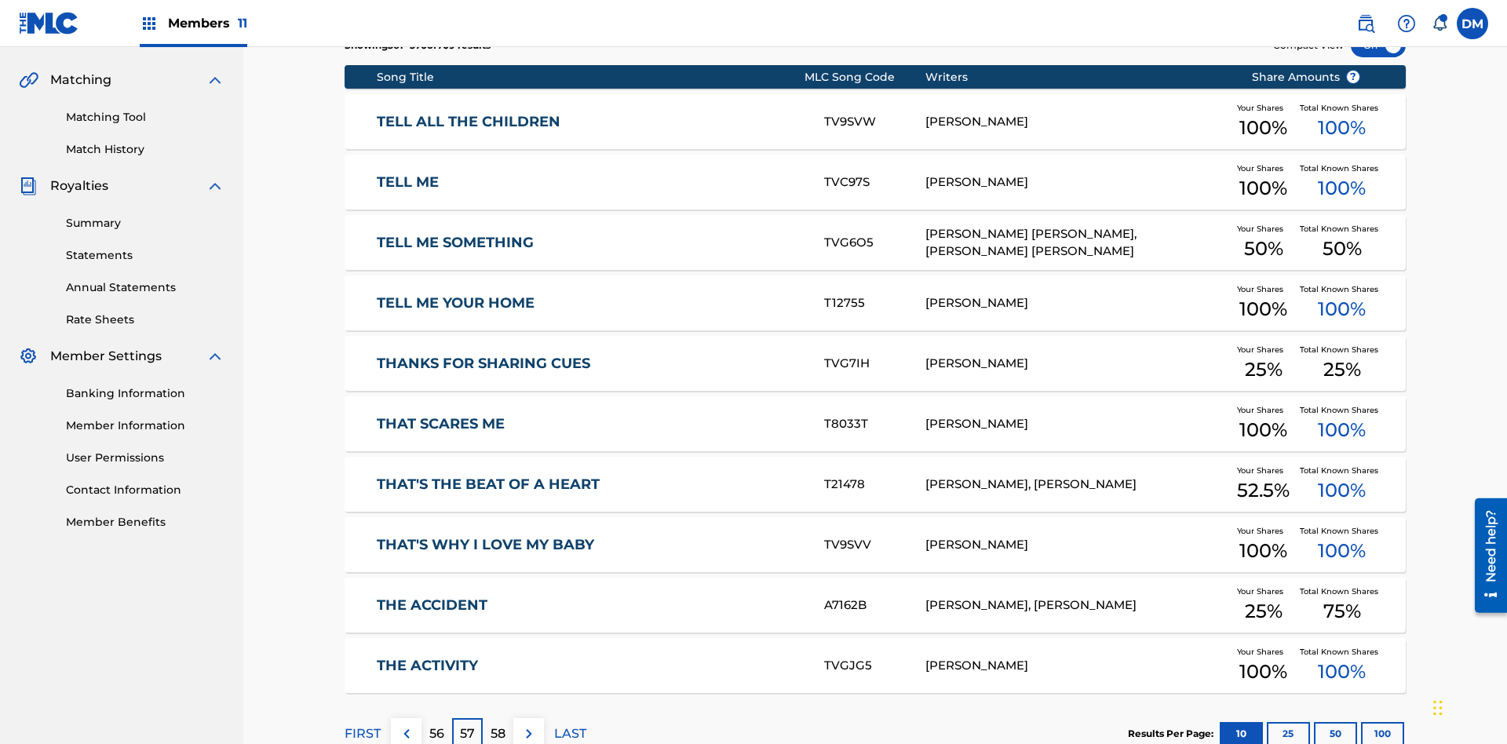
scroll to position [229, 0]
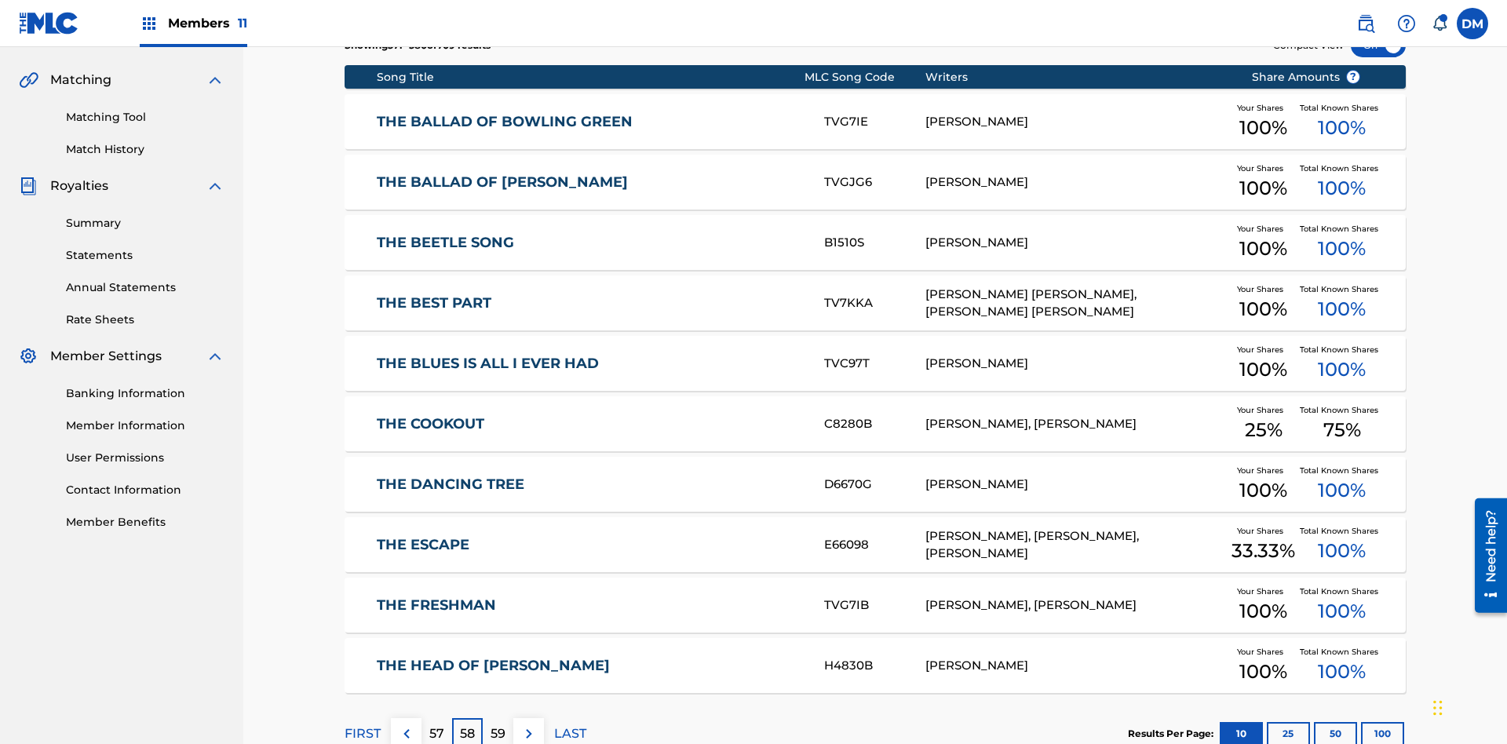
scroll to position [293, 0]
click at [528, 724] on img at bounding box center [529, 733] width 19 height 19
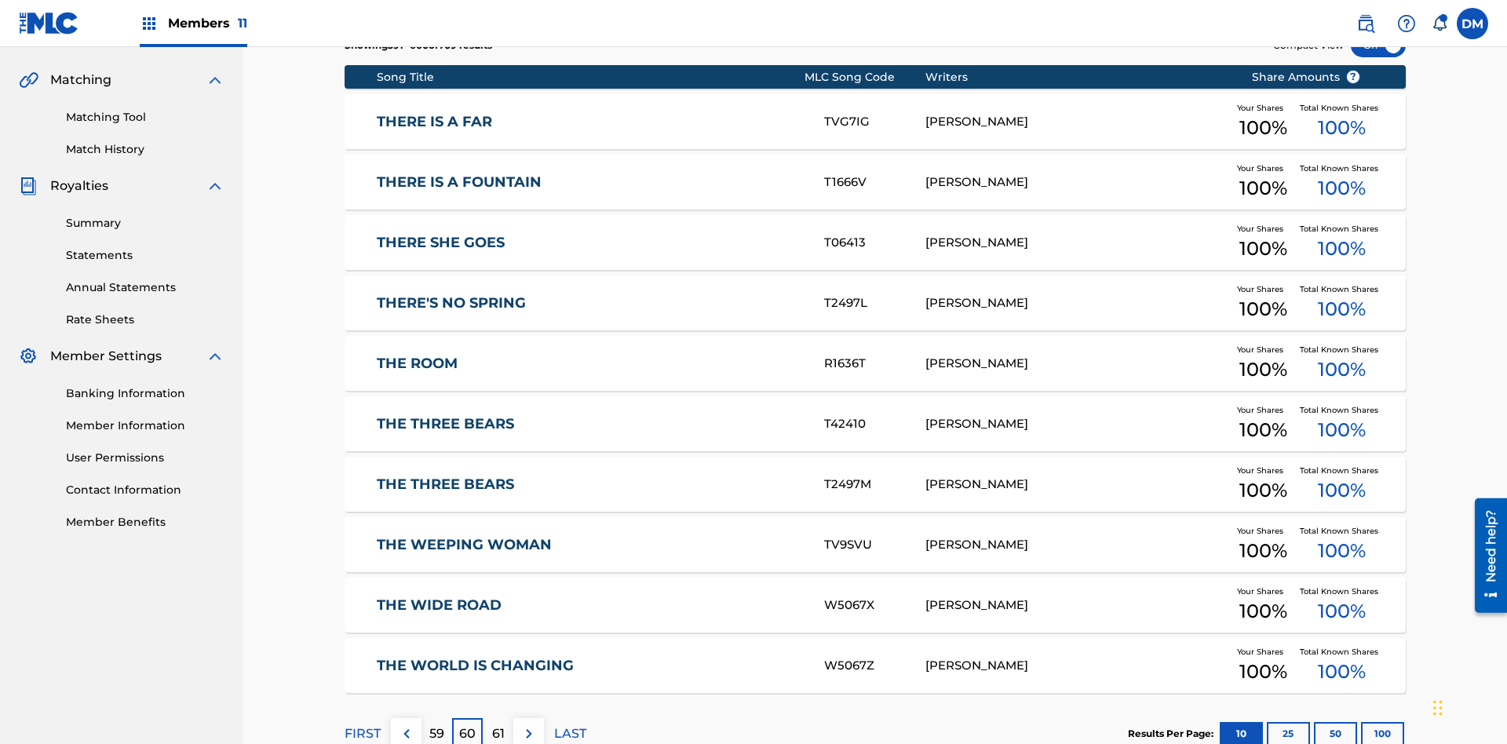
click at [528, 724] on img at bounding box center [529, 733] width 19 height 19
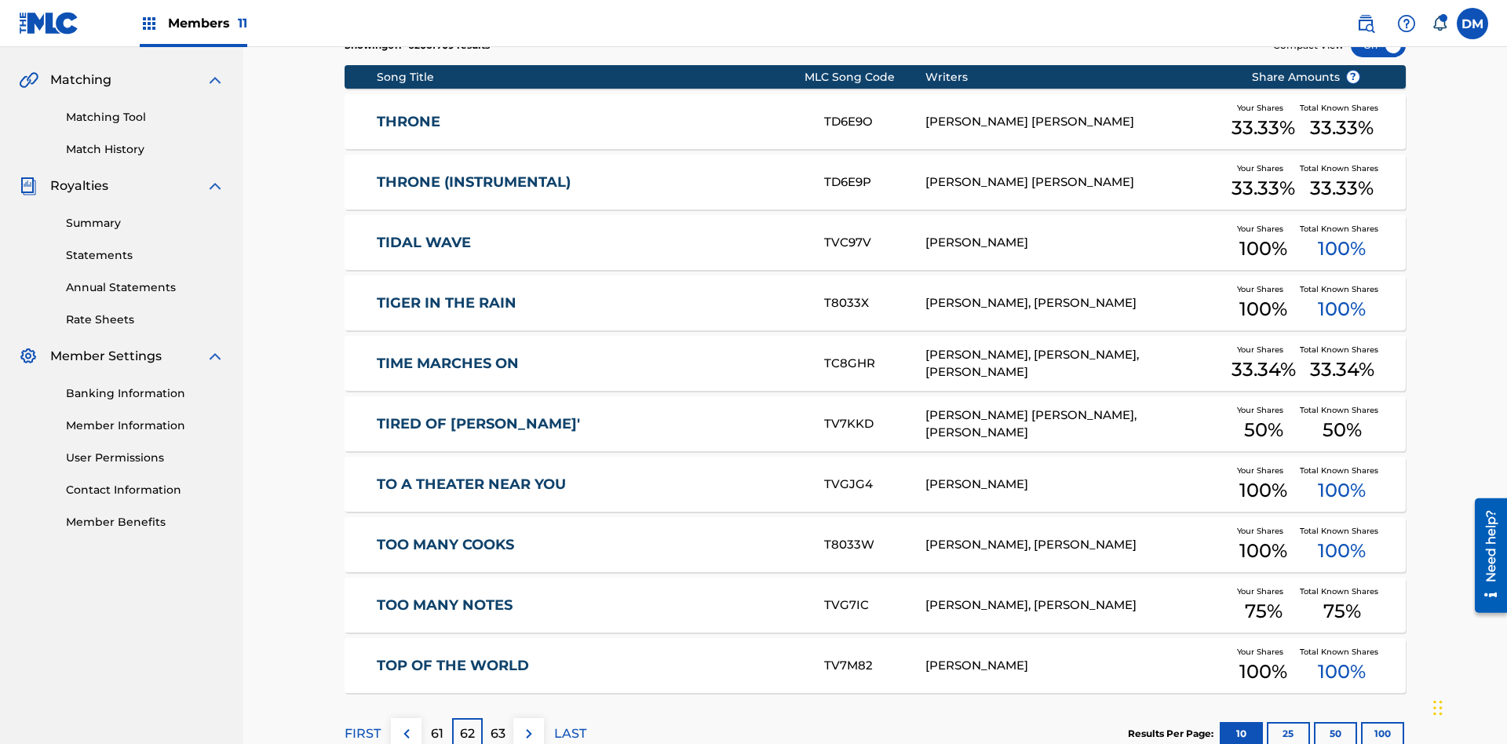
click at [528, 724] on img at bounding box center [529, 733] width 19 height 19
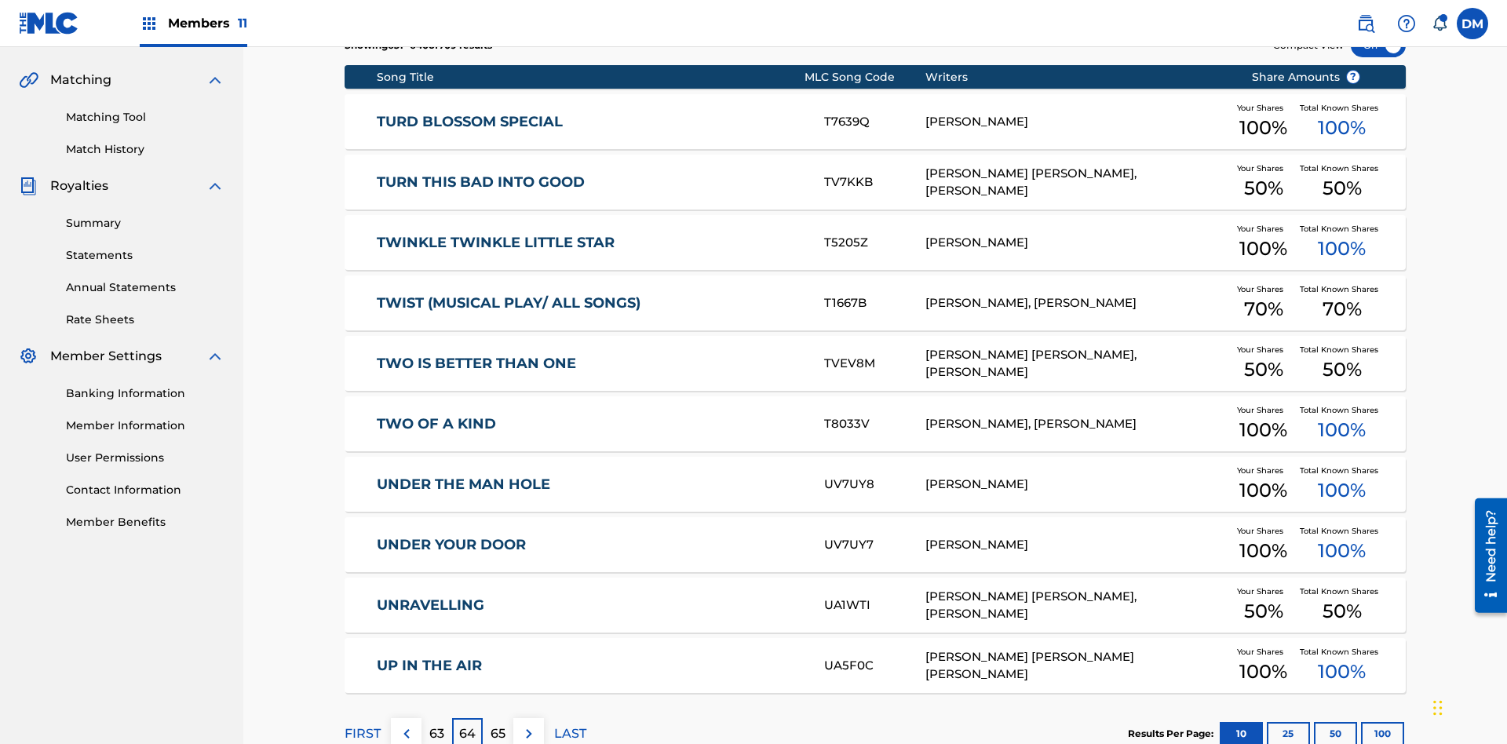
click at [528, 724] on img at bounding box center [529, 733] width 19 height 19
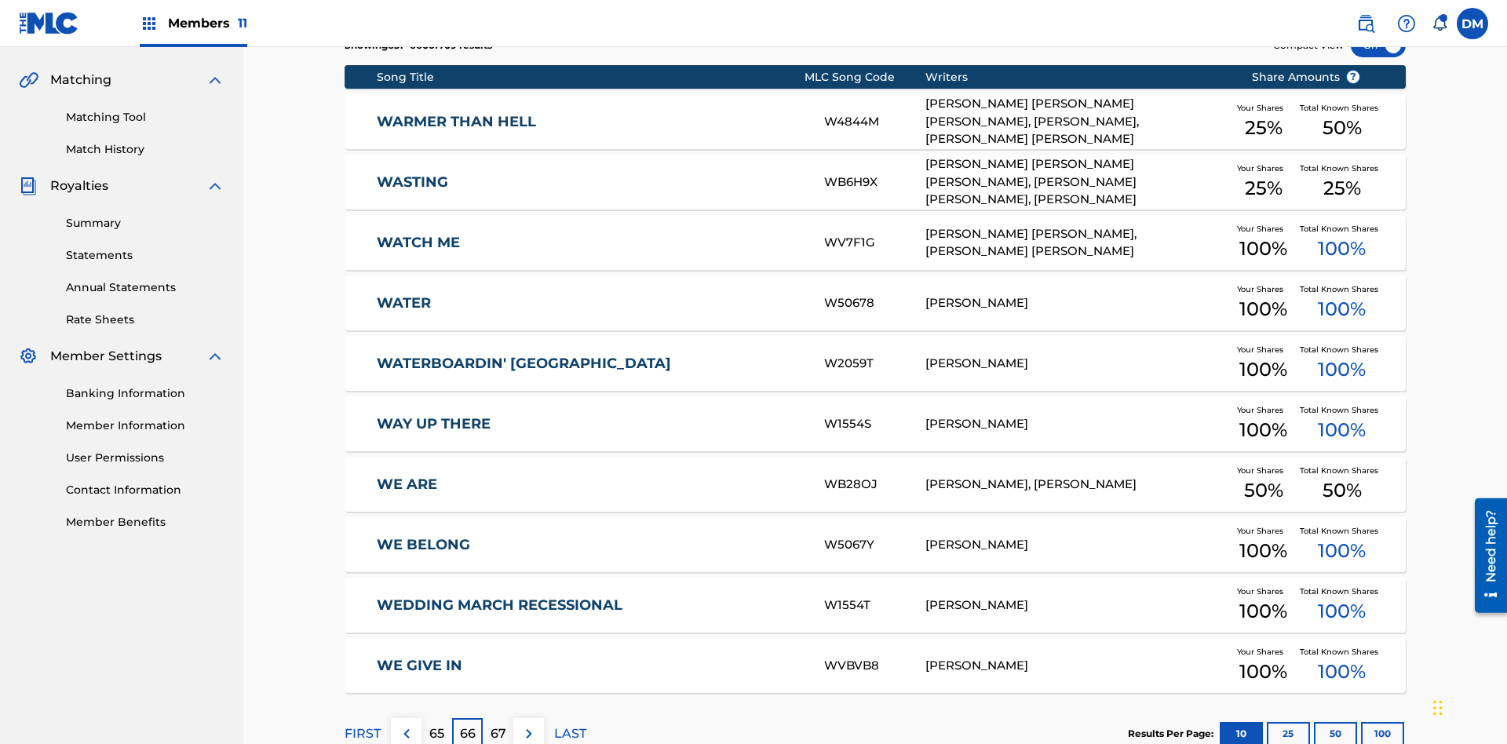
click at [528, 724] on img at bounding box center [529, 733] width 19 height 19
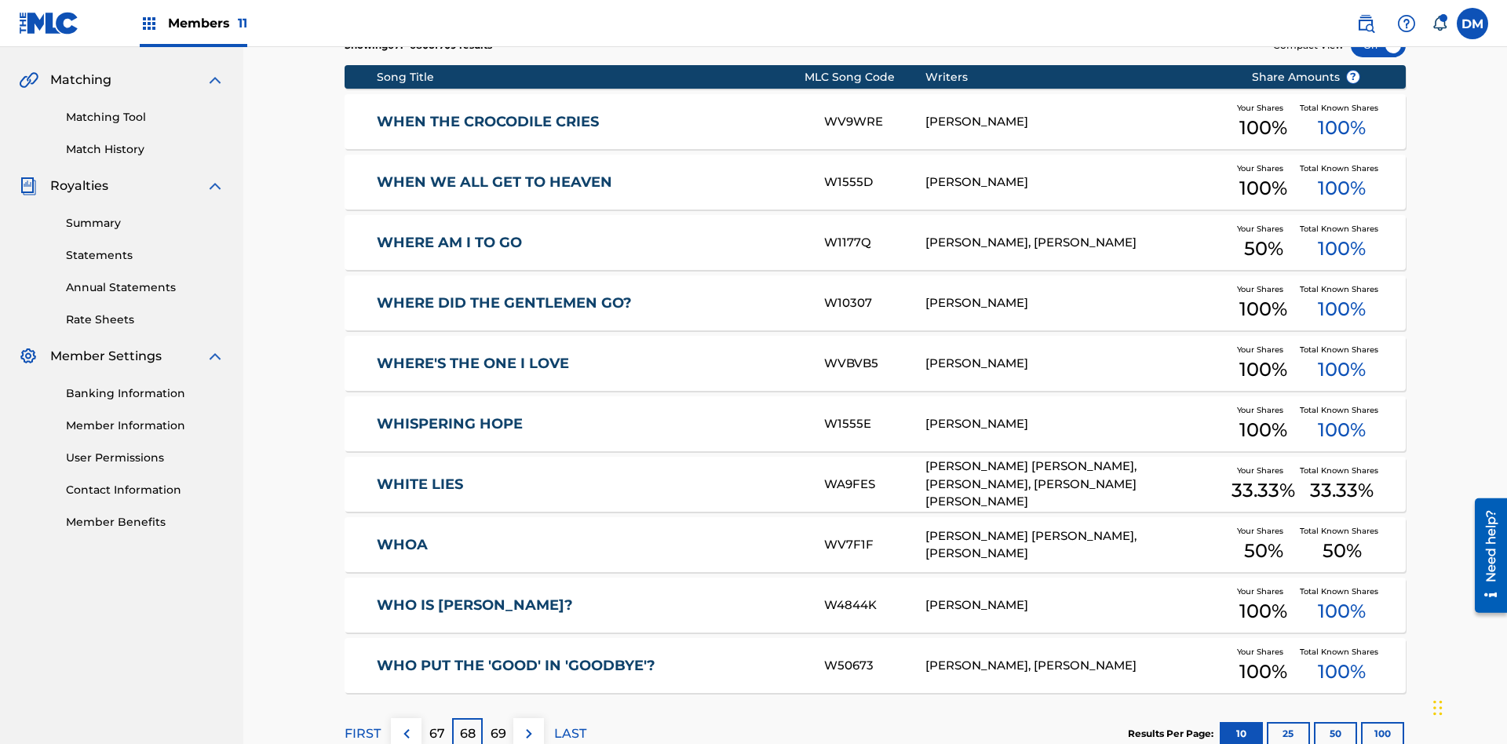
click at [528, 724] on img at bounding box center [529, 733] width 19 height 19
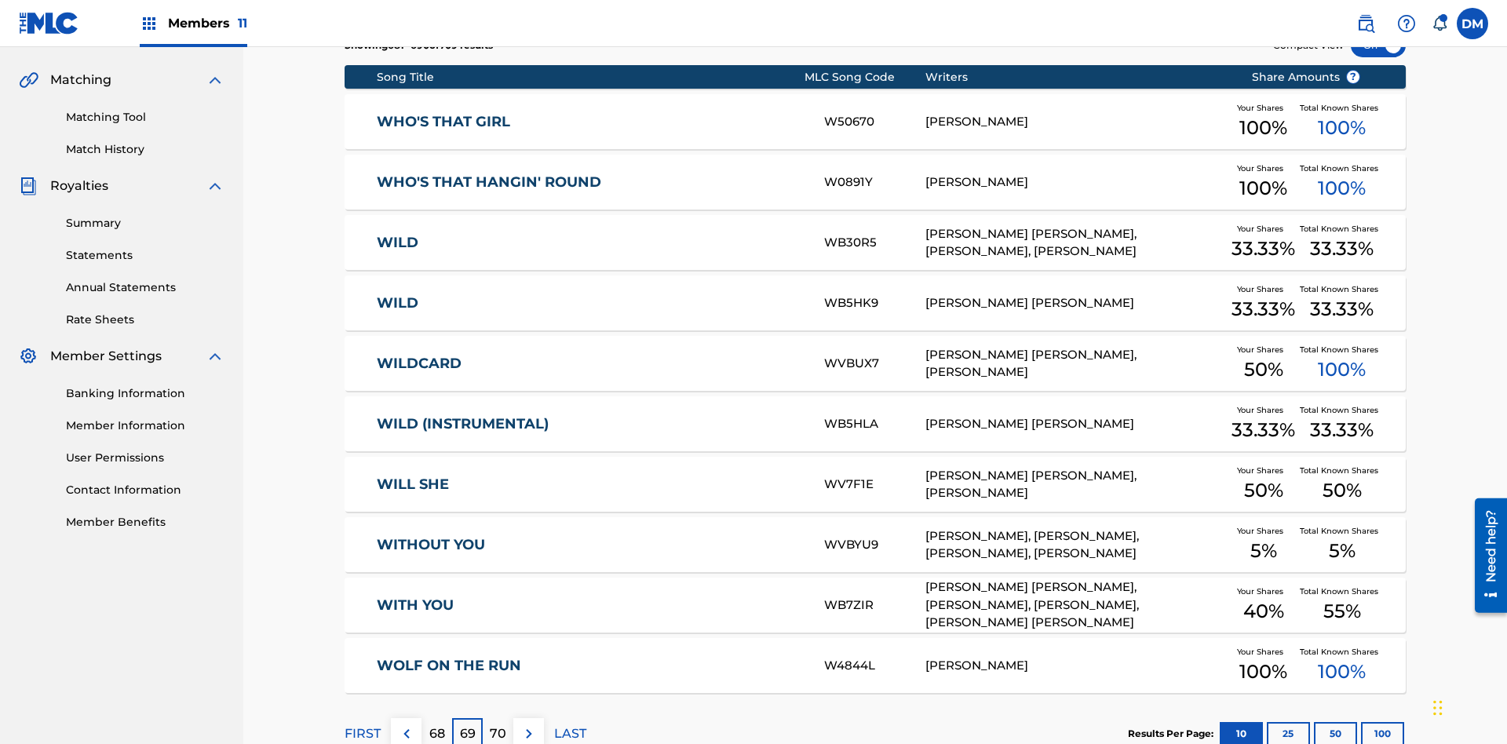
click at [528, 724] on img at bounding box center [529, 733] width 19 height 19
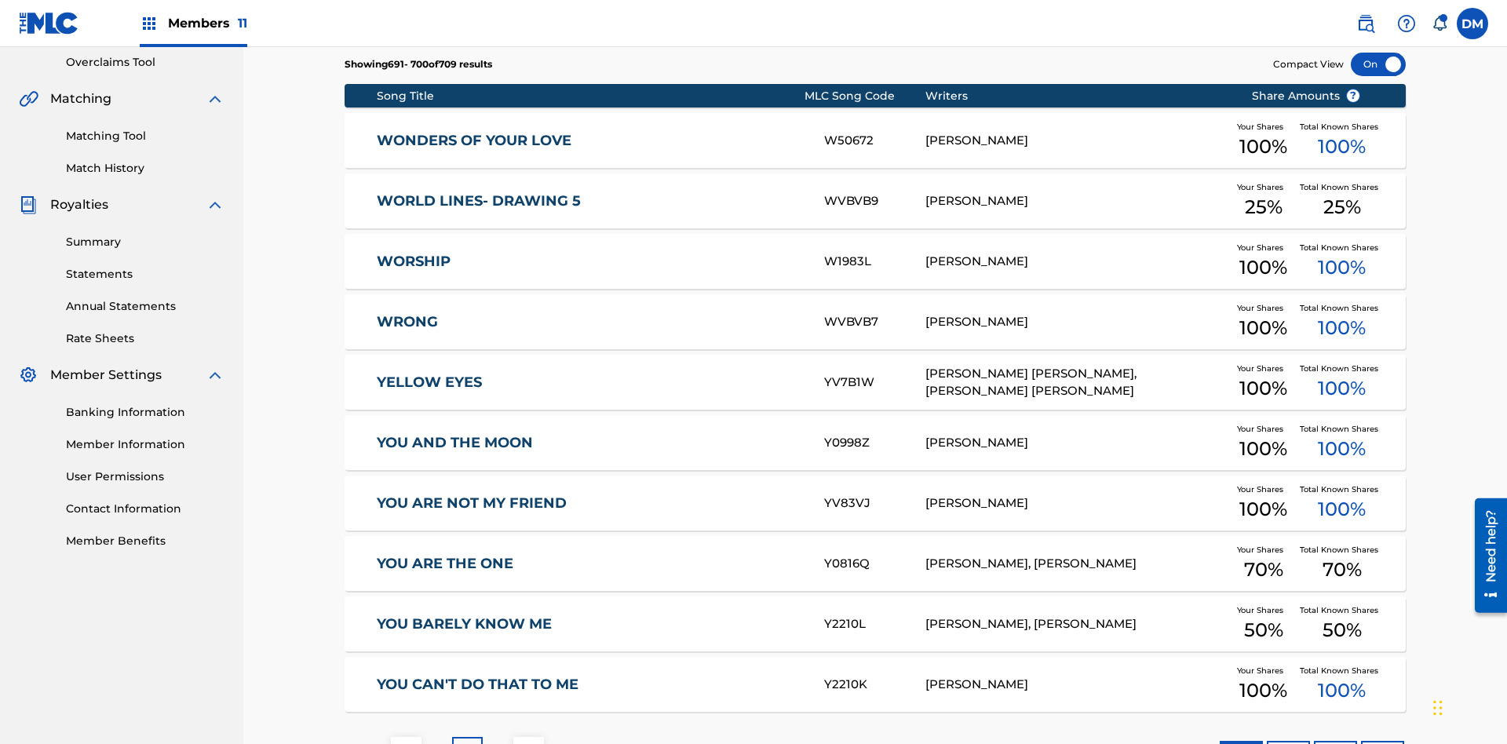
click at [528, 743] on img at bounding box center [529, 752] width 19 height 19
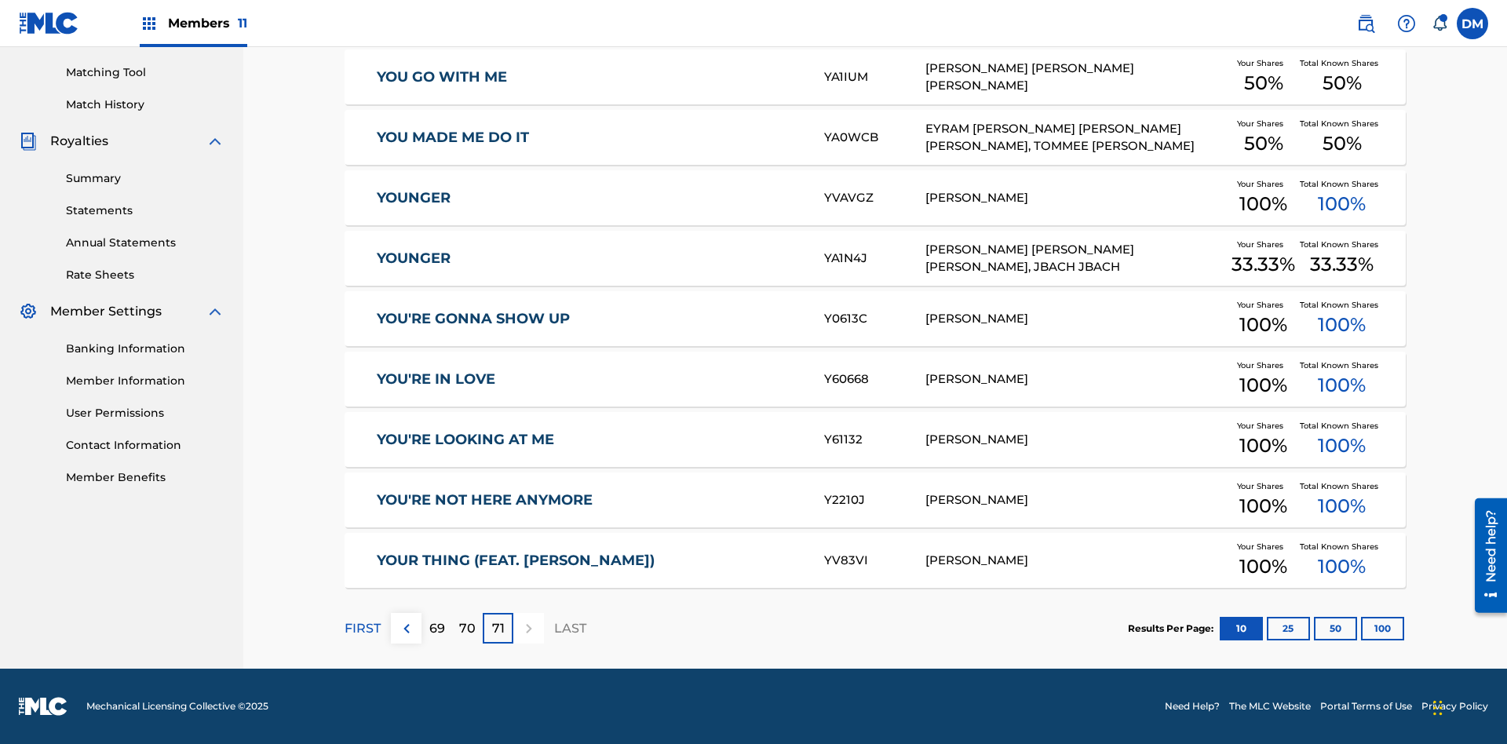
click at [1267, 628] on button "25" at bounding box center [1288, 629] width 43 height 24
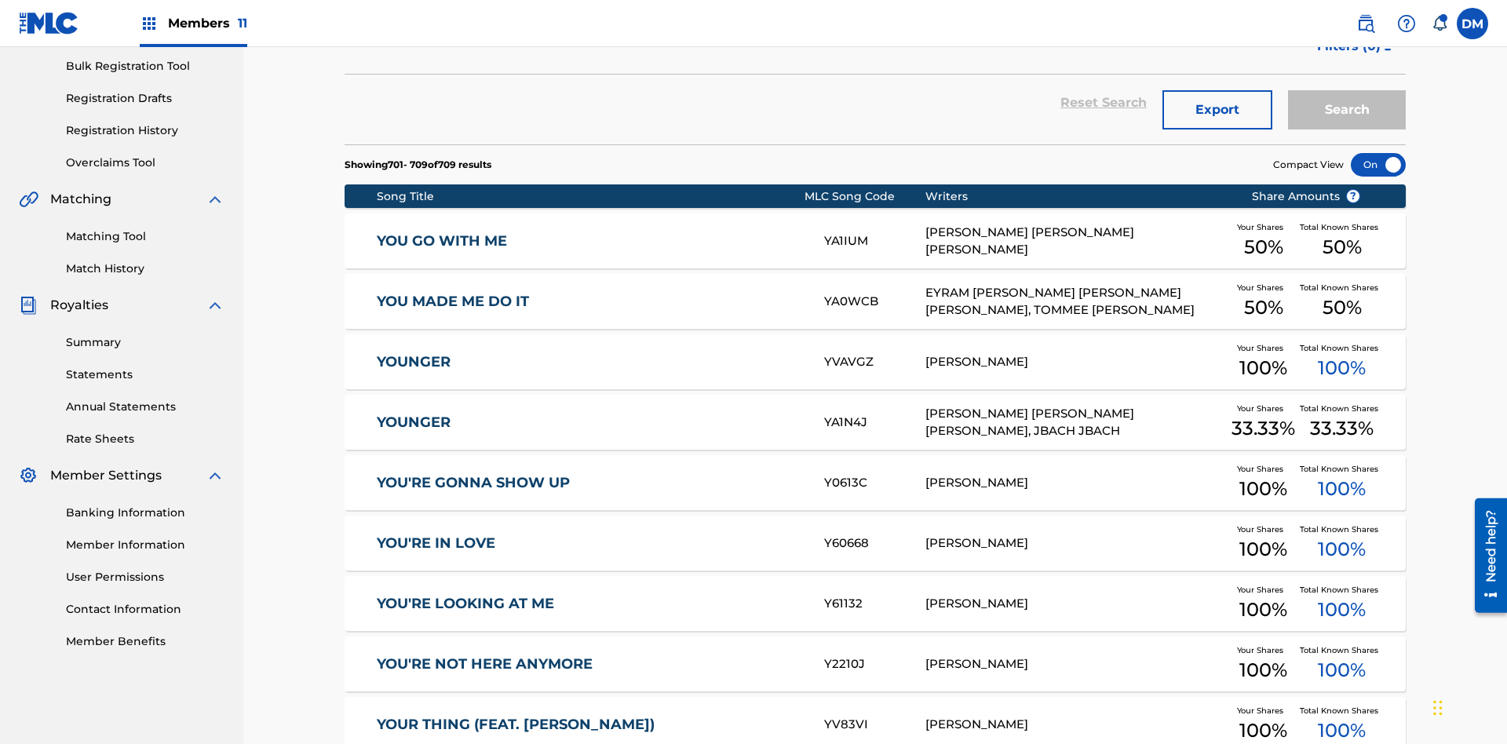
scroll to position [229, 0]
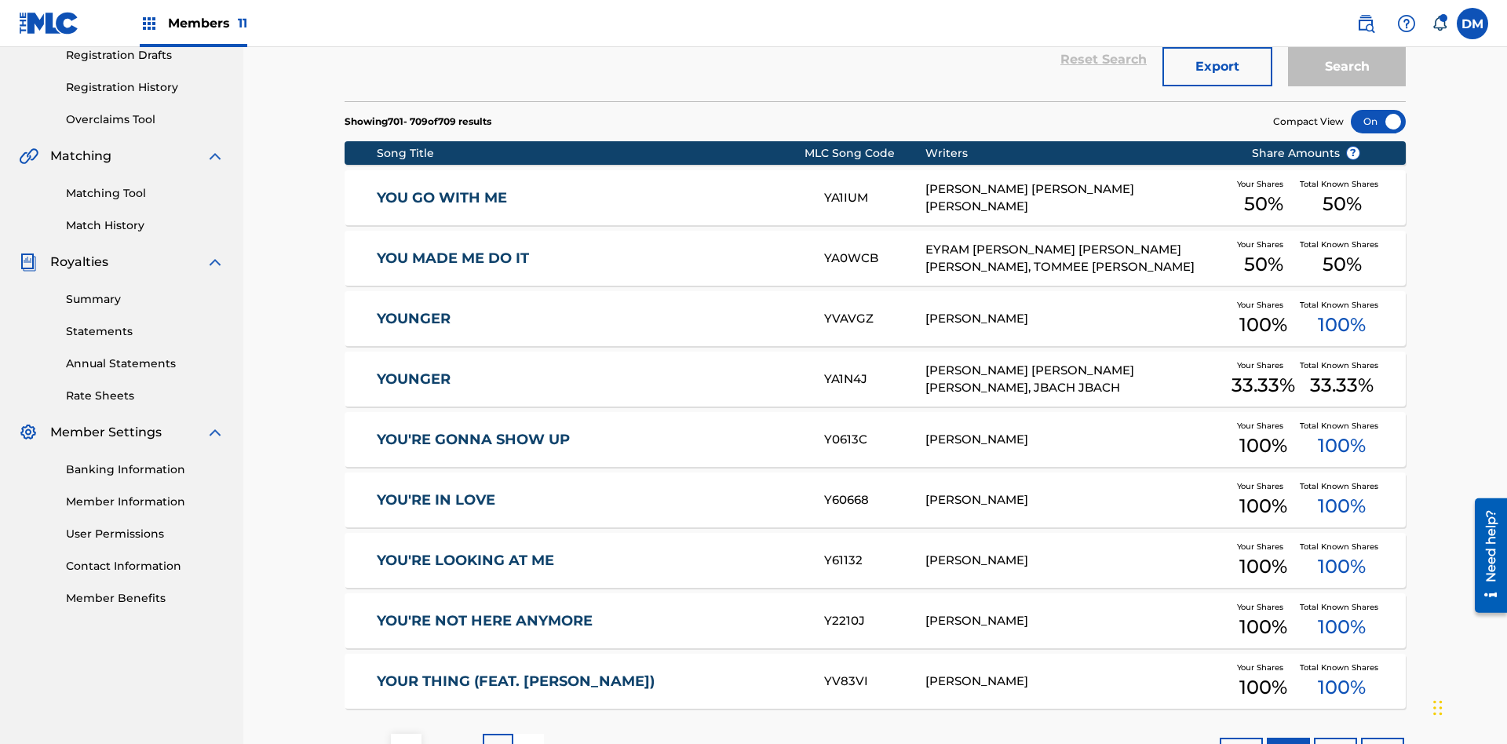
click at [362, 740] on p "FIRST" at bounding box center [363, 749] width 36 height 19
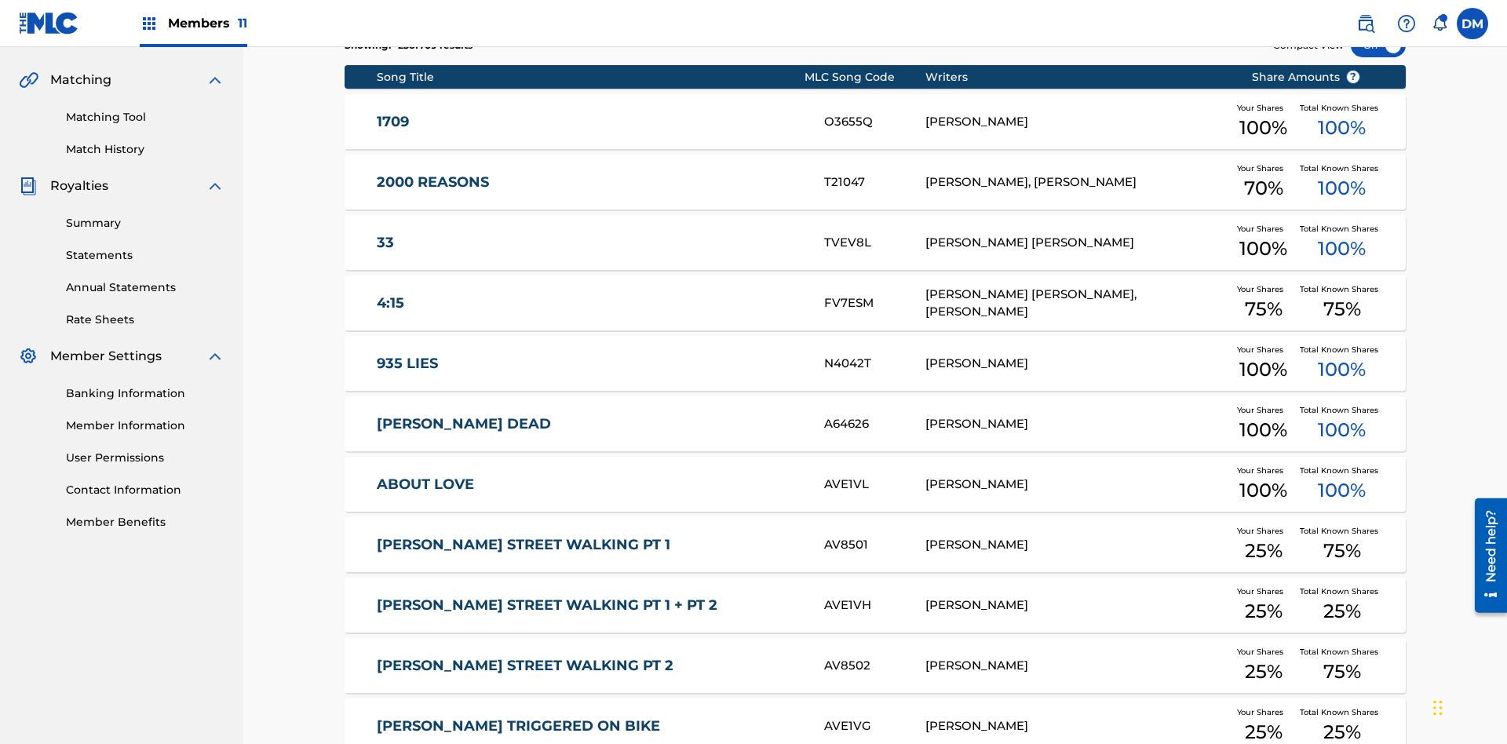
scroll to position [293, 0]
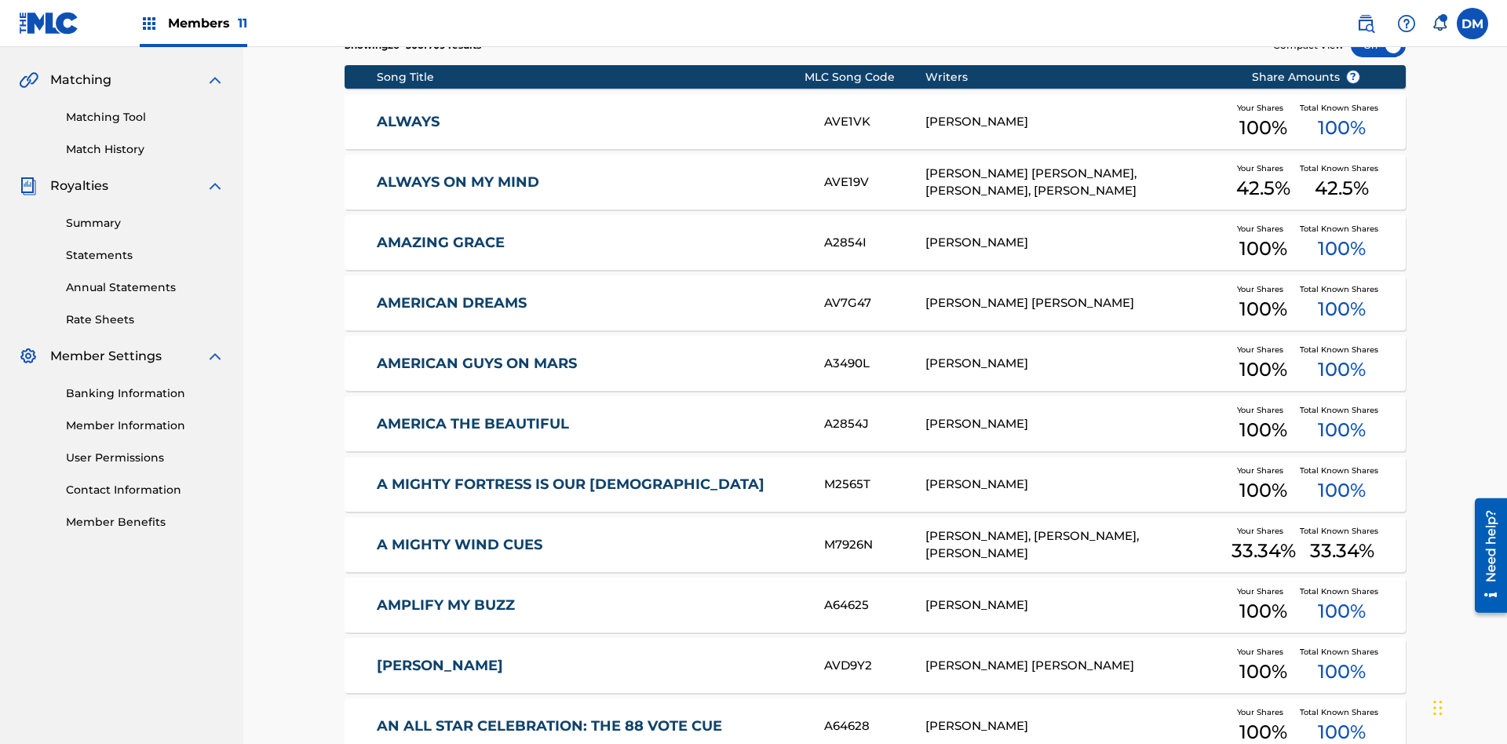
scroll to position [229, 0]
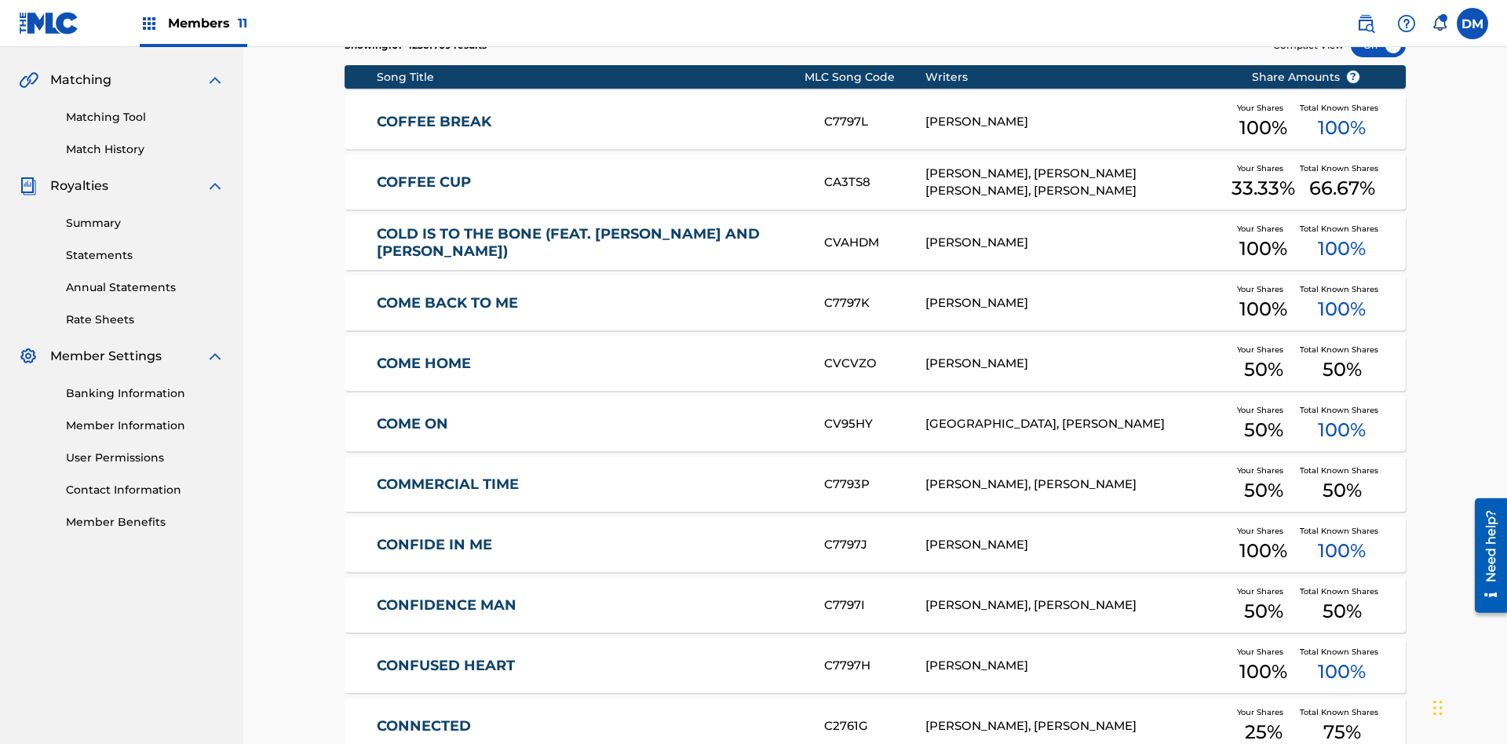
scroll to position [293, 0]
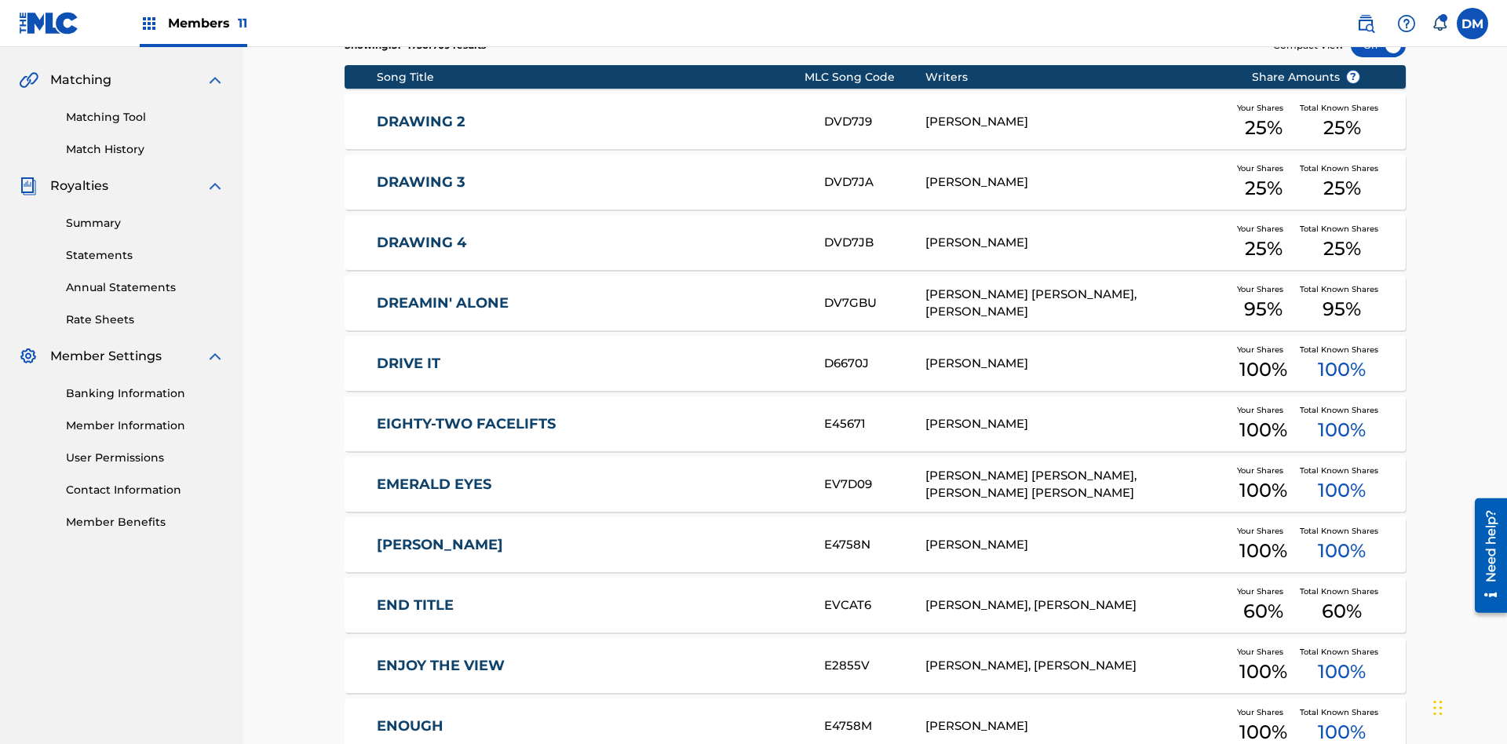
scroll to position [229, 0]
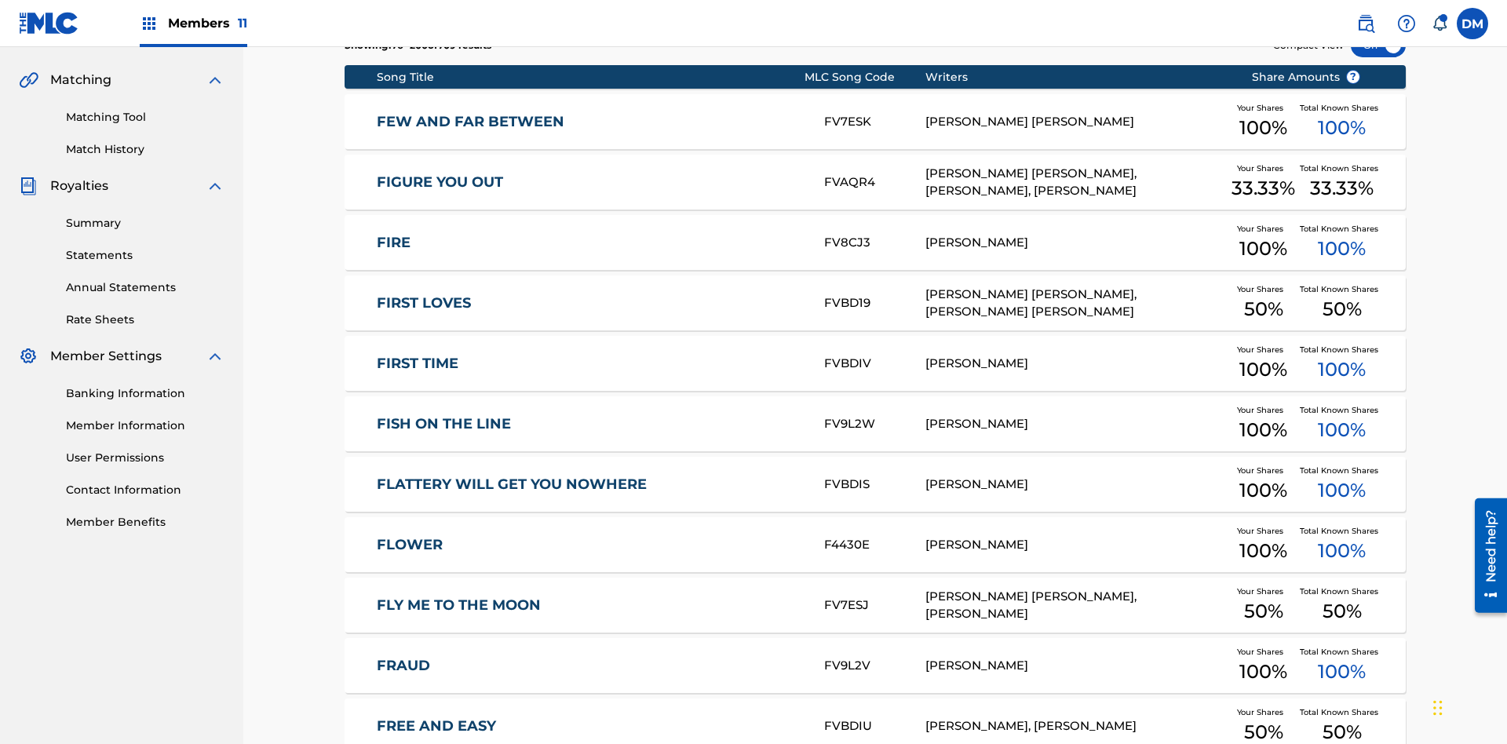
scroll to position [293, 0]
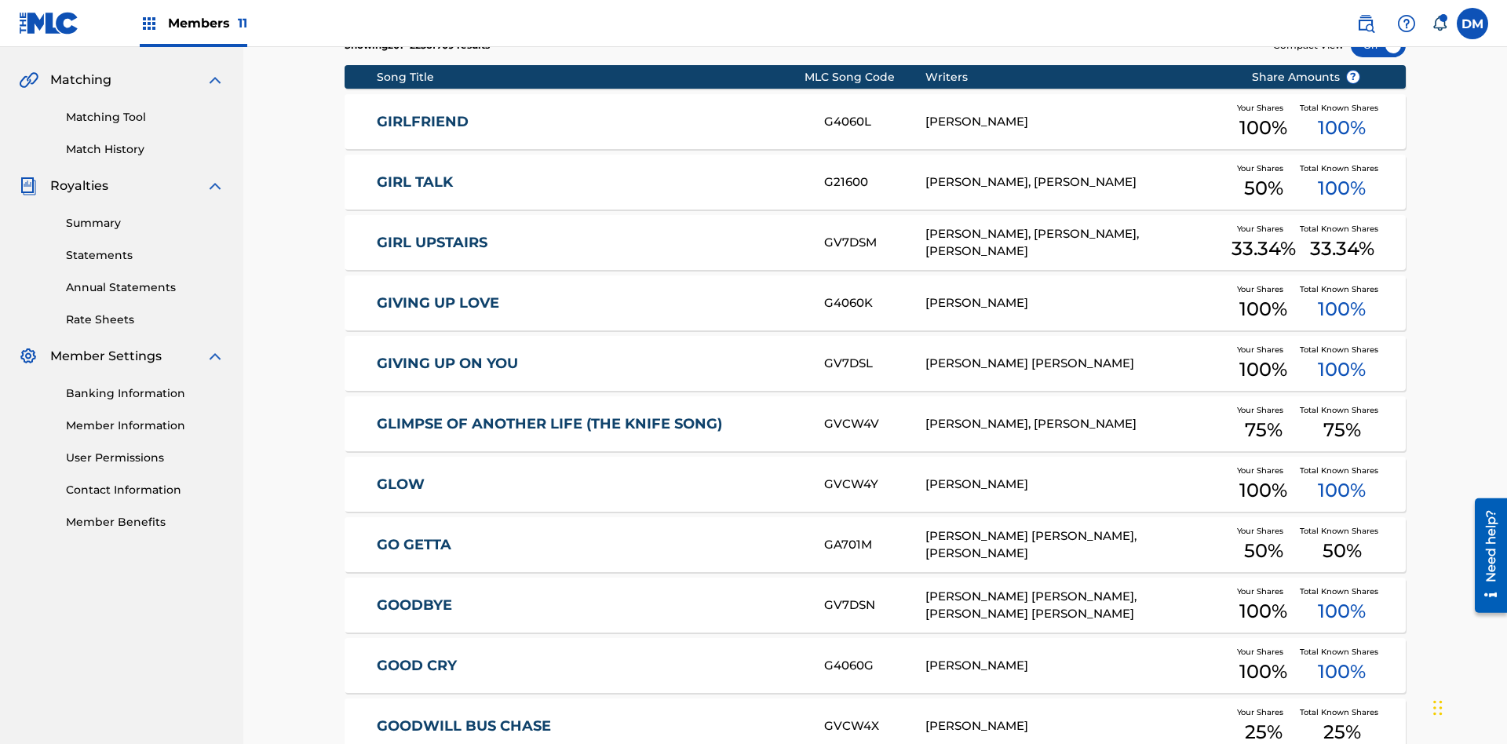
scroll to position [229, 0]
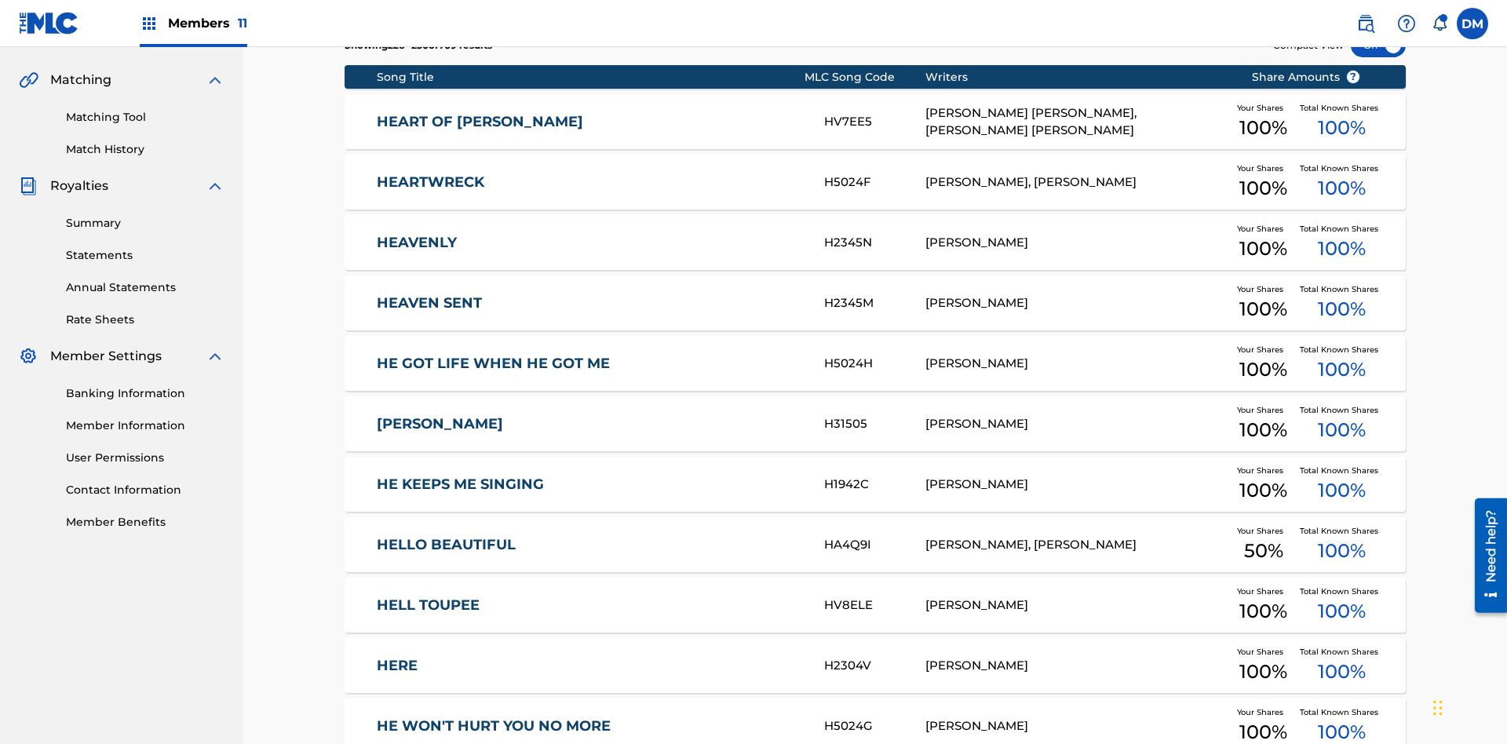
scroll to position [293, 0]
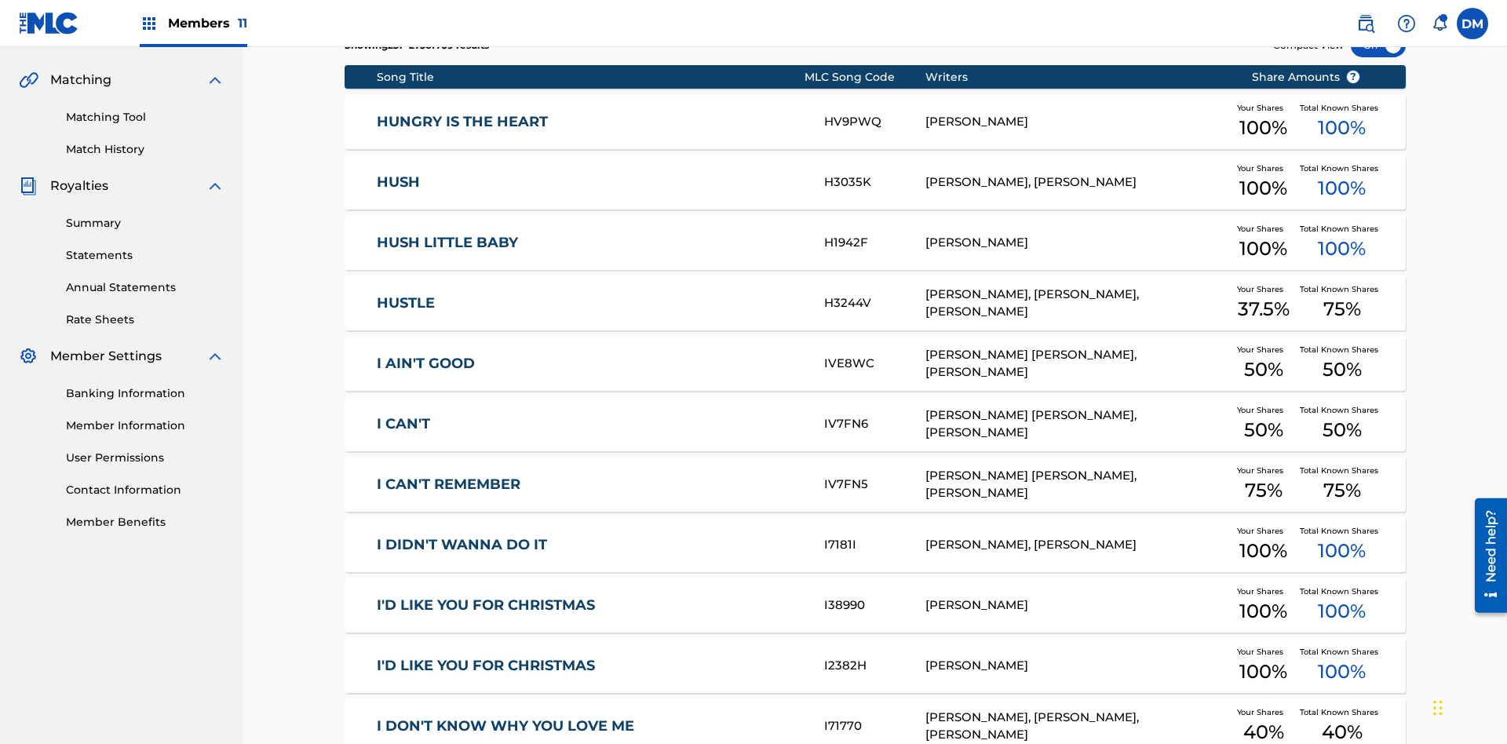
scroll to position [229, 0]
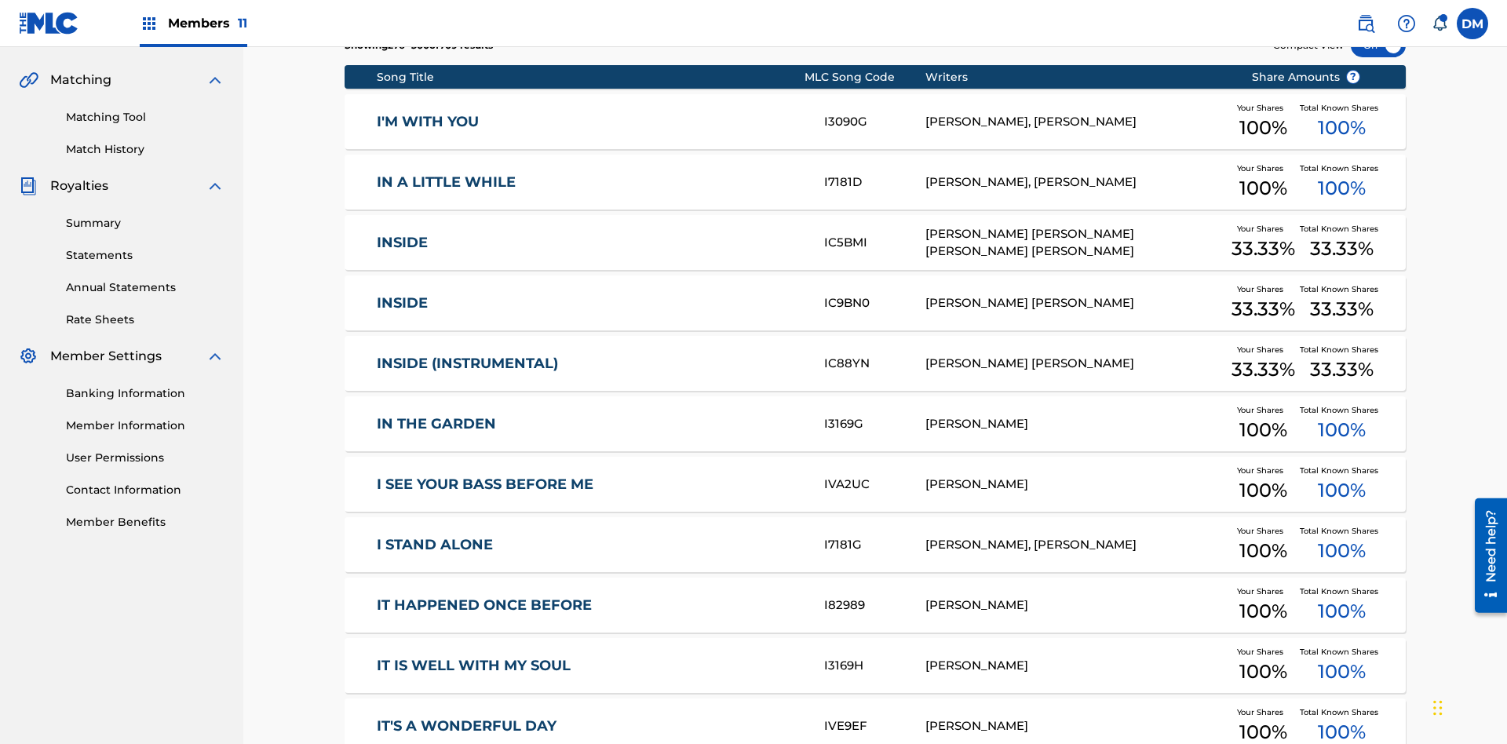
scroll to position [293, 0]
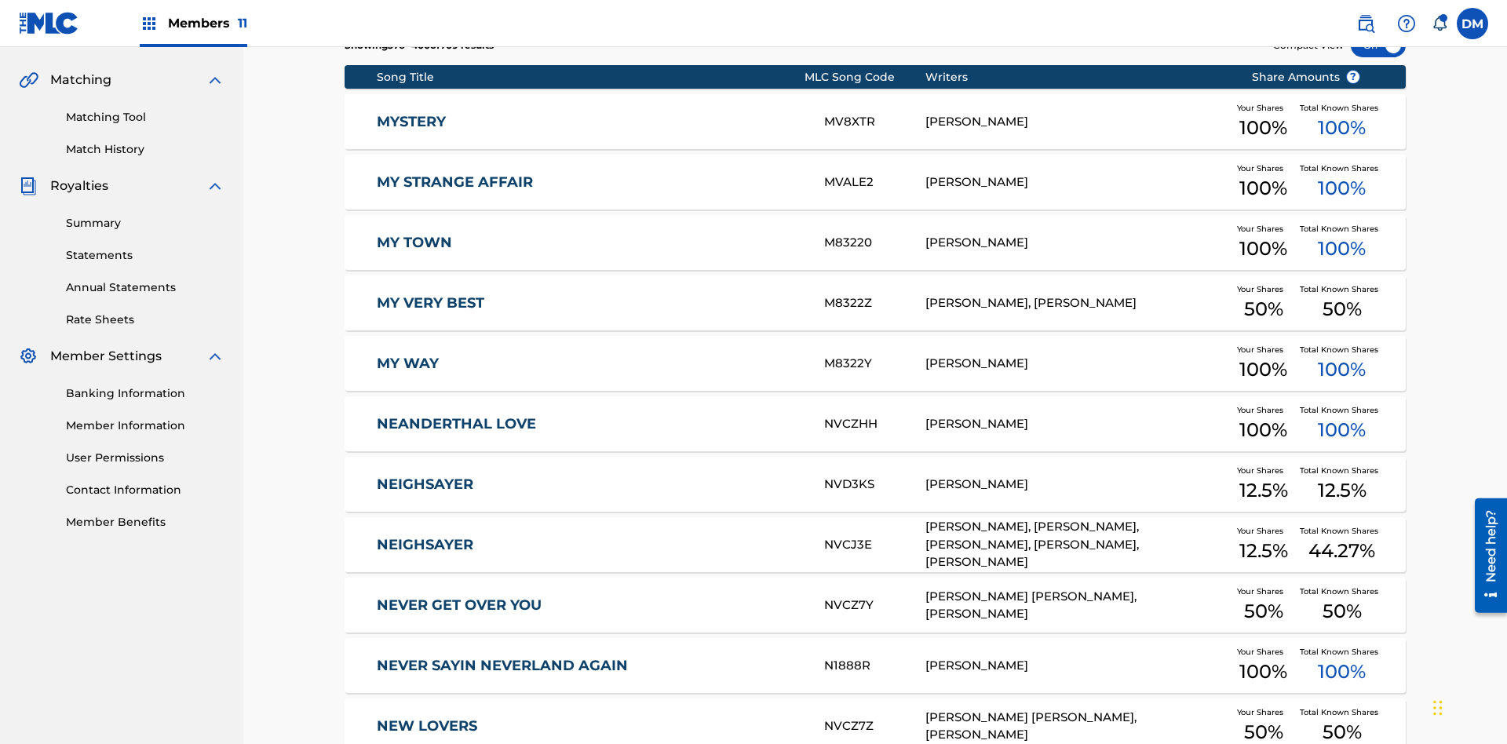
scroll to position [229, 0]
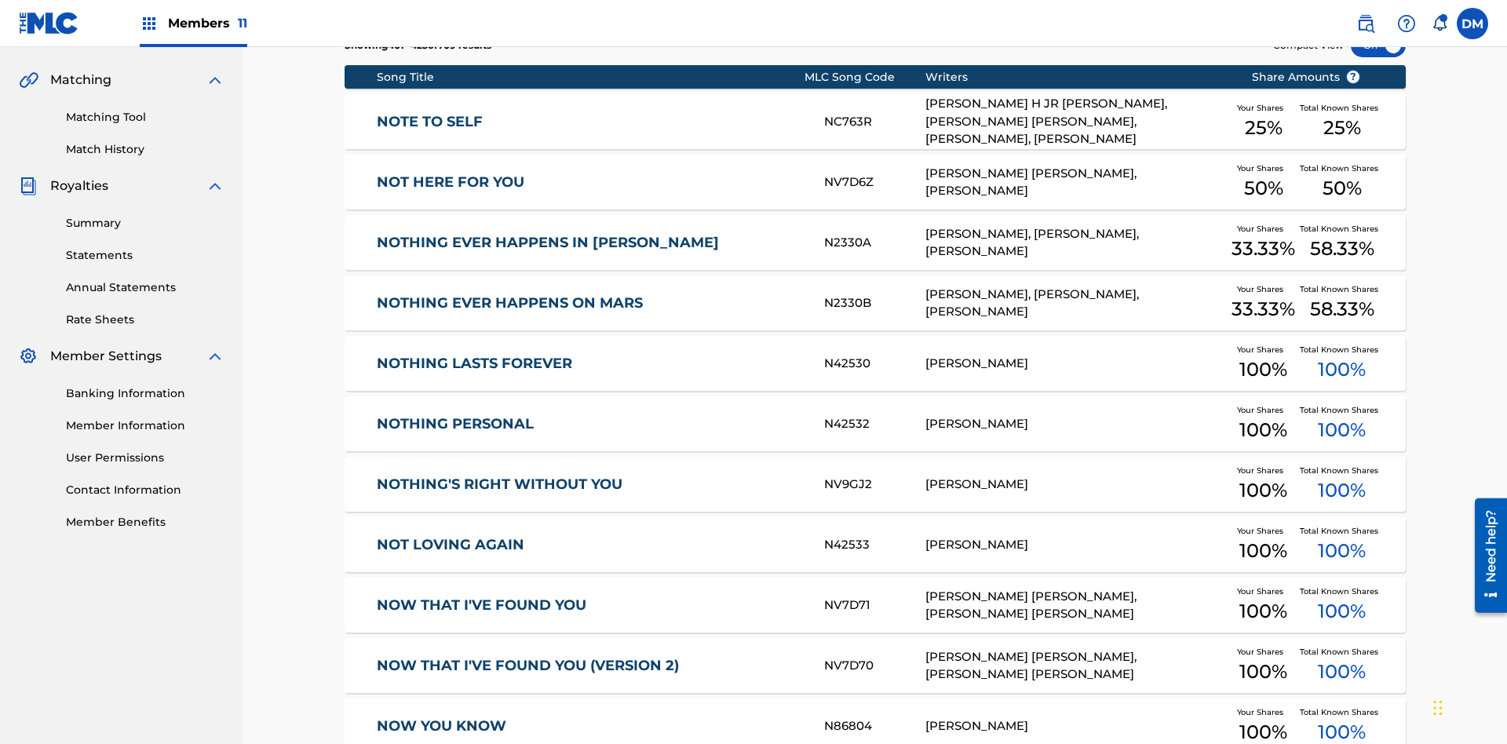
scroll to position [293, 0]
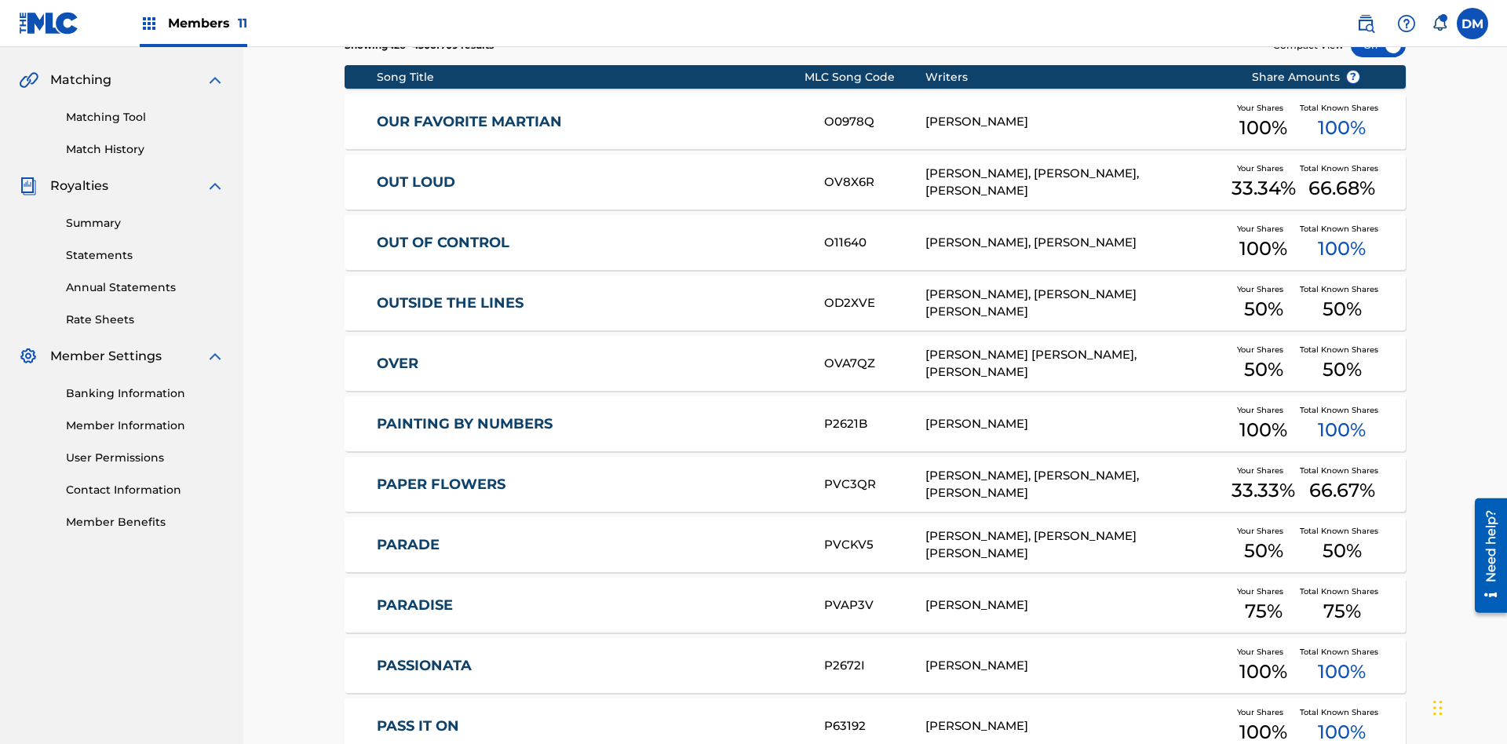
scroll to position [229, 0]
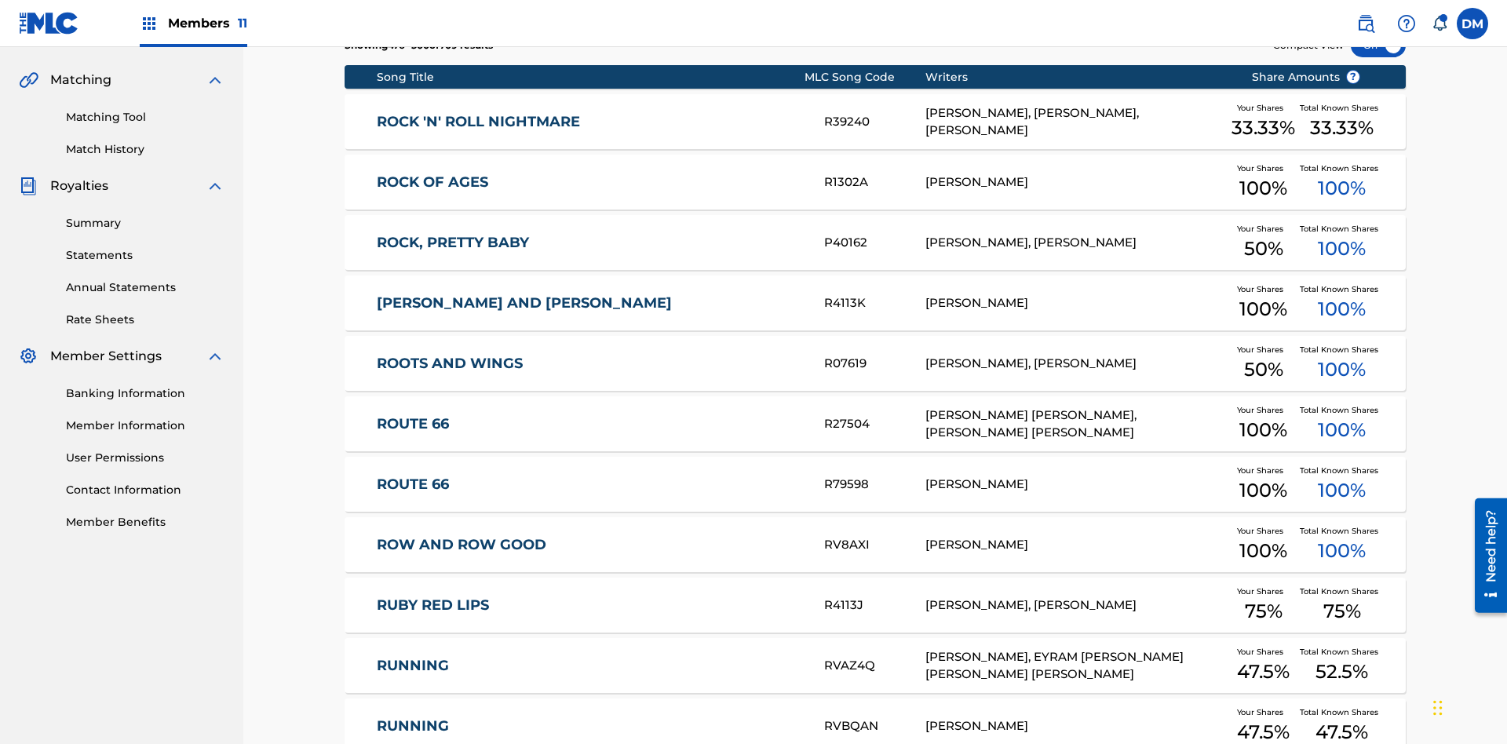
scroll to position [293, 0]
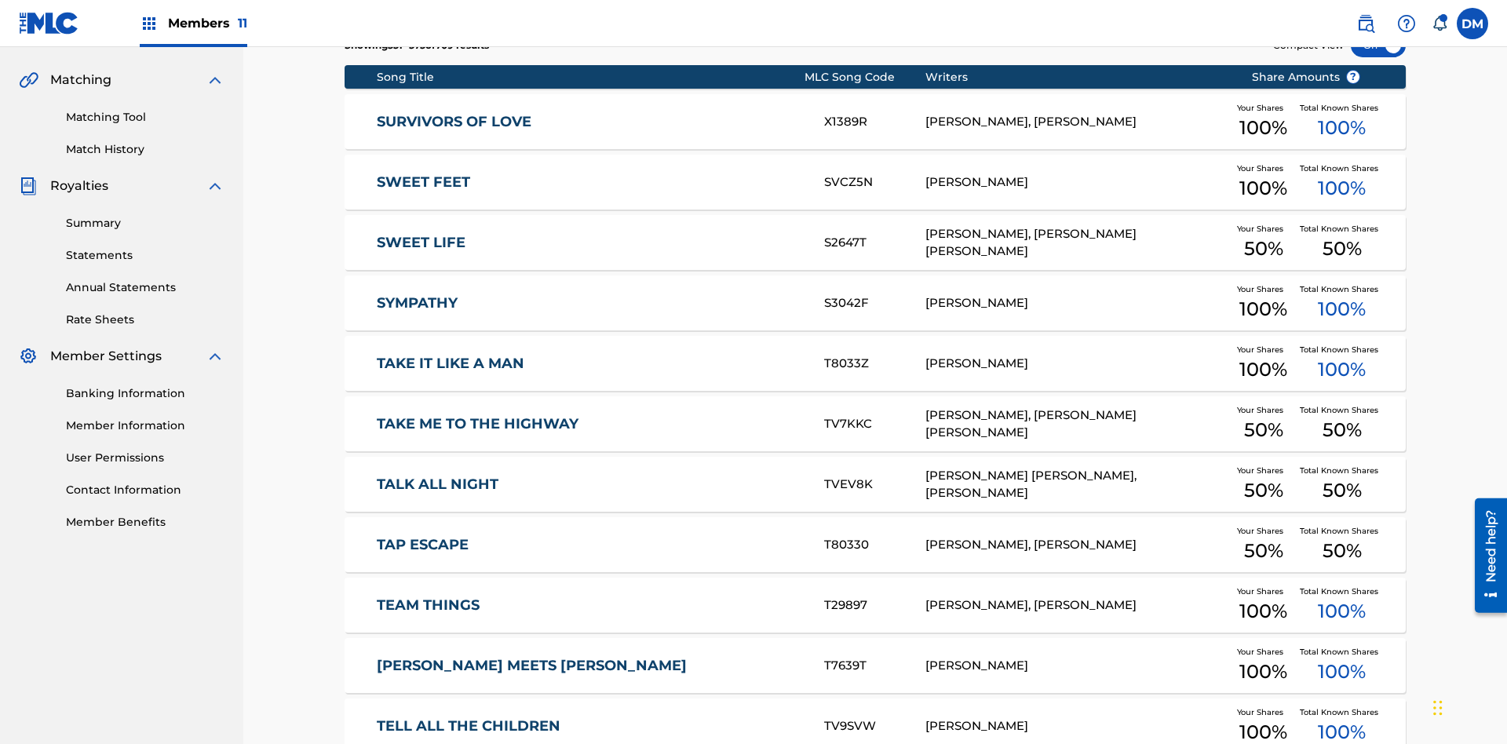
scroll to position [229, 0]
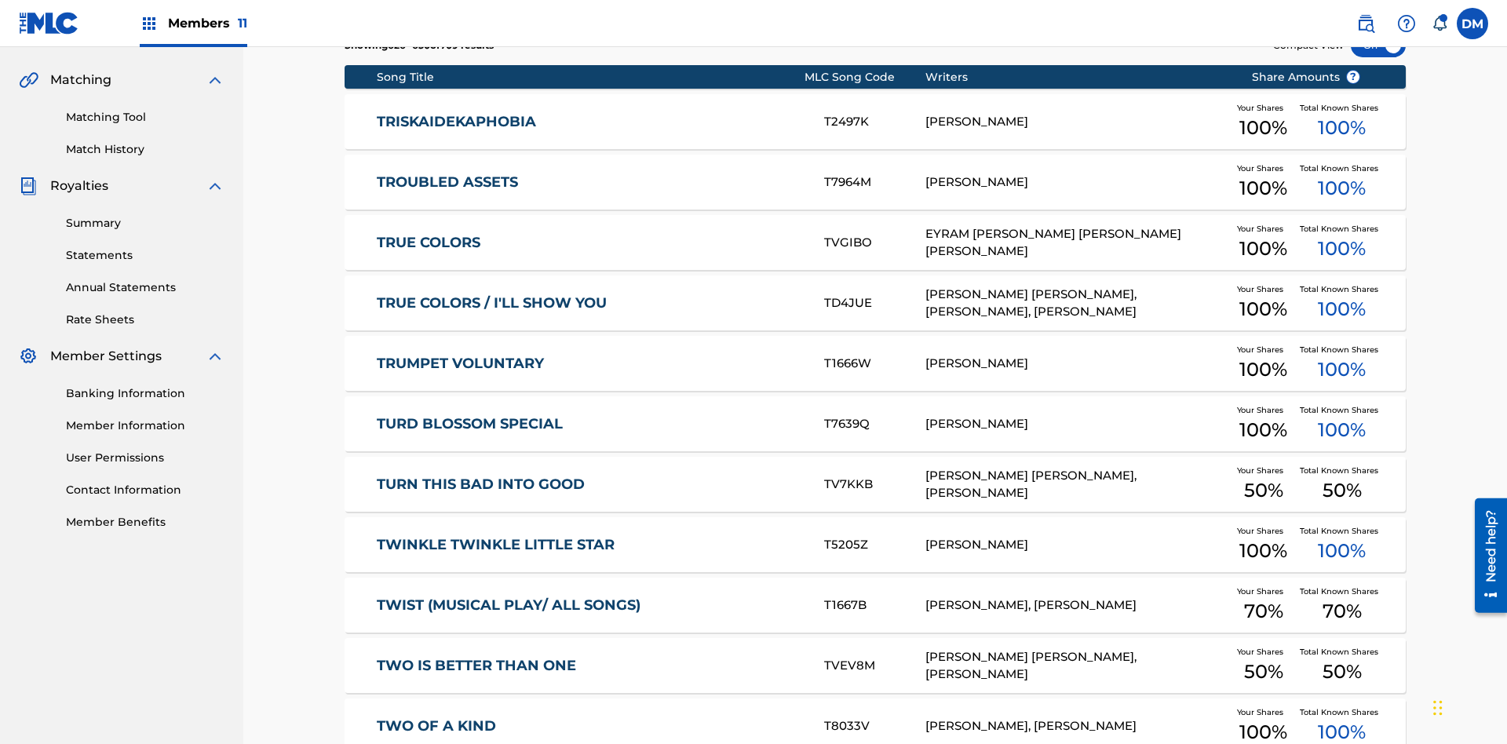
scroll to position [293, 0]
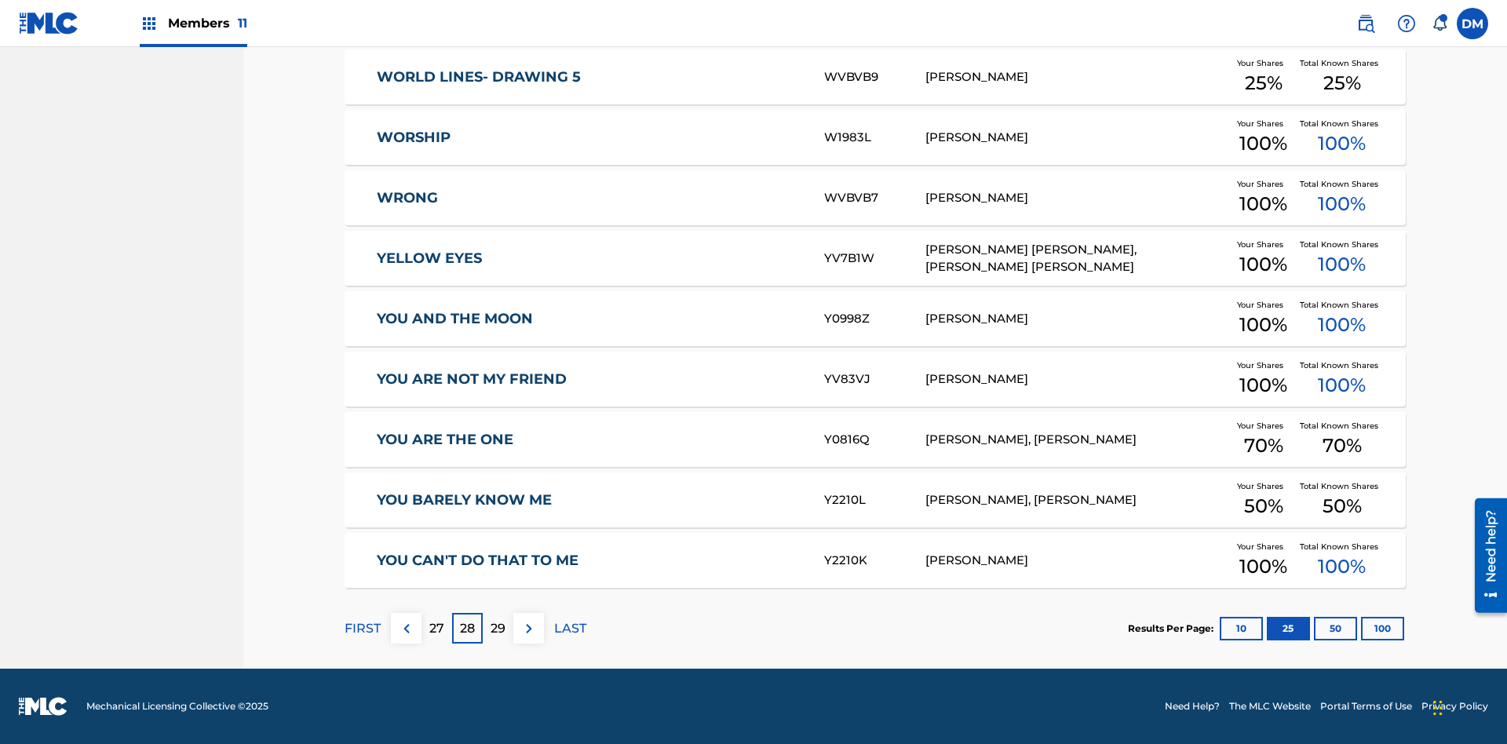
click at [528, 628] on img at bounding box center [529, 628] width 19 height 19
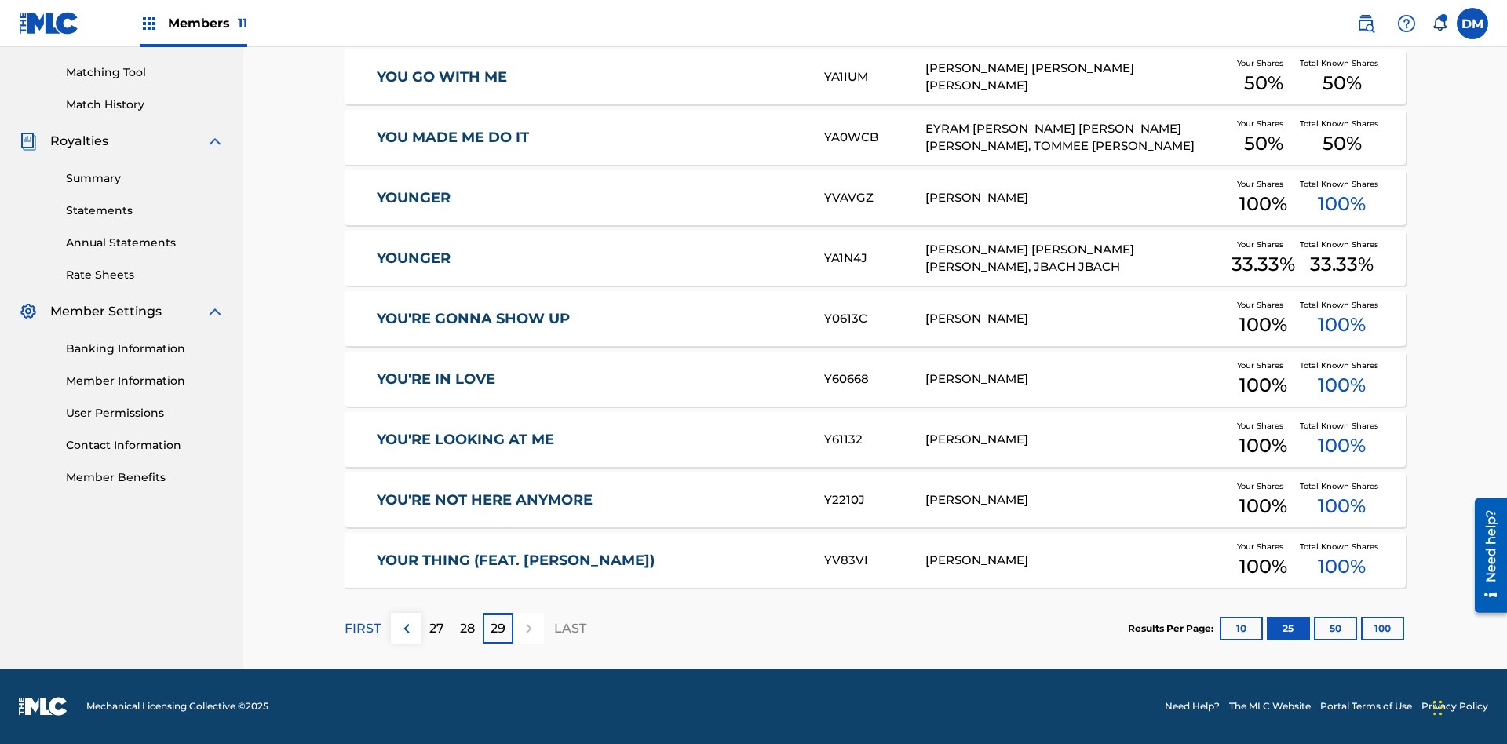
click at [1314, 628] on button "50" at bounding box center [1335, 629] width 43 height 24
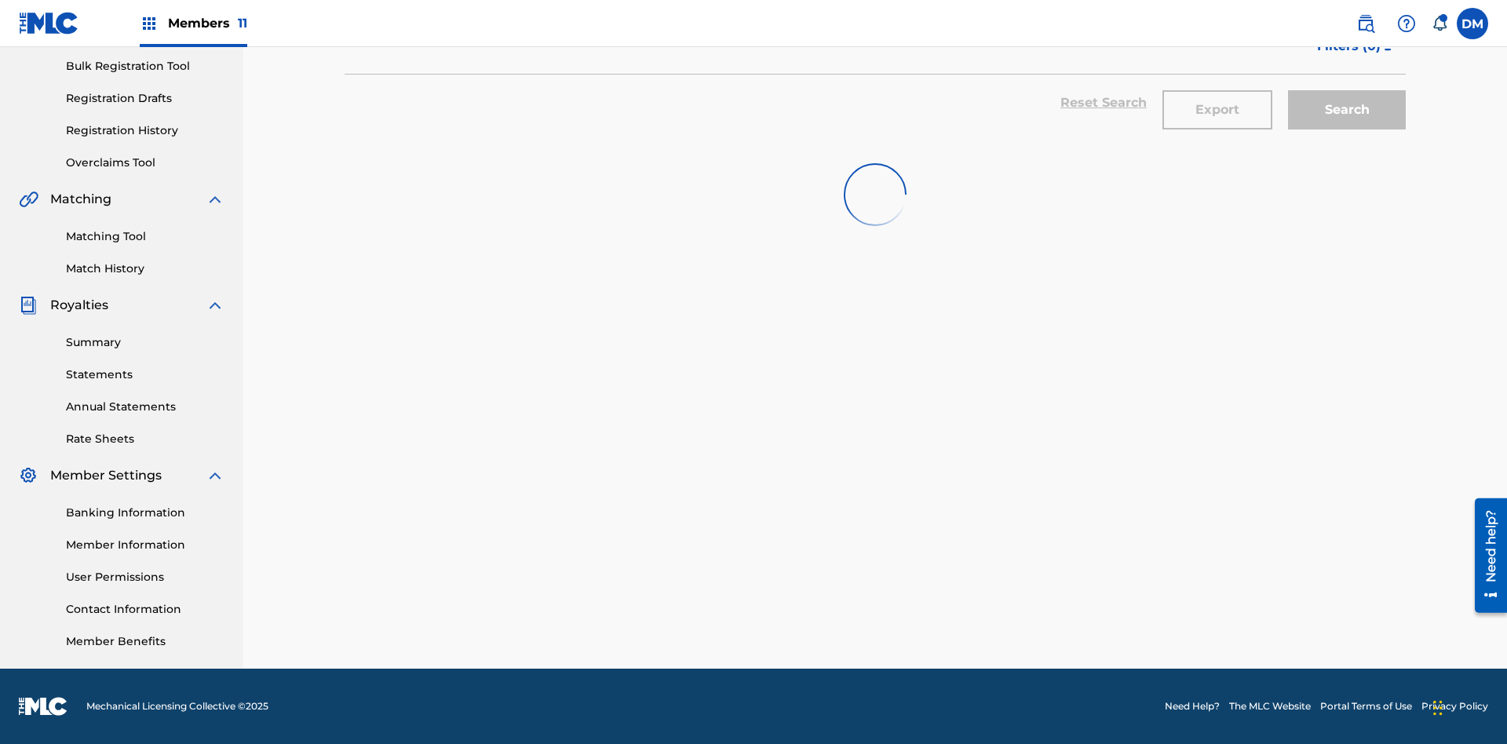
scroll to position [229, 0]
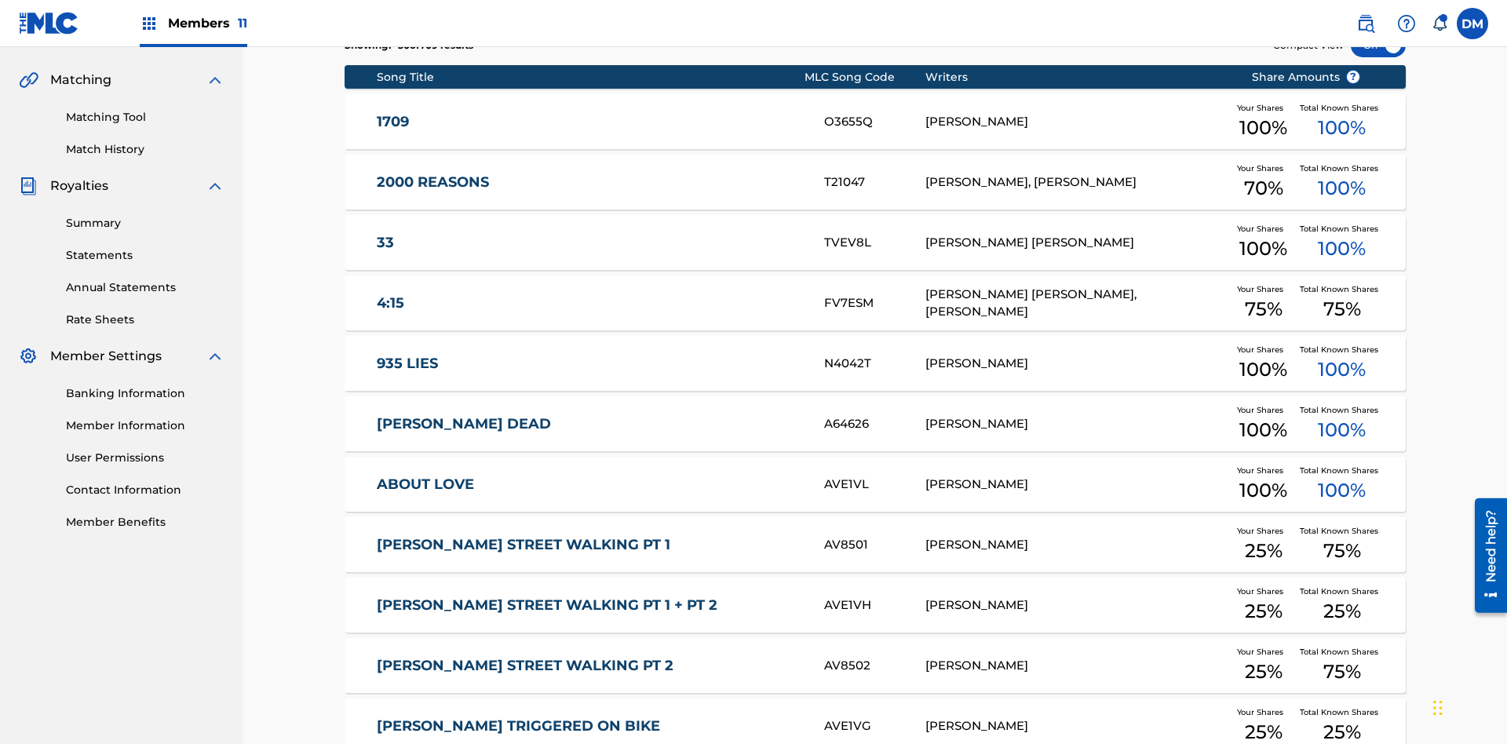
scroll to position [293, 0]
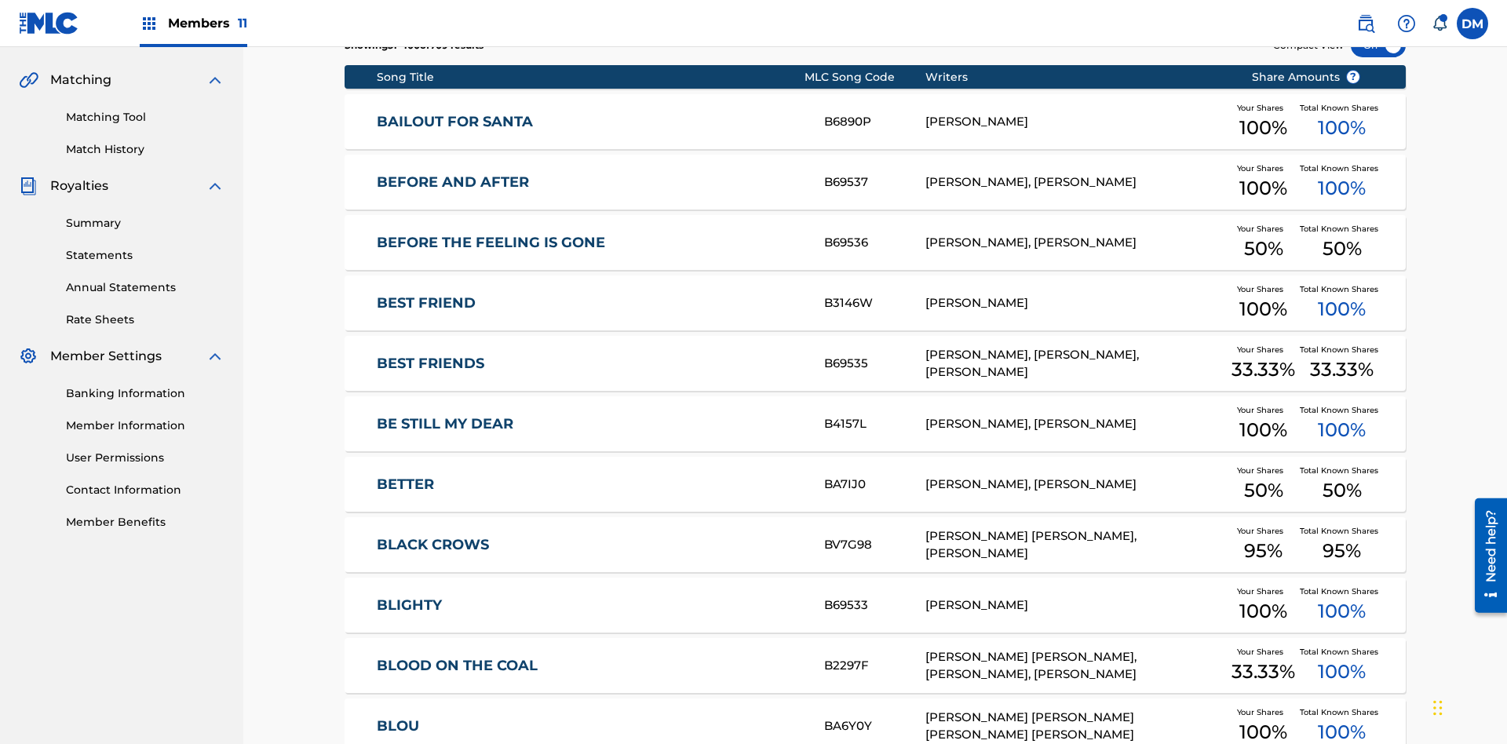
scroll to position [229, 0]
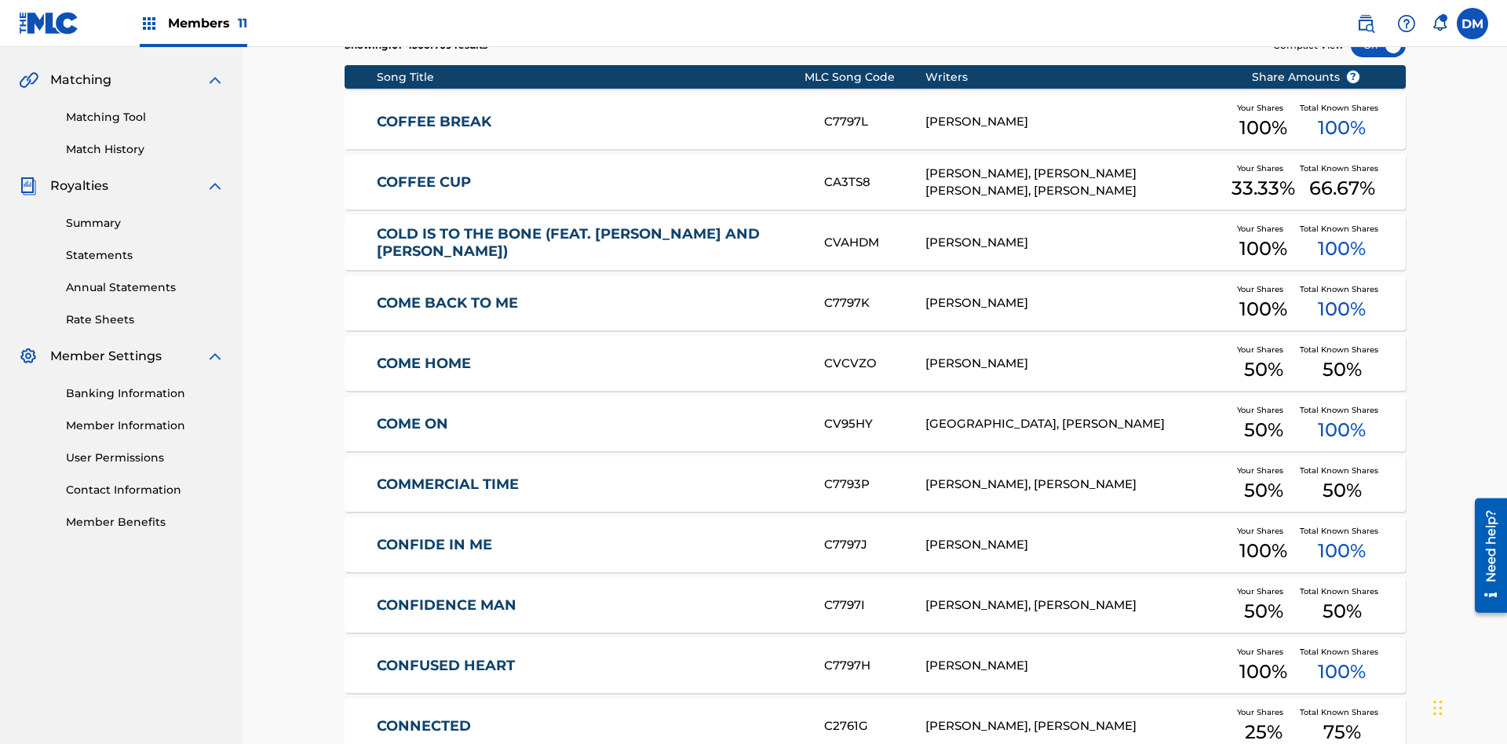
scroll to position [293, 0]
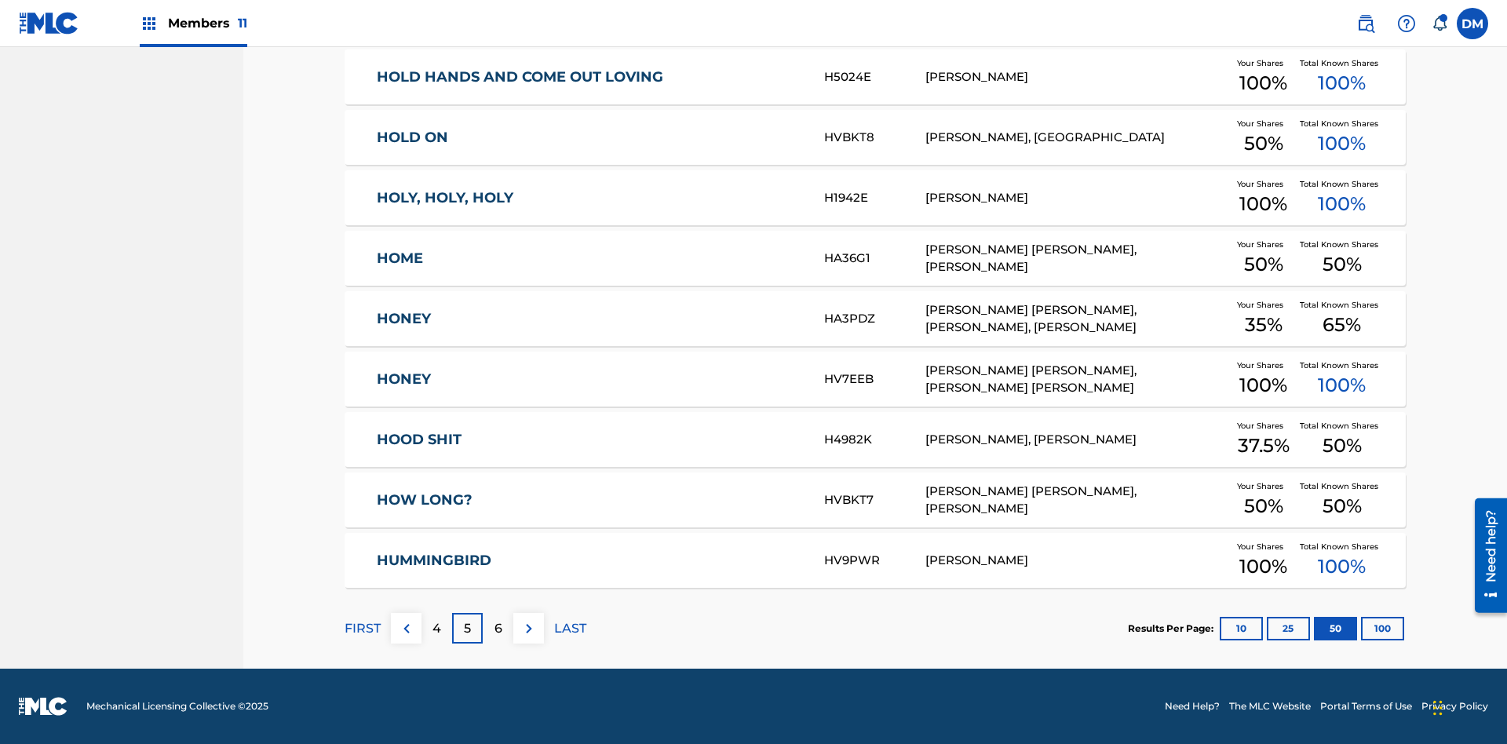
click at [528, 628] on img at bounding box center [529, 628] width 19 height 19
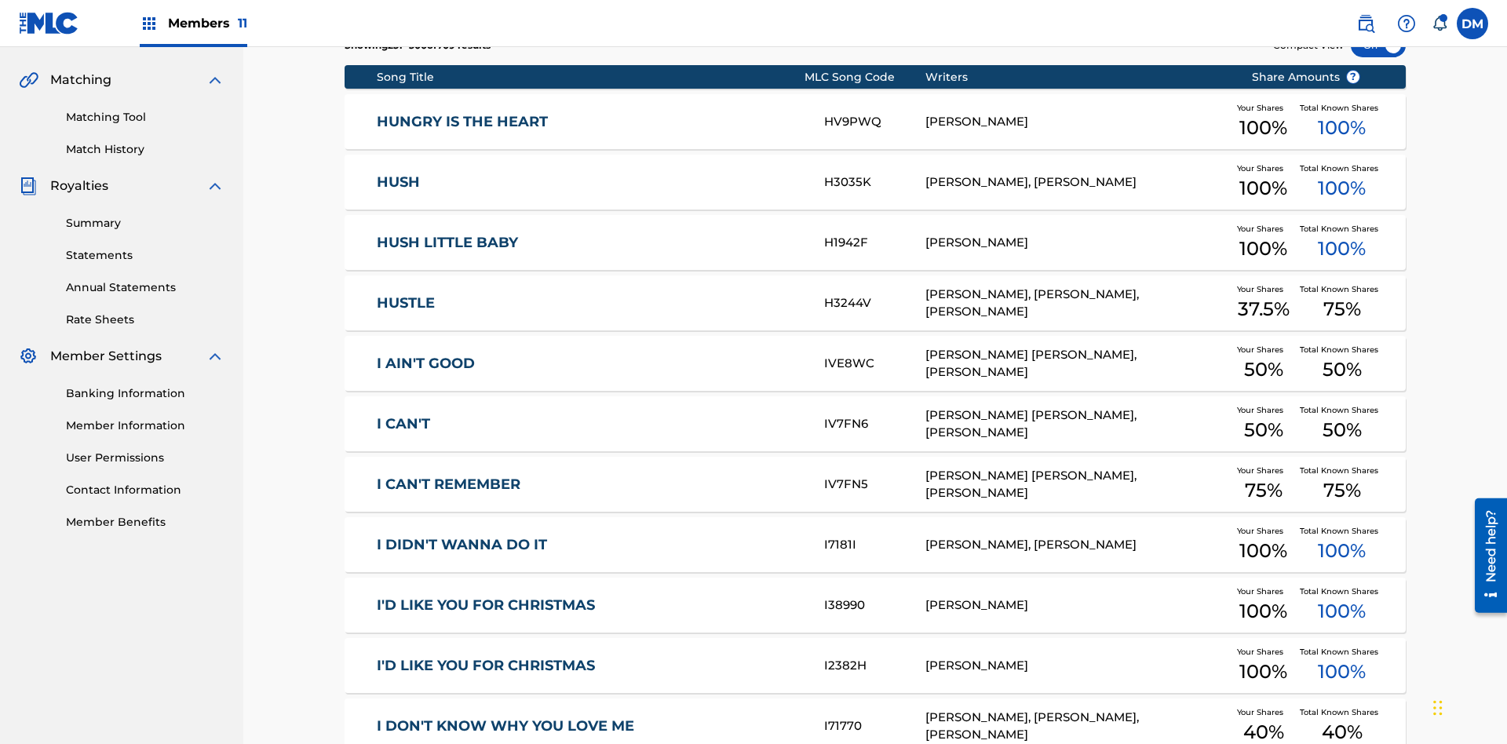
scroll to position [229, 0]
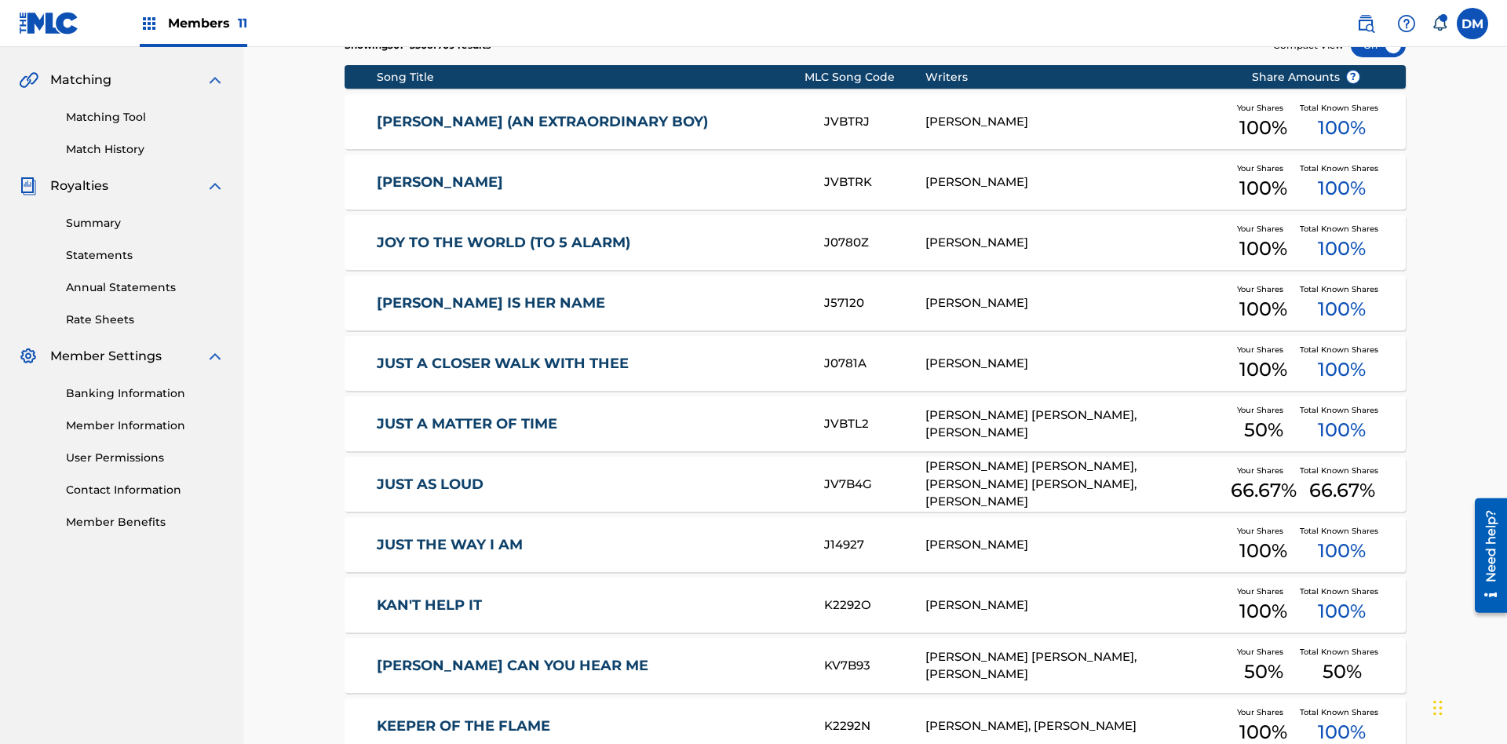
scroll to position [293, 0]
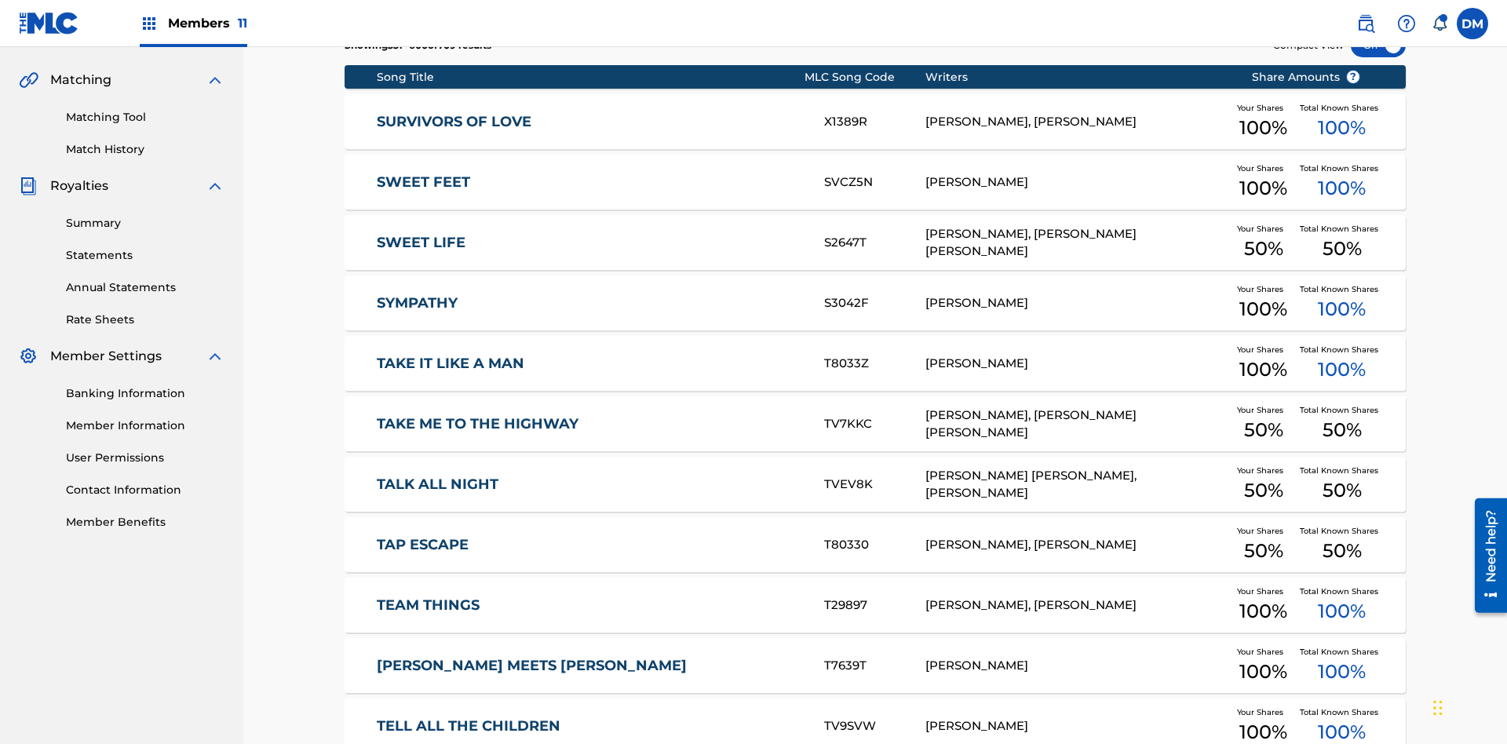
scroll to position [229, 0]
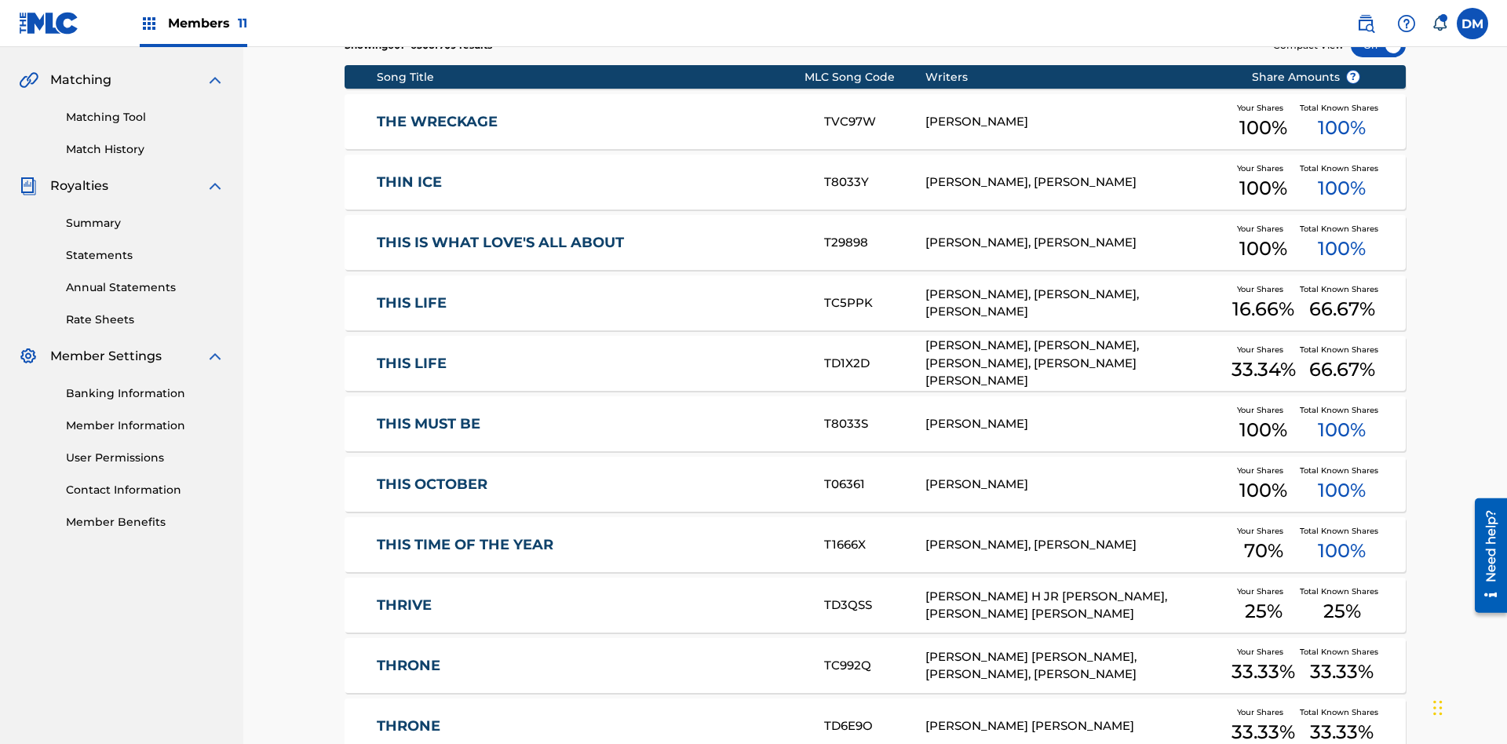
scroll to position [293, 0]
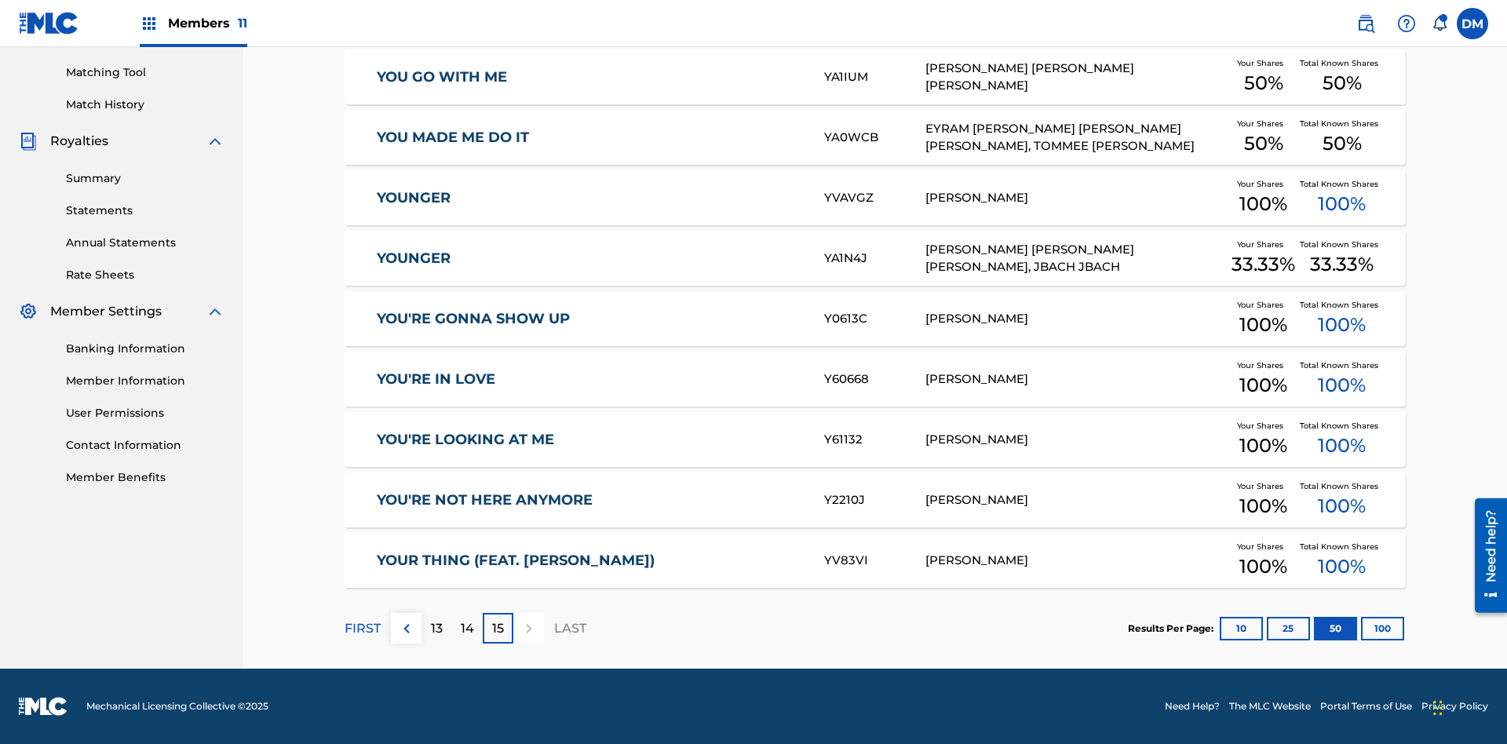
click at [1361, 628] on button "100" at bounding box center [1382, 629] width 43 height 24
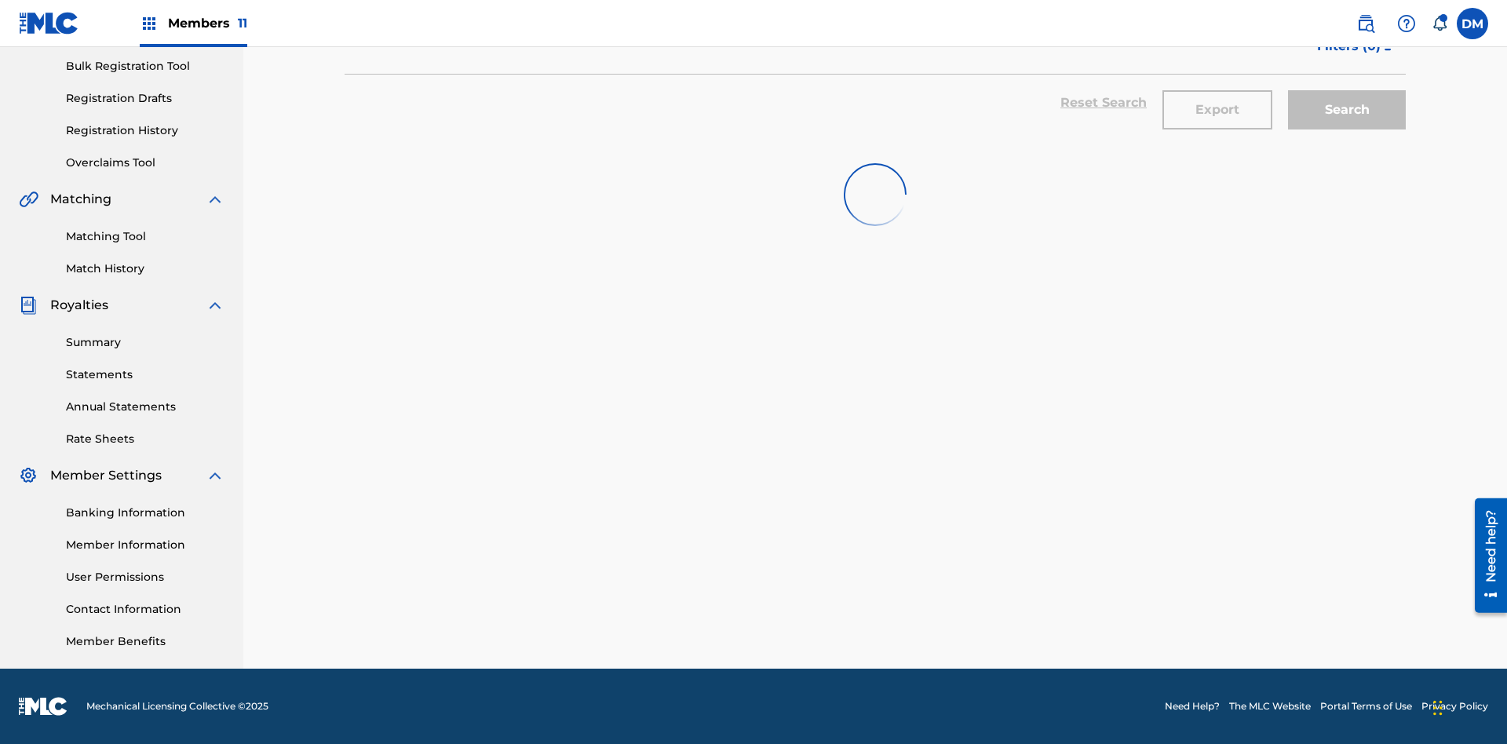
scroll to position [229, 0]
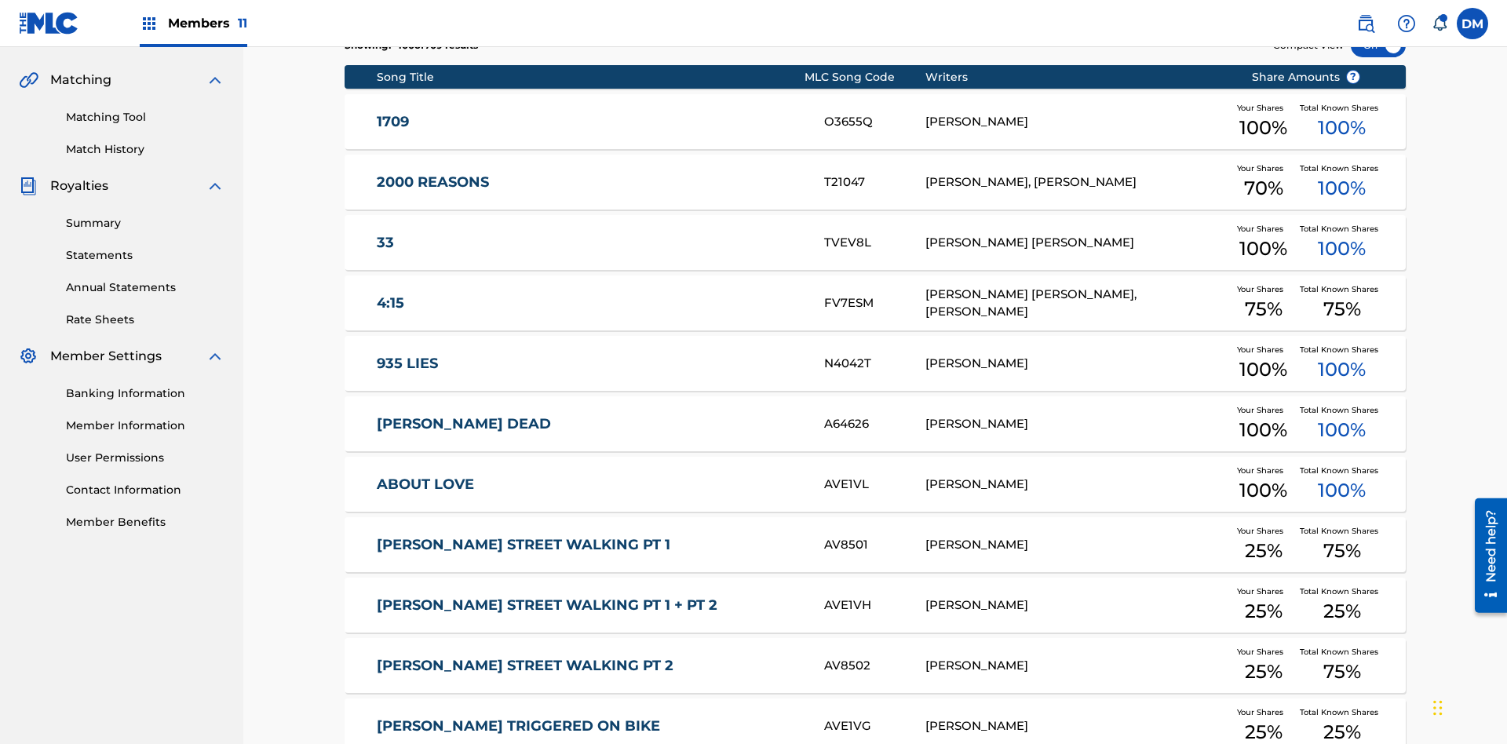
scroll to position [293, 0]
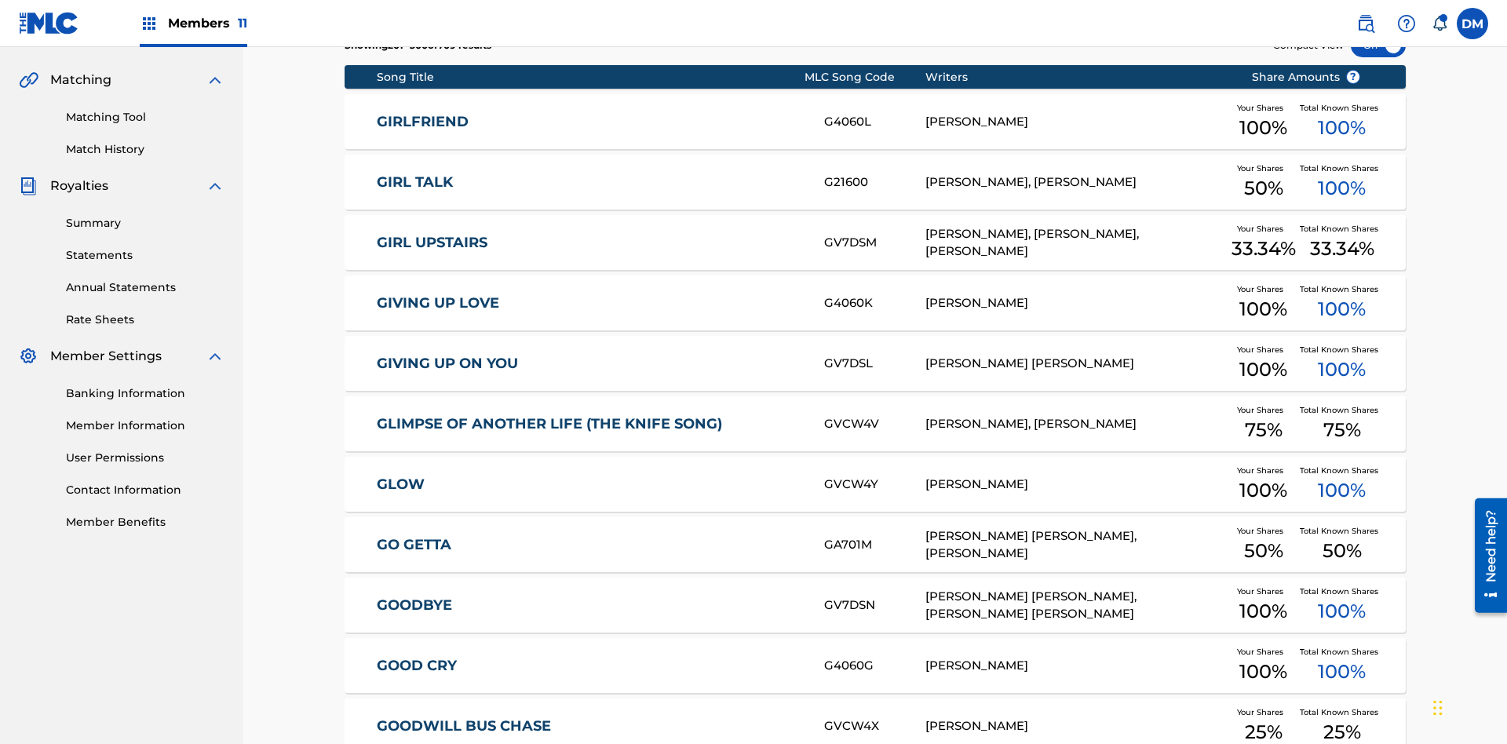
scroll to position [229, 0]
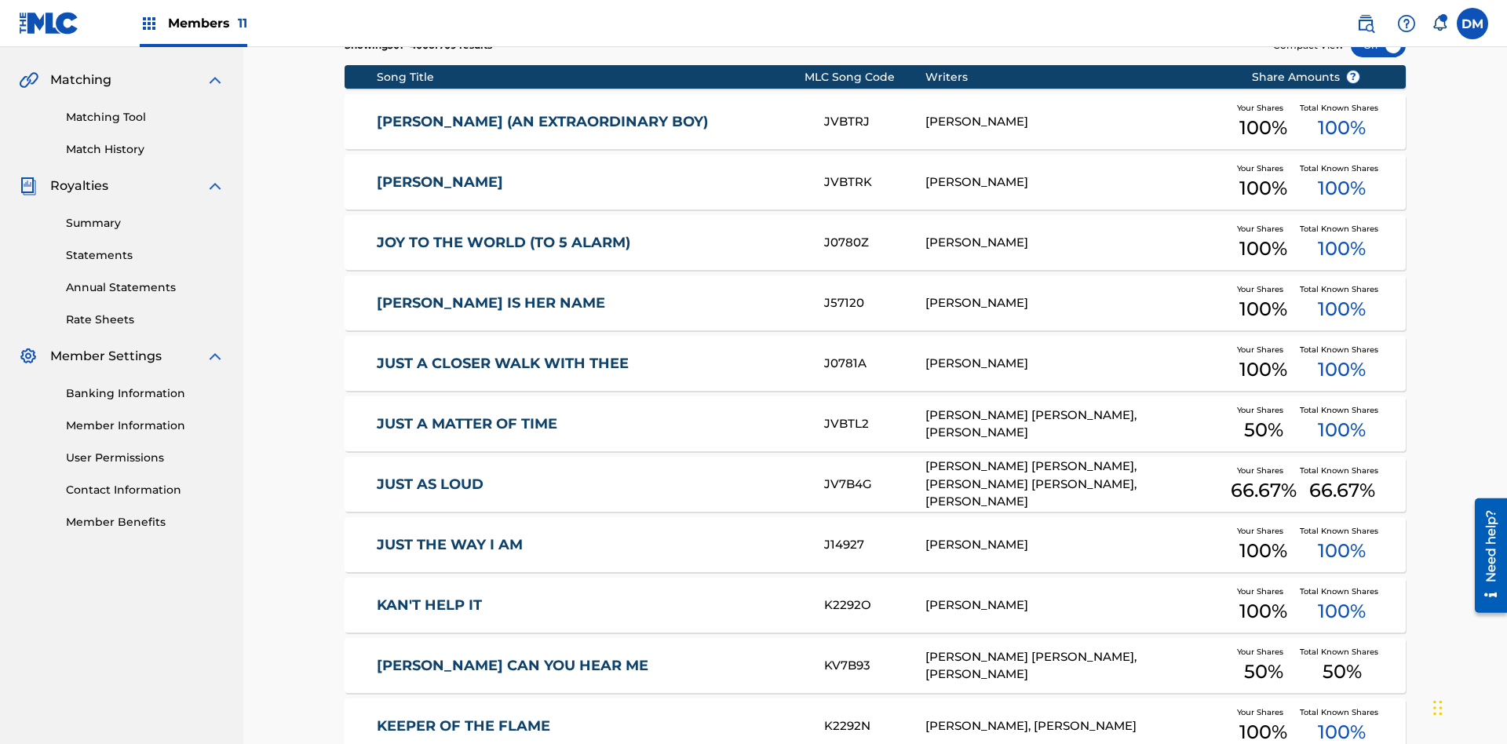
scroll to position [293, 0]
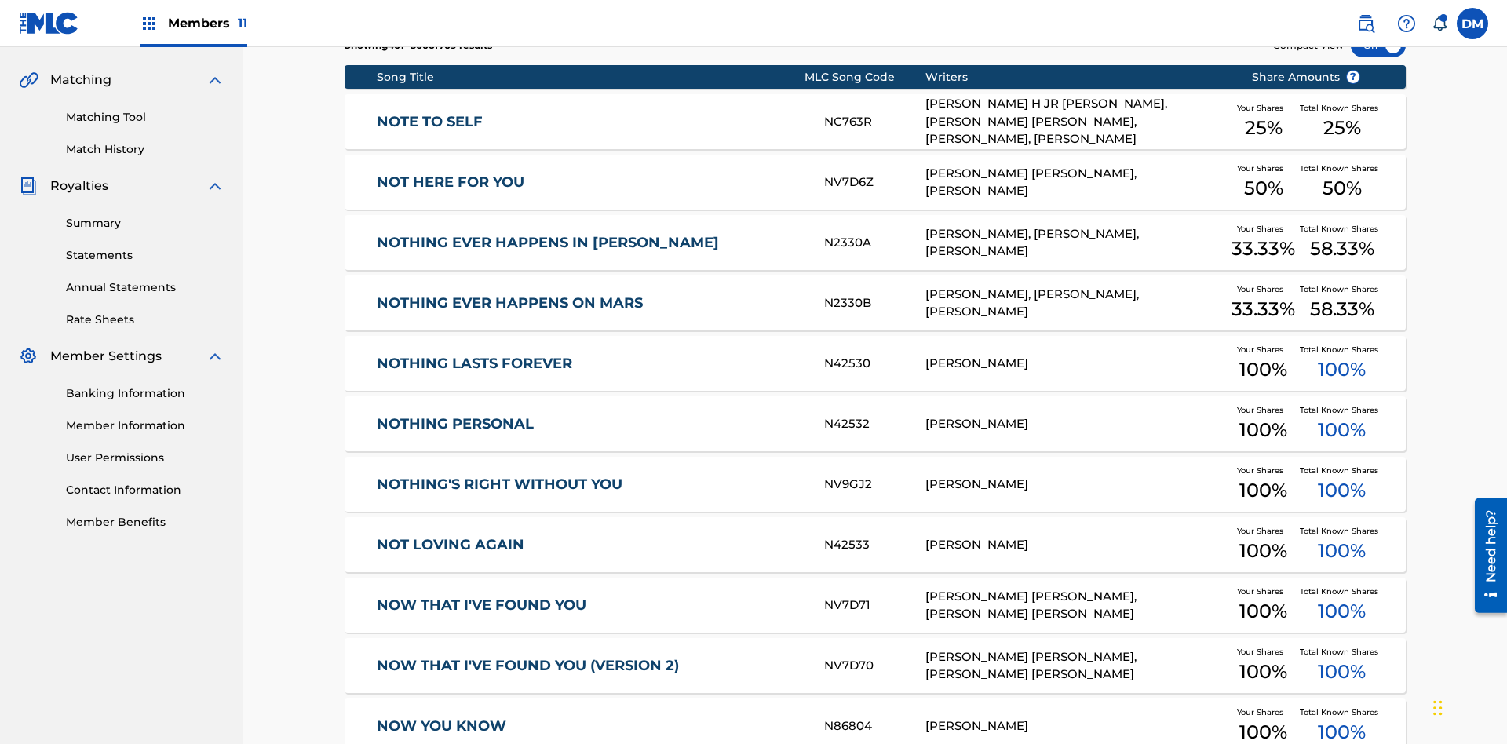
scroll to position [229, 0]
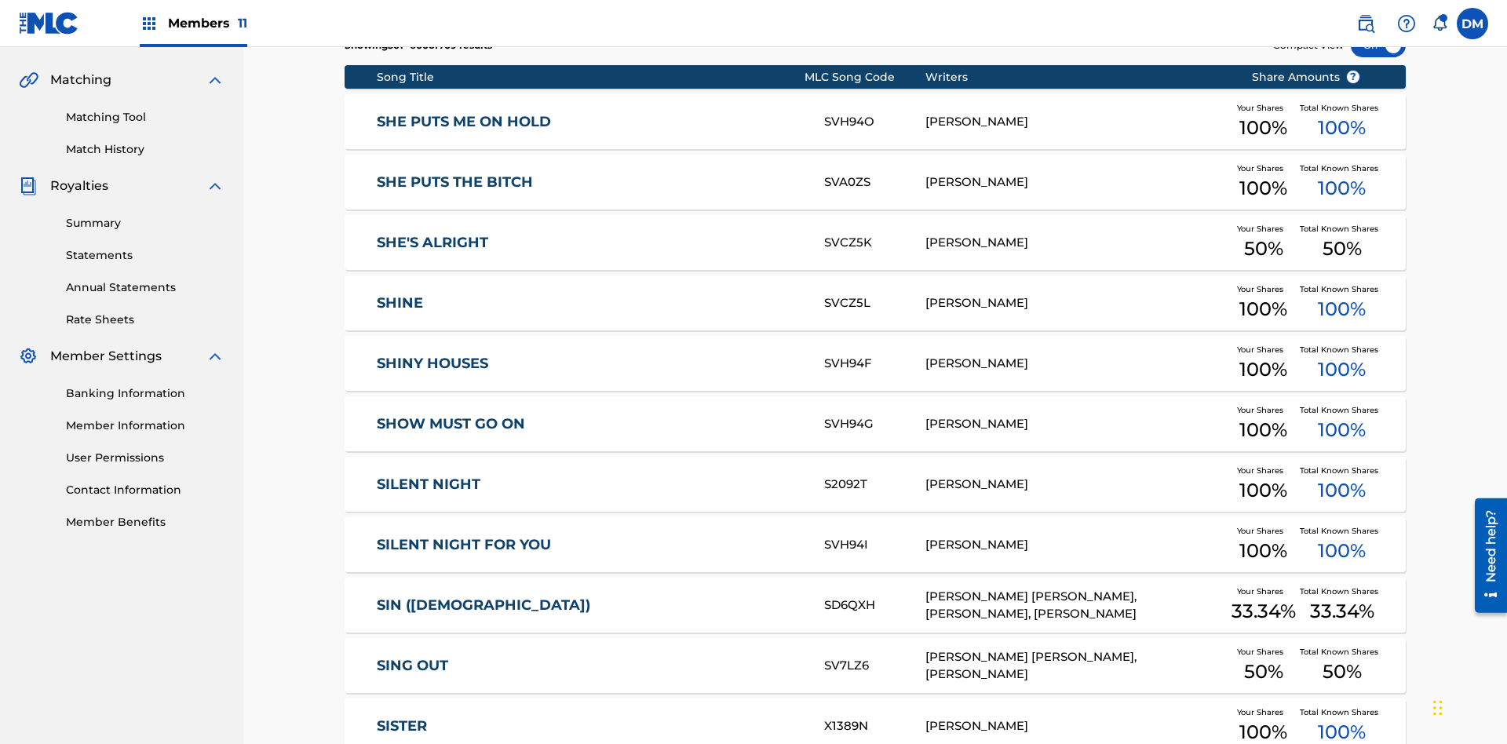
scroll to position [293, 0]
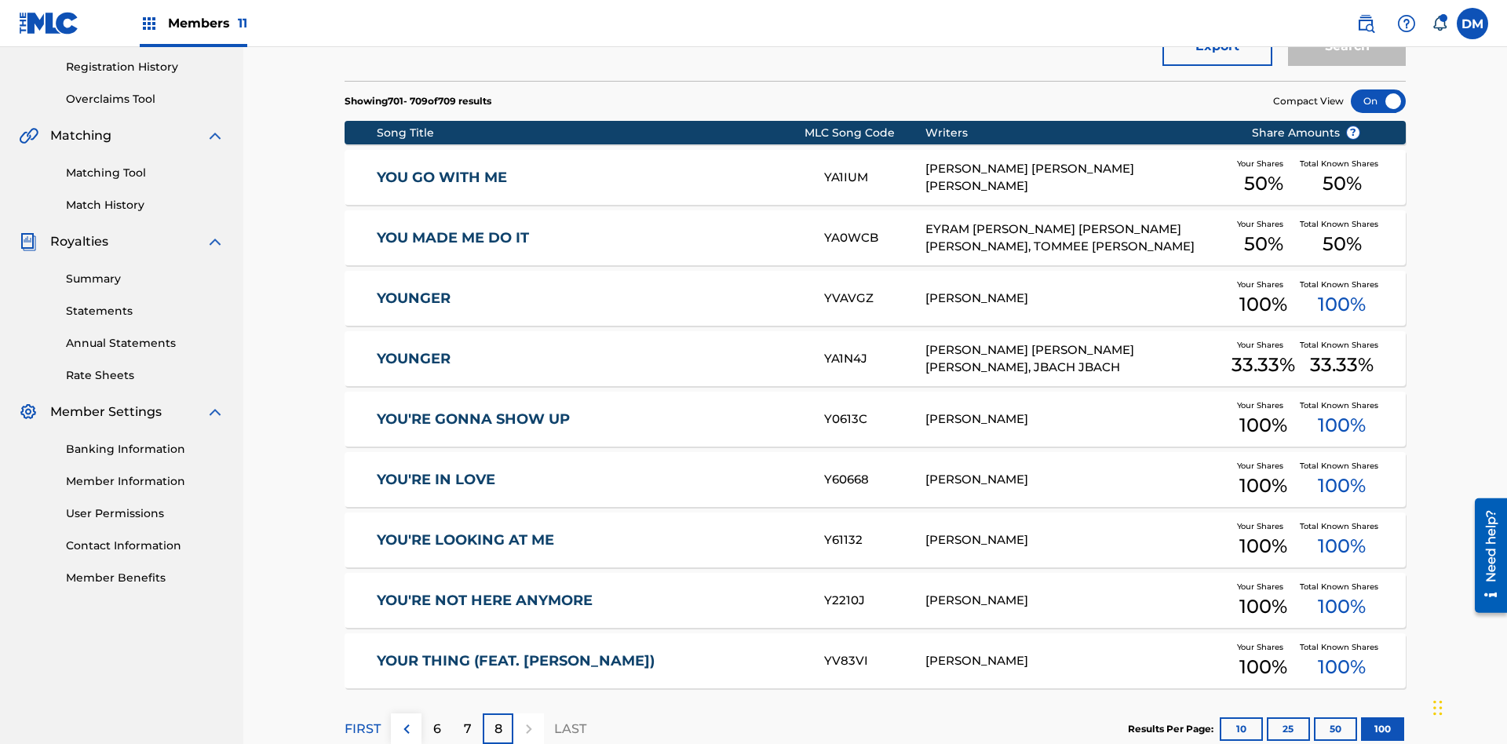
scroll to position [348, 0]
